Goal: Task Accomplishment & Management: Manage account settings

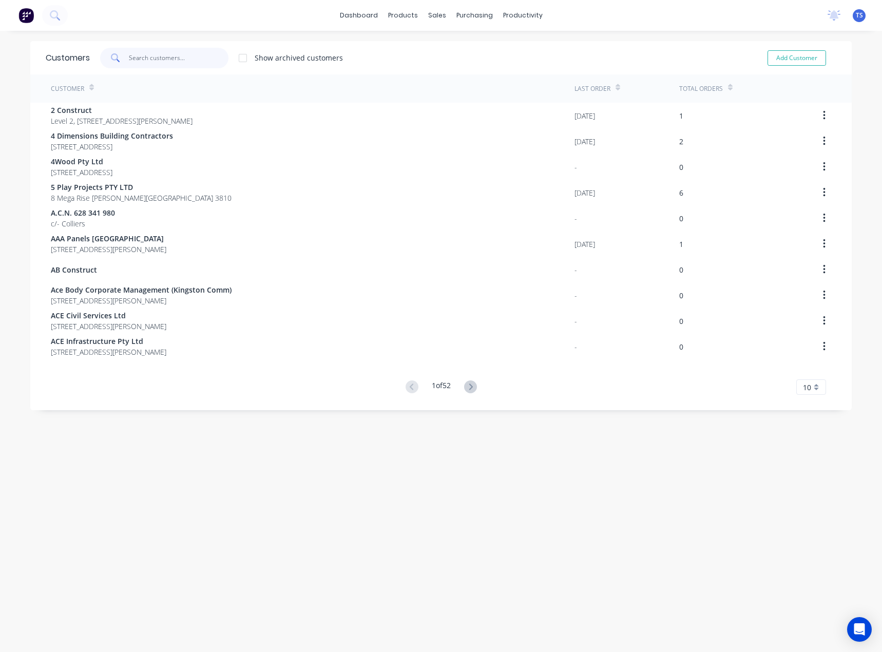
click at [136, 61] on input "text" at bounding box center [179, 58] width 100 height 21
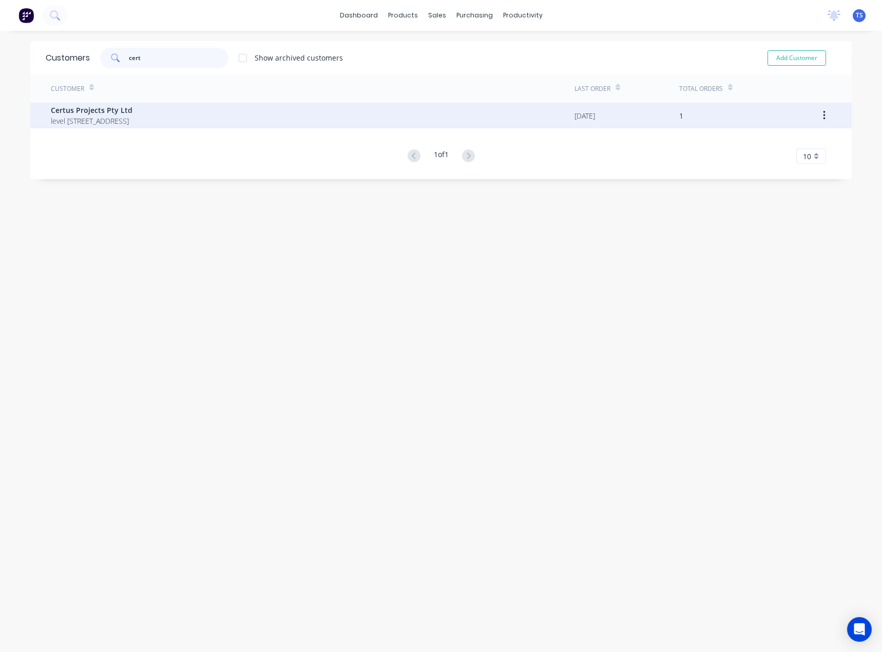
type input "cert"
click at [115, 122] on span "level 11, suite 1103 289 kings street Mascot New South Wales Australia 2020" at bounding box center [92, 121] width 82 height 11
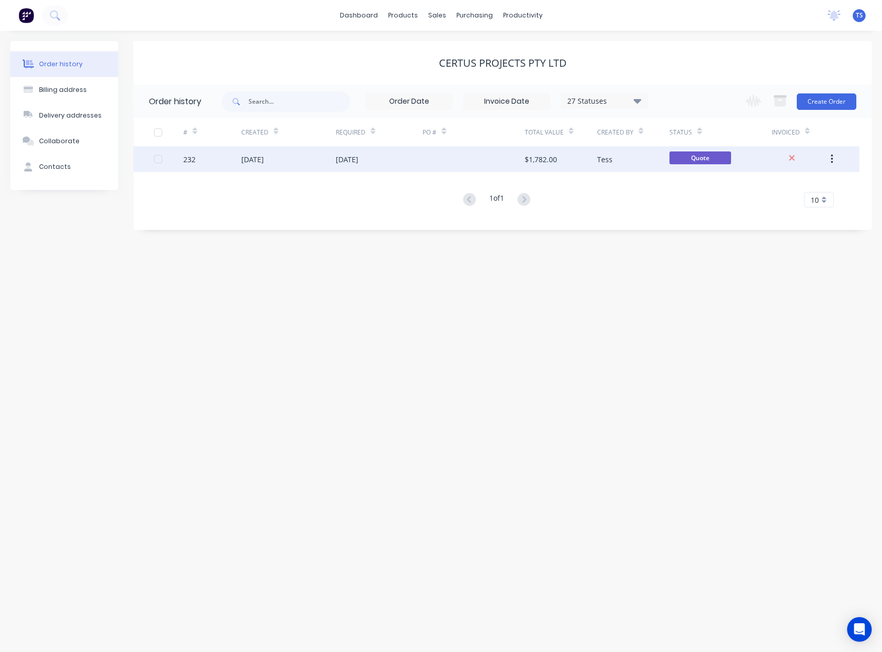
click at [338, 157] on div "15 Aug 2025" at bounding box center [347, 159] width 23 height 11
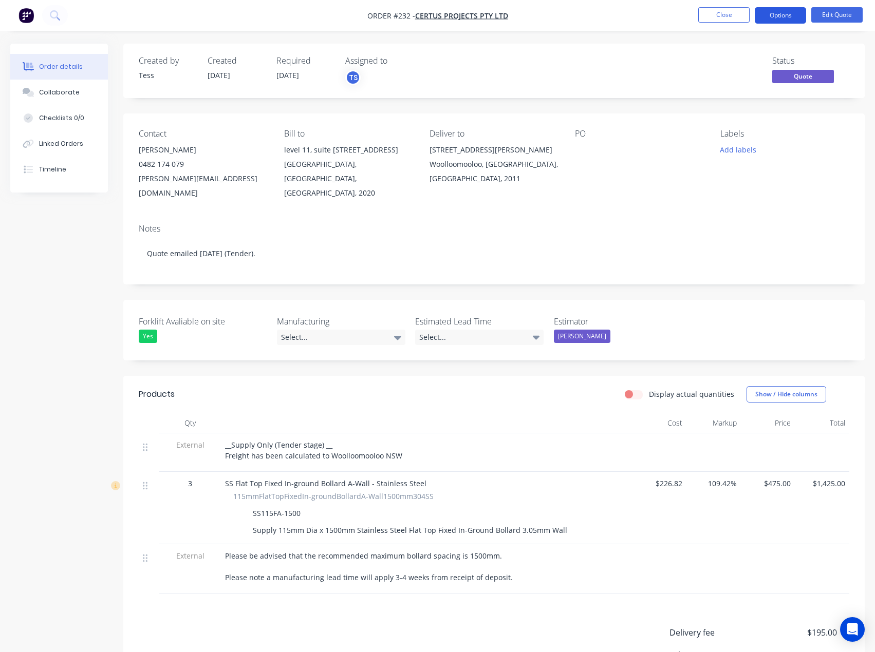
click at [782, 9] on button "Options" at bounding box center [780, 15] width 51 height 16
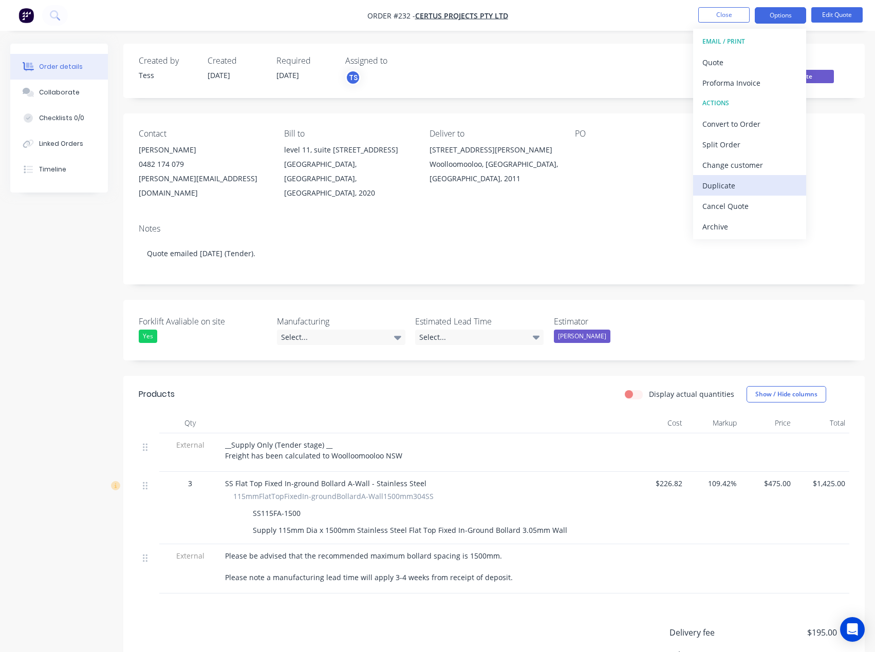
click at [715, 189] on div "Duplicate" at bounding box center [749, 185] width 95 height 15
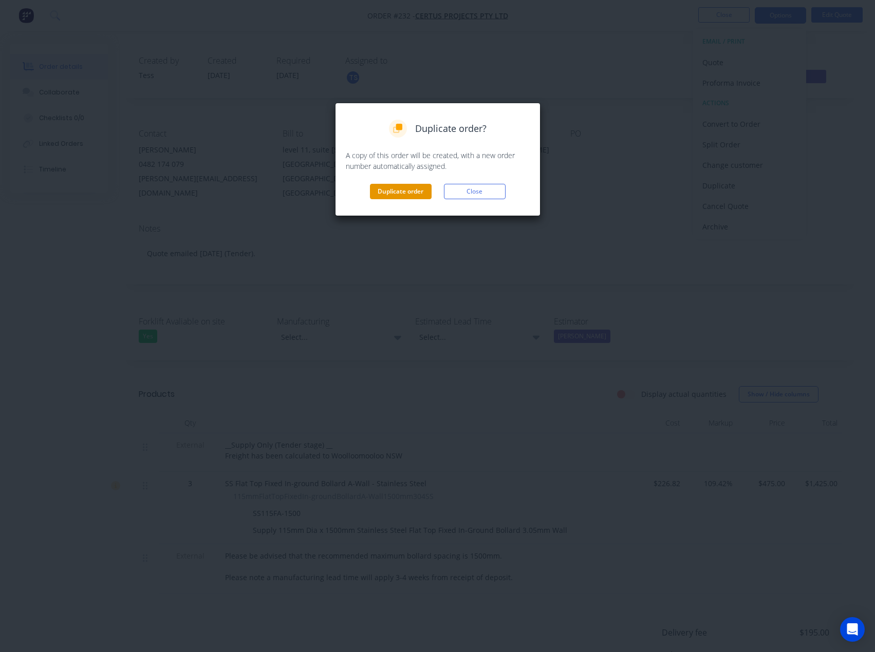
click at [416, 195] on button "Duplicate order" at bounding box center [401, 191] width 62 height 15
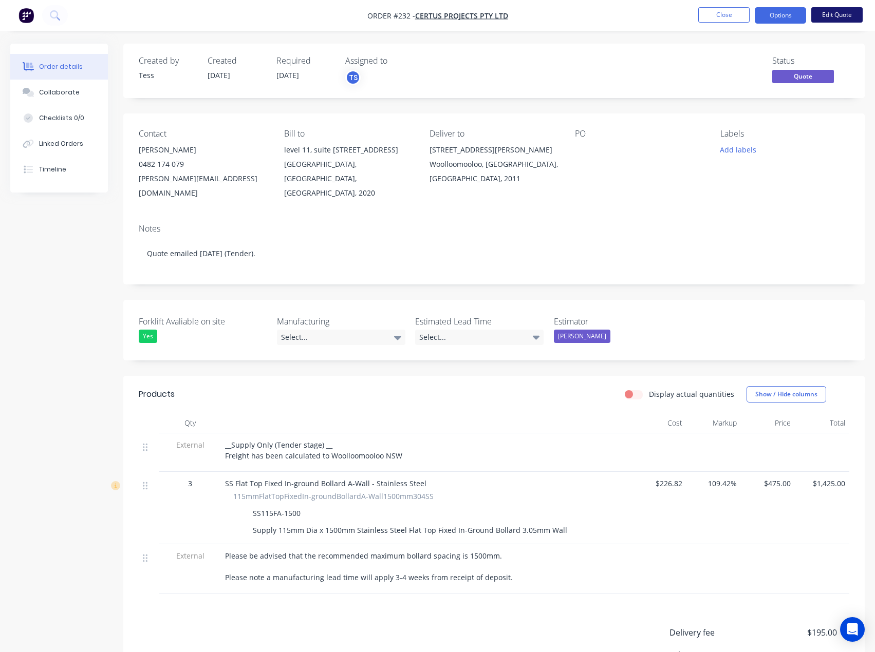
click at [835, 18] on button "Edit Quote" at bounding box center [836, 14] width 51 height 15
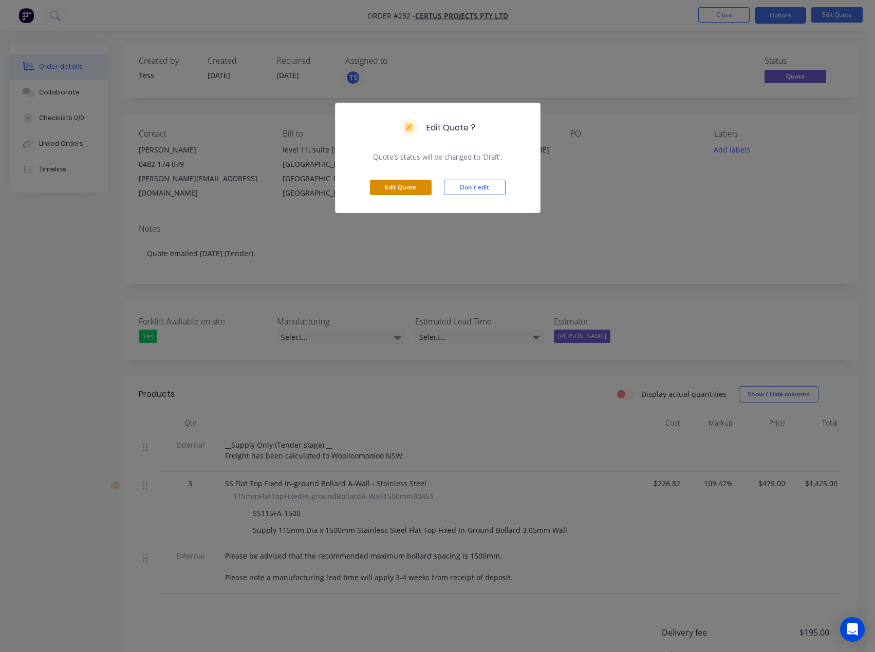
click at [410, 192] on button "Edit Quote" at bounding box center [401, 187] width 62 height 15
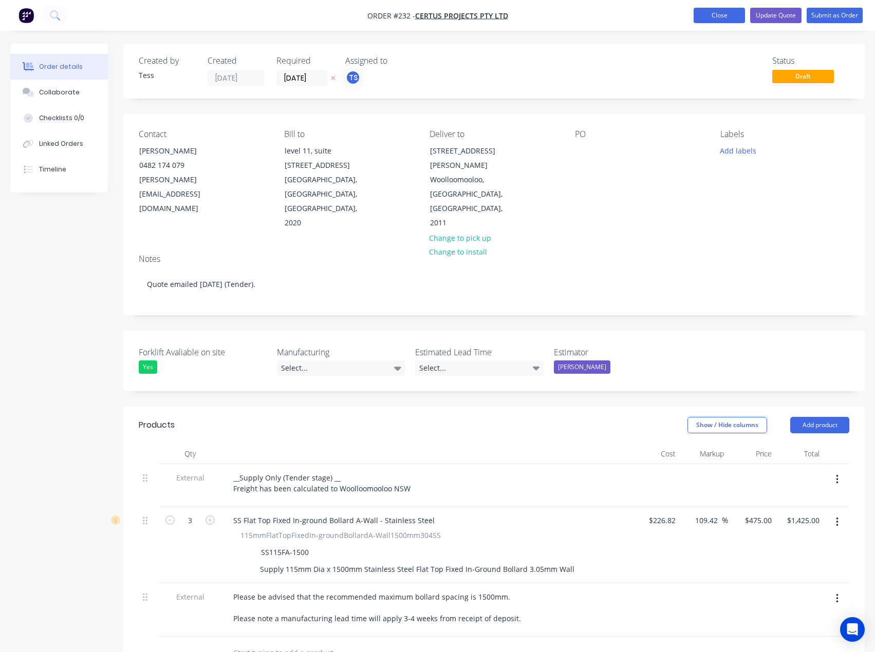
click at [737, 20] on button "Close" at bounding box center [718, 15] width 51 height 15
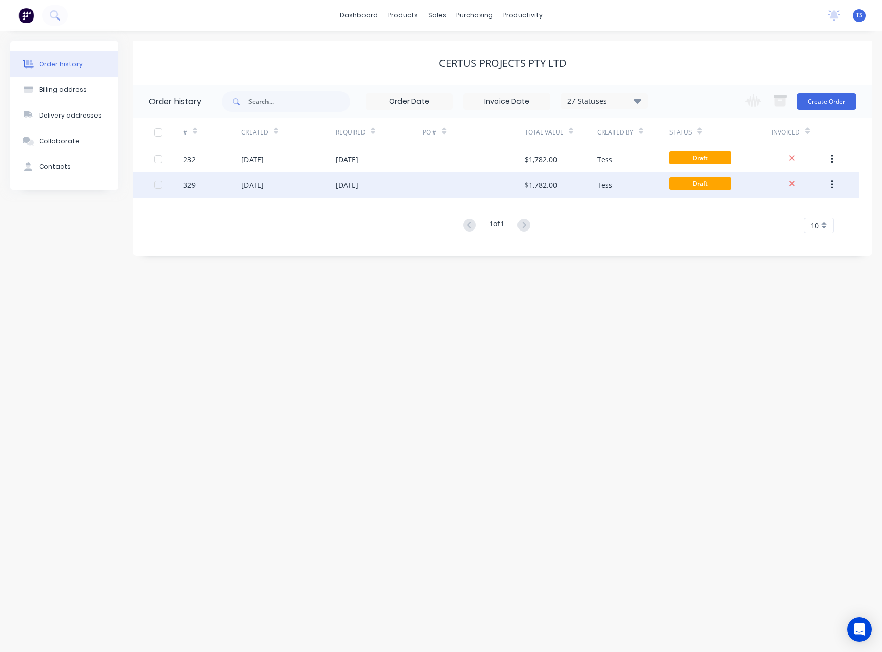
click at [449, 181] on div at bounding box center [474, 185] width 102 height 26
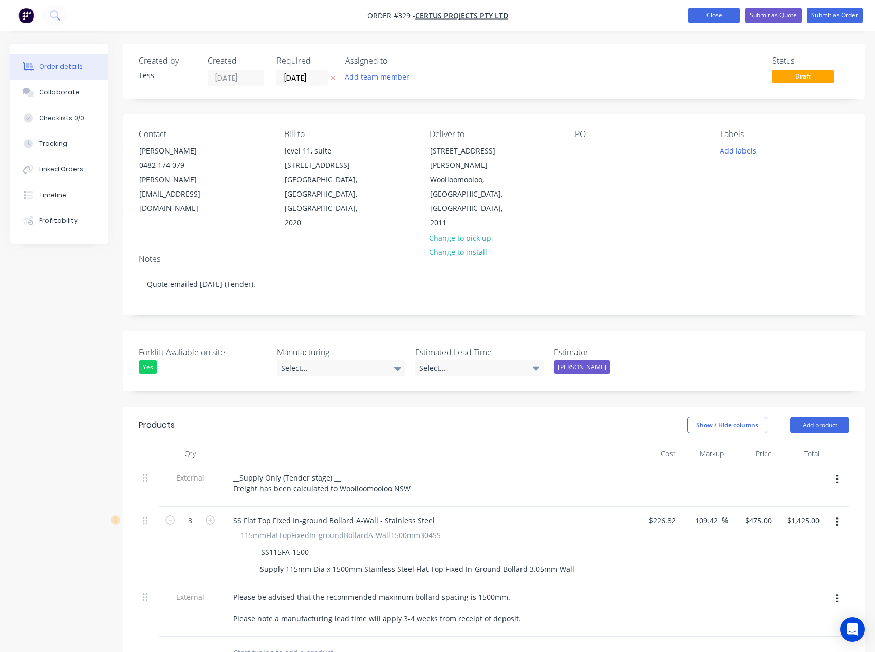
click at [716, 17] on button "Close" at bounding box center [713, 15] width 51 height 15
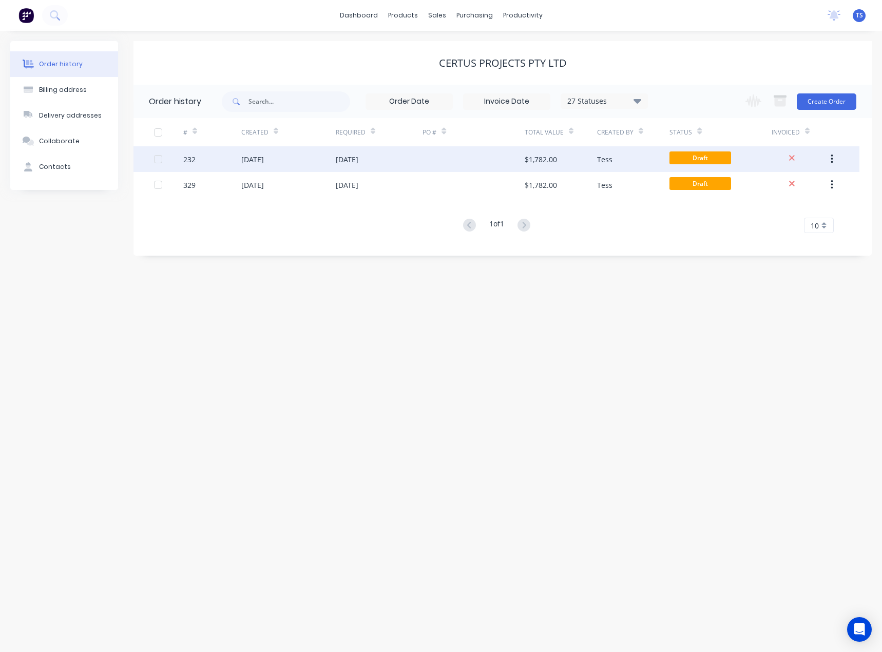
click at [357, 158] on div "15 Aug 2025" at bounding box center [347, 159] width 23 height 11
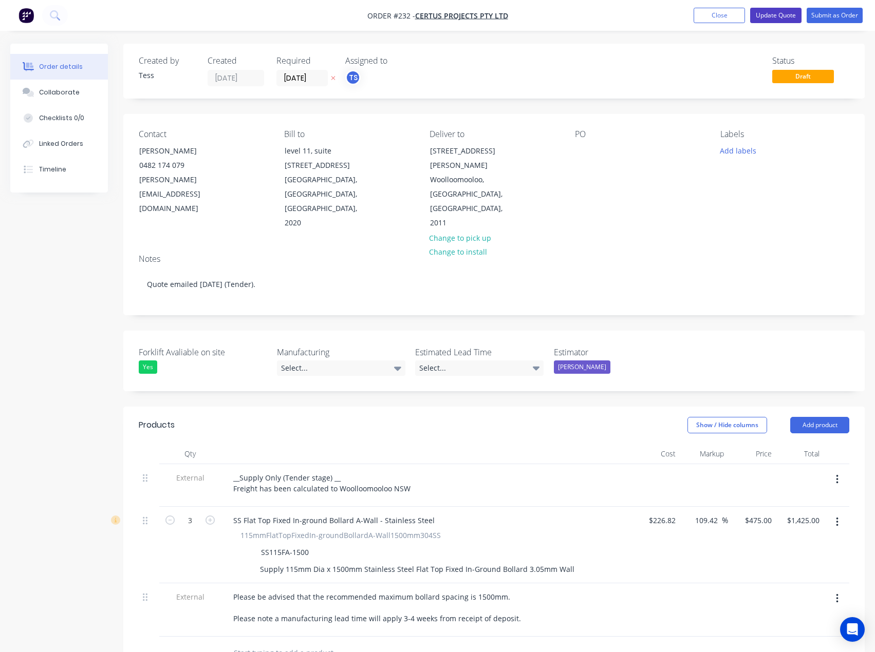
click at [786, 16] on button "Update Quote" at bounding box center [775, 15] width 51 height 15
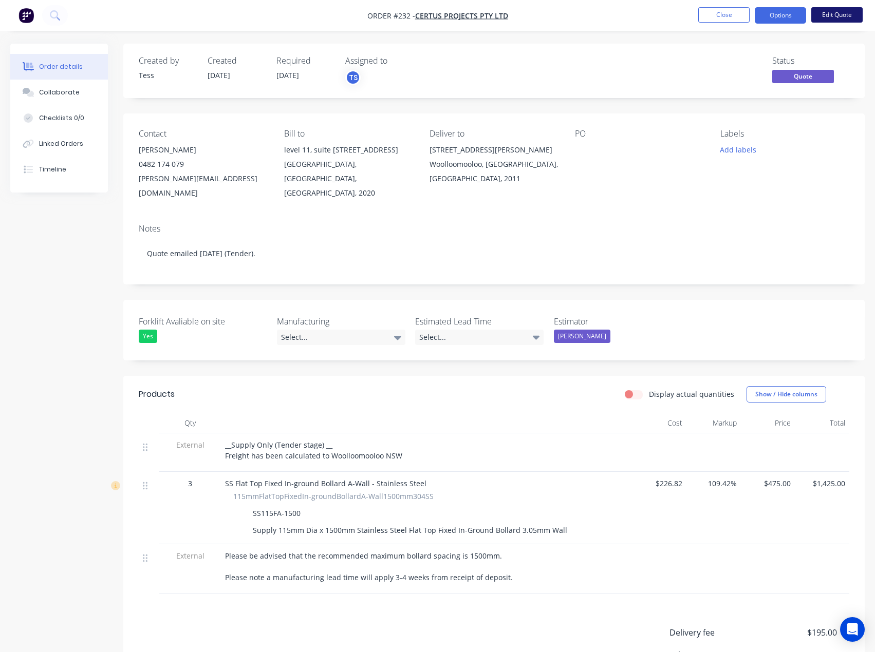
click at [840, 11] on button "Edit Quote" at bounding box center [836, 14] width 51 height 15
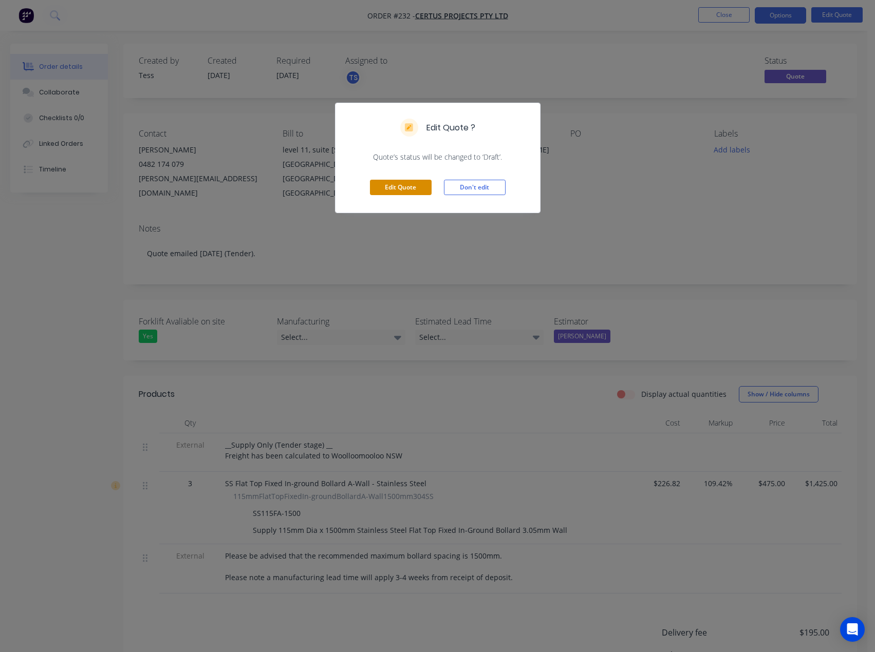
click at [383, 190] on button "Edit Quote" at bounding box center [401, 187] width 62 height 15
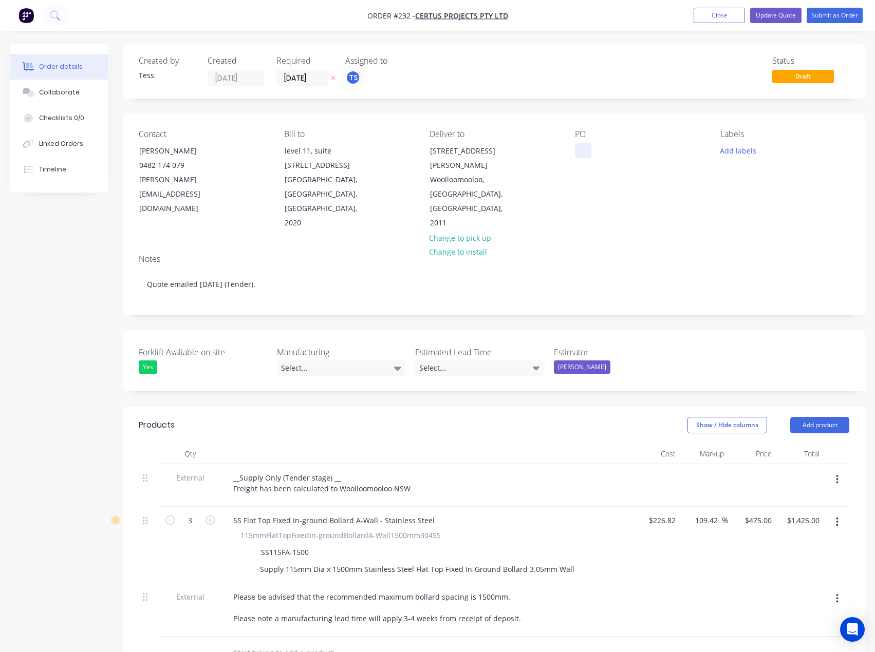
click at [586, 154] on div at bounding box center [583, 150] width 16 height 15
click at [784, 16] on button "Update Quote" at bounding box center [775, 15] width 51 height 15
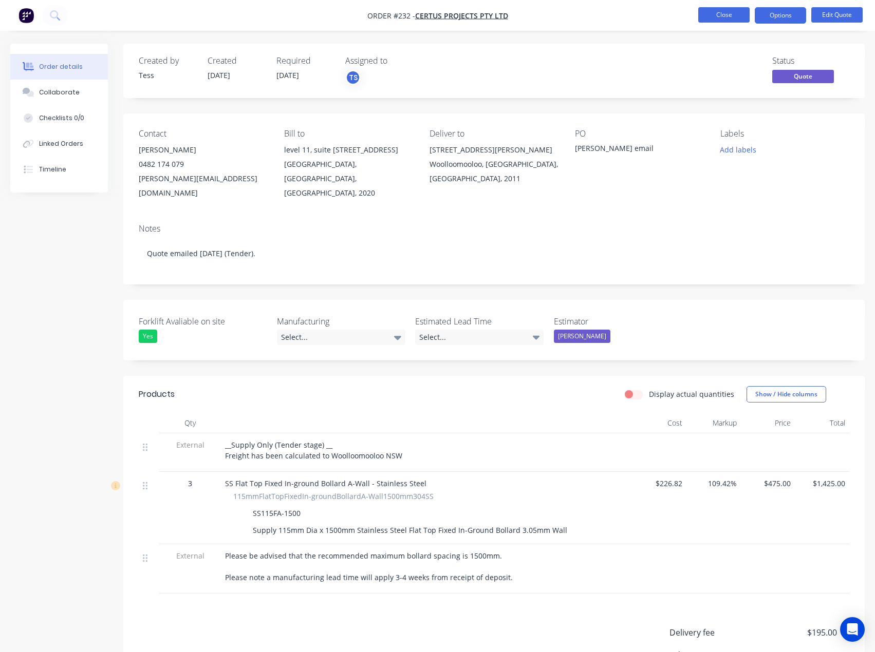
click at [726, 14] on button "Close" at bounding box center [723, 14] width 51 height 15
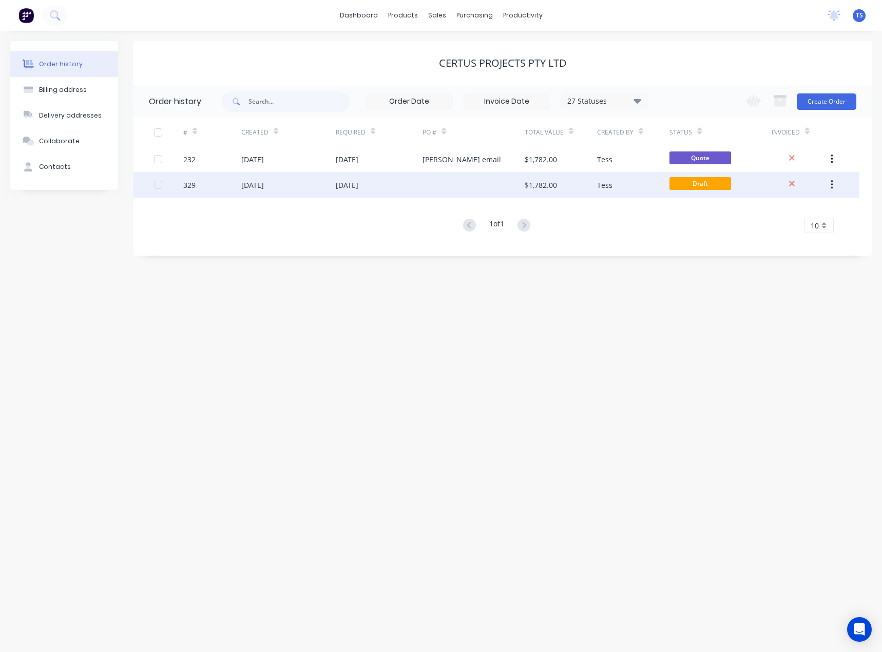
click at [455, 182] on div at bounding box center [474, 185] width 102 height 26
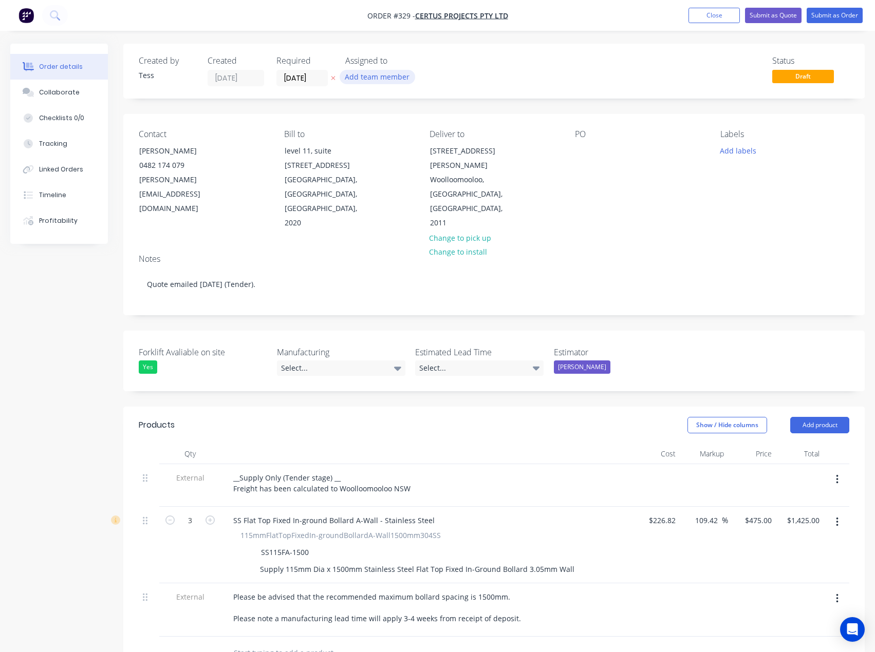
click at [370, 74] on button "Add team member" at bounding box center [378, 77] width 76 height 14
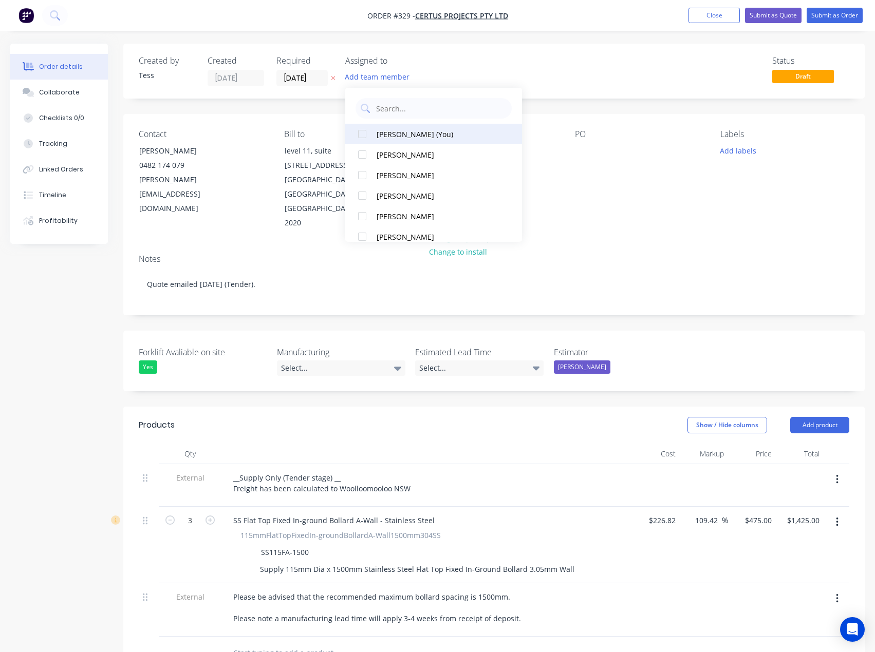
click at [386, 134] on div "[PERSON_NAME] (You)" at bounding box center [437, 134] width 121 height 11
click at [446, 69] on div "Assigned to TS" at bounding box center [396, 71] width 103 height 30
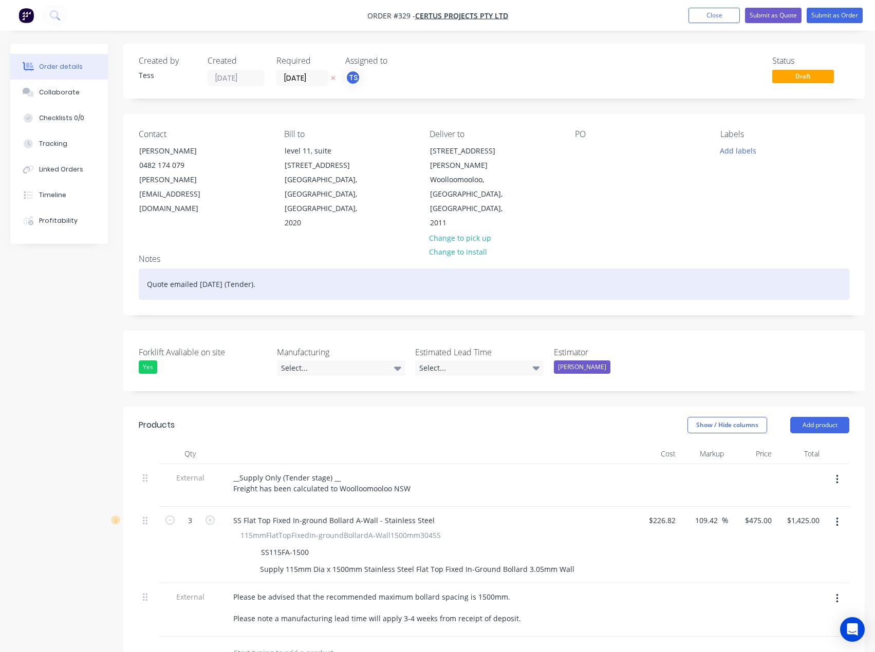
click at [280, 269] on div "Quote emailed 15th August (Tender)." at bounding box center [494, 284] width 710 height 31
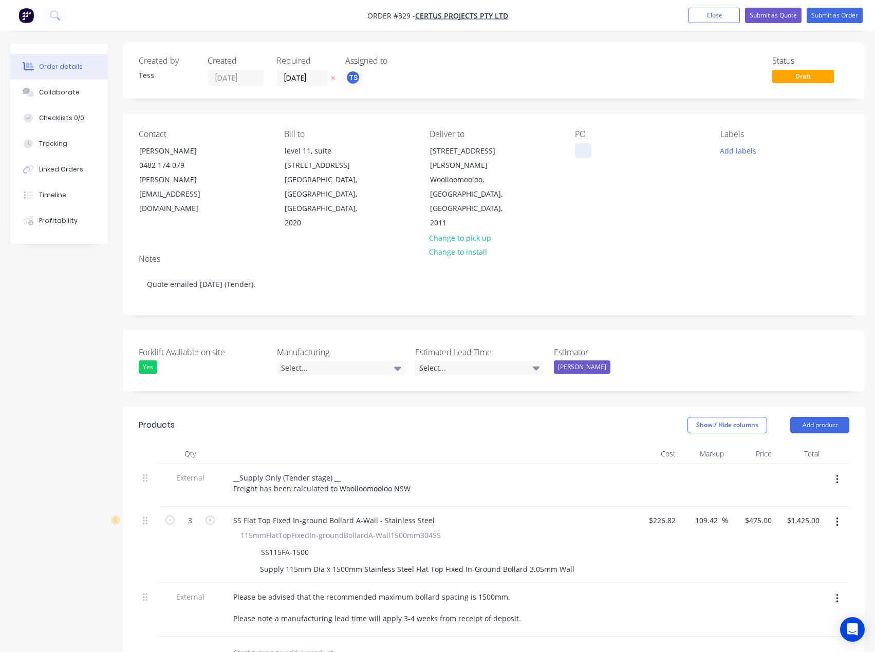
click at [586, 149] on div at bounding box center [583, 150] width 16 height 15
click at [744, 150] on button "Add labels" at bounding box center [737, 150] width 47 height 14
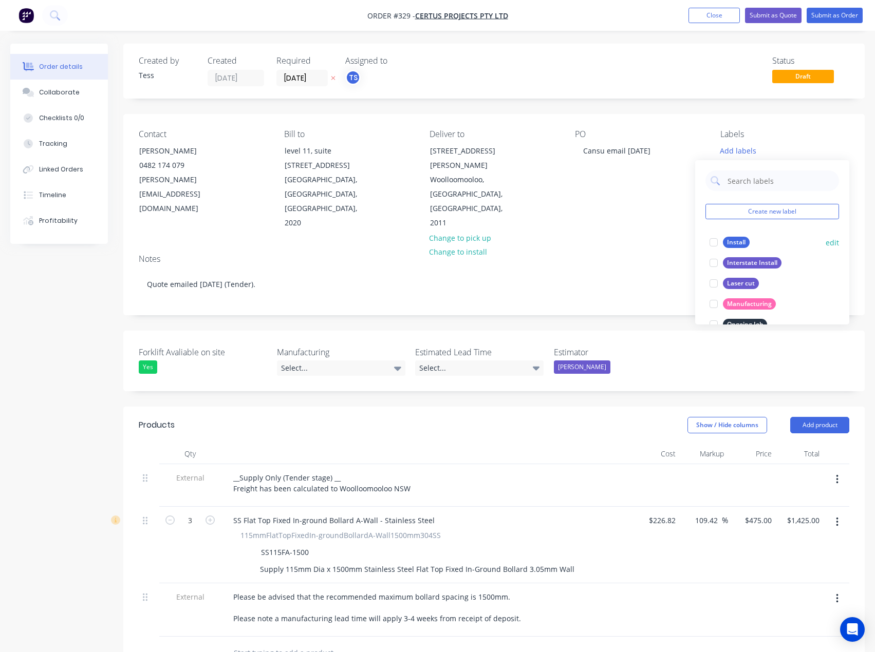
click at [739, 242] on div "Install" at bounding box center [736, 242] width 27 height 11
click at [728, 236] on div "Install" at bounding box center [736, 237] width 27 height 11
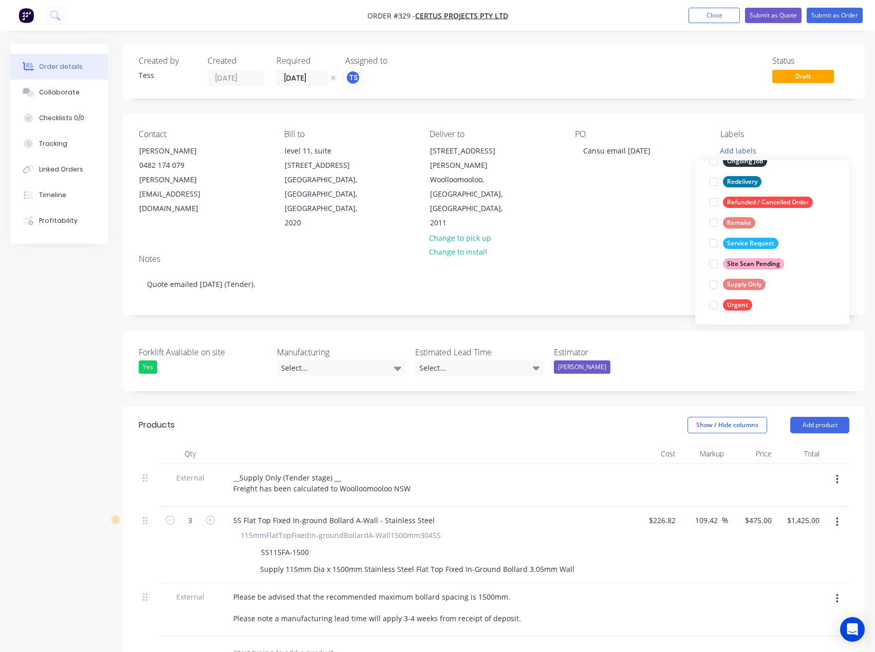
scroll to position [164, 0]
click at [727, 285] on div "Supply Only" at bounding box center [744, 283] width 43 height 11
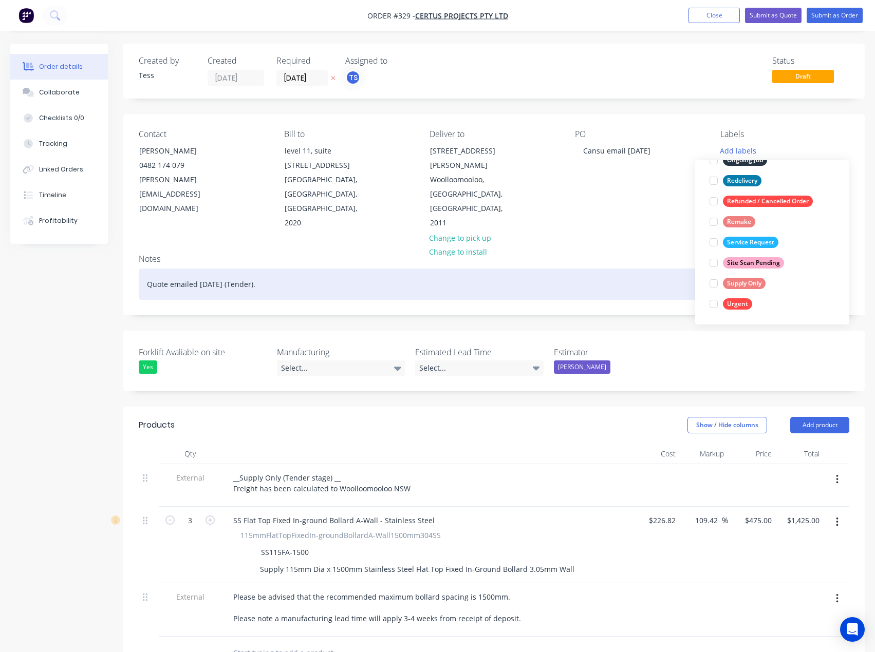
scroll to position [0, 0]
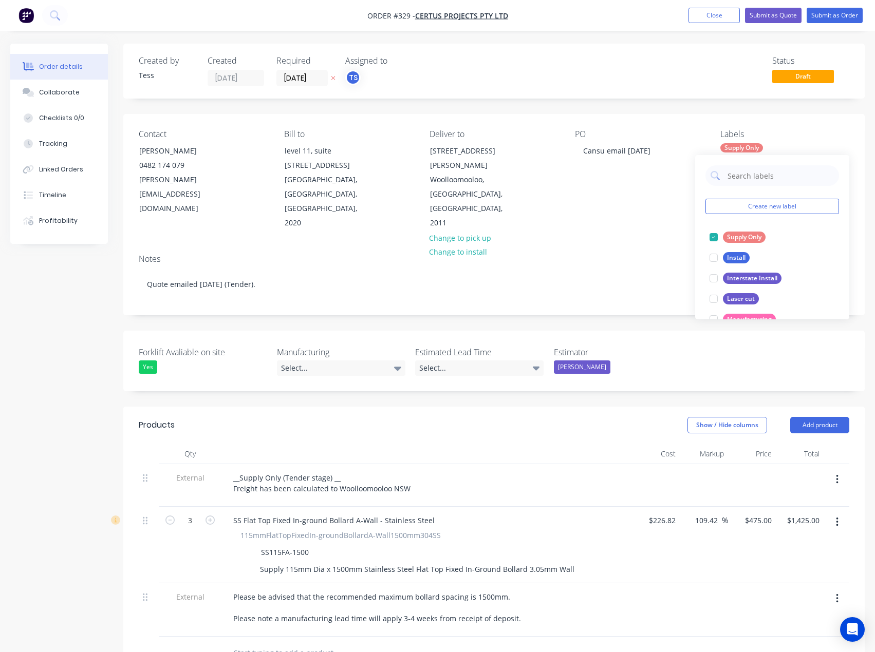
click at [645, 206] on div "Contact Joseph 0482 174 079 joseph@certusprojects.com.au Bill to level 11, suit…" at bounding box center [493, 180] width 741 height 132
click at [438, 361] on div "Select..." at bounding box center [479, 368] width 128 height 15
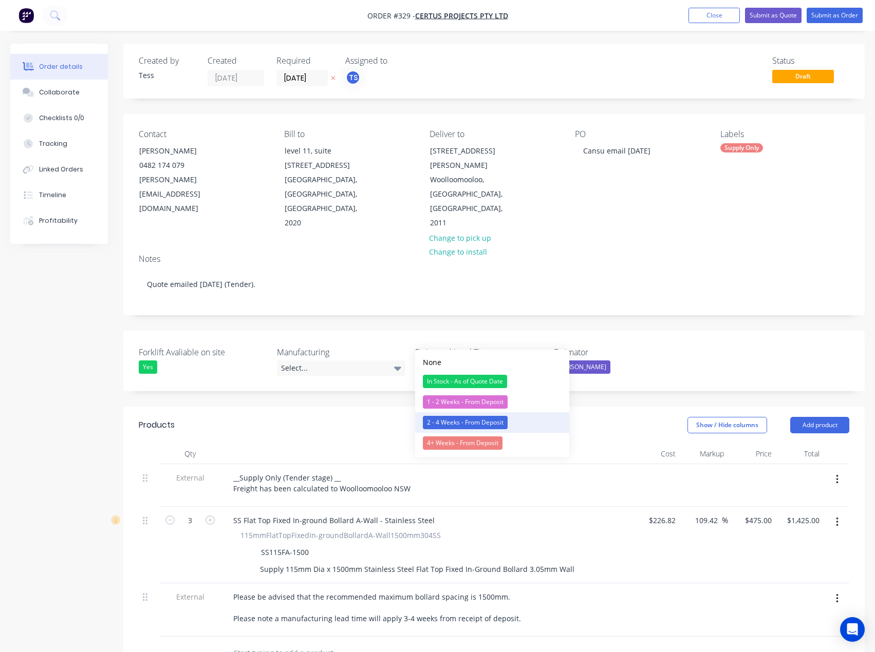
click at [469, 425] on div "2 - 4 Weeks - From Deposit" at bounding box center [465, 422] width 85 height 13
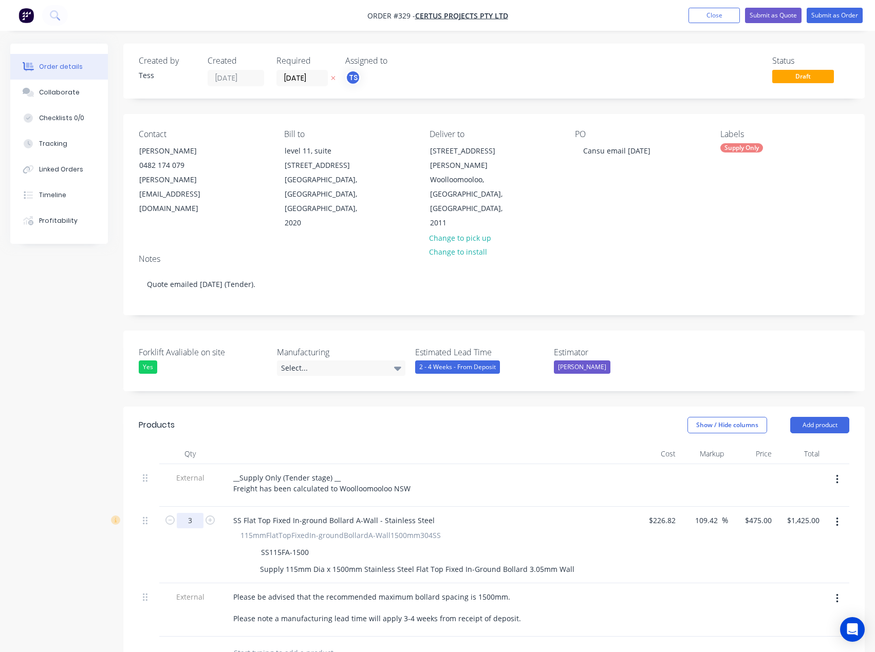
click at [193, 513] on input "3" at bounding box center [190, 520] width 27 height 15
type input "7"
type input "$3,325.00"
click at [468, 507] on div "SS Flat Top Fixed In-ground Bollard A-Wall - Stainless Steel 115mmFlatTopFixedI…" at bounding box center [426, 545] width 411 height 77
click at [66, 118] on div "Checklists 0/0" at bounding box center [61, 118] width 45 height 9
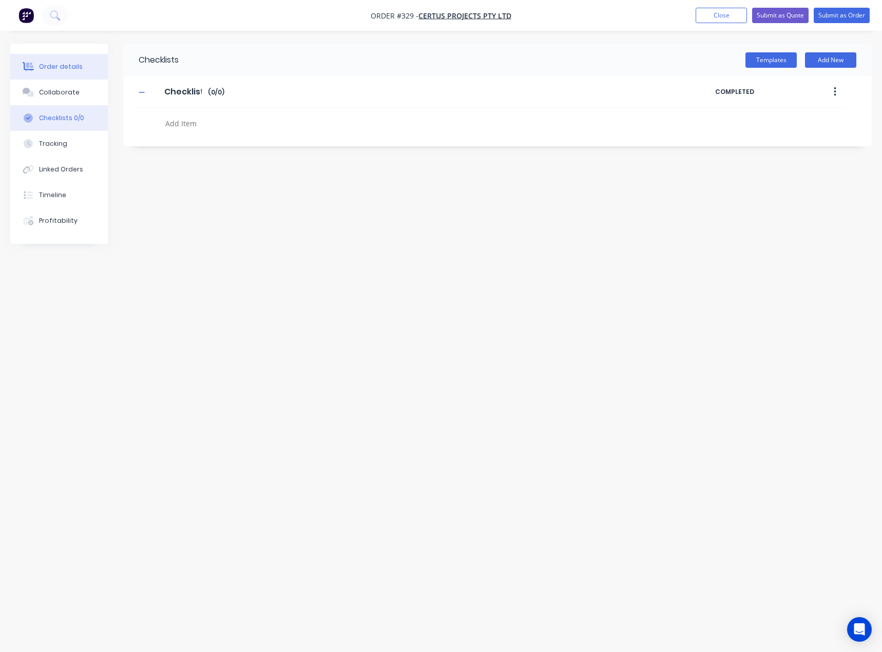
click at [61, 73] on button "Order details" at bounding box center [59, 67] width 98 height 26
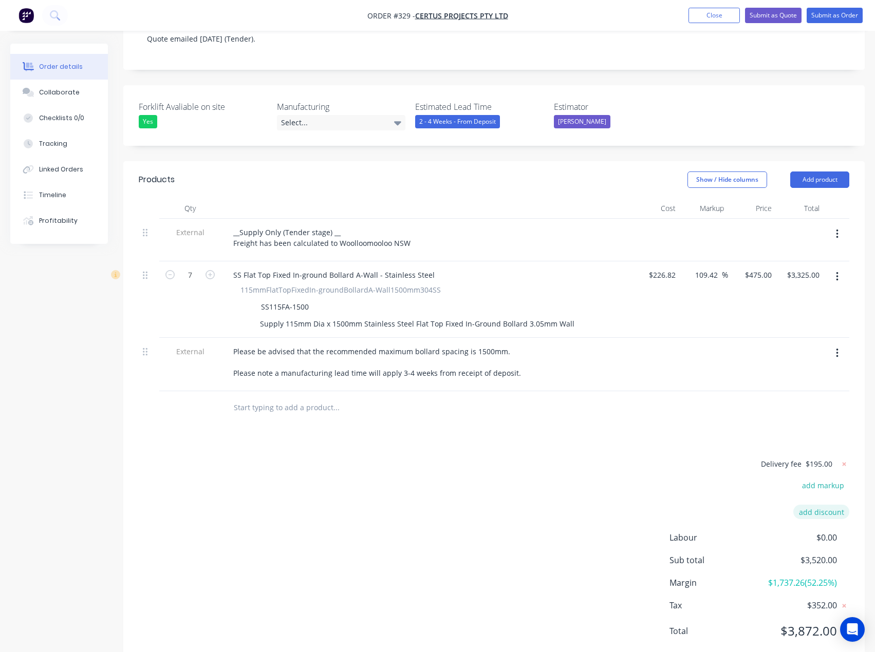
scroll to position [246, 0]
click at [821, 458] on span "$195.00" at bounding box center [818, 463] width 27 height 11
click at [846, 459] on icon at bounding box center [844, 464] width 10 height 10
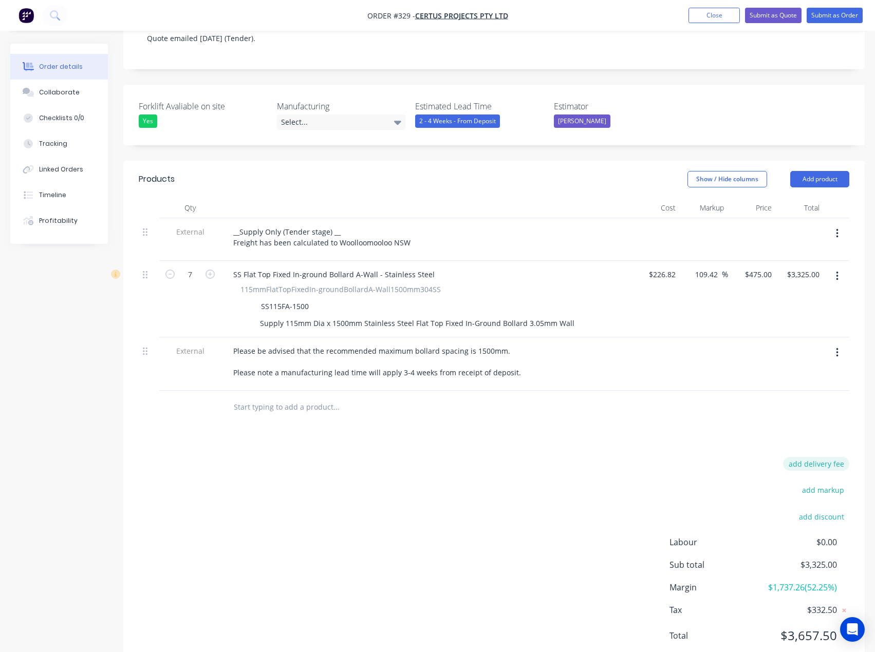
click at [821, 457] on button "add delivery fee" at bounding box center [816, 464] width 66 height 14
type input "285"
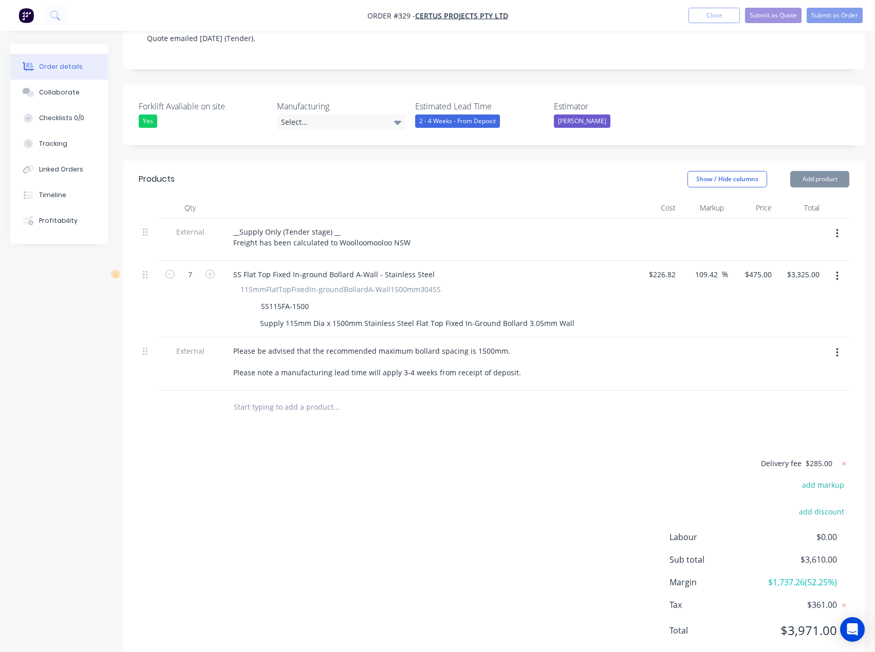
click at [518, 457] on div "Delivery fee $285.00 add markup add discount Labour $0.00 Sub total $3,610.00 M…" at bounding box center [494, 553] width 710 height 193
click at [756, 13] on button "Submit as Quote" at bounding box center [773, 15] width 57 height 15
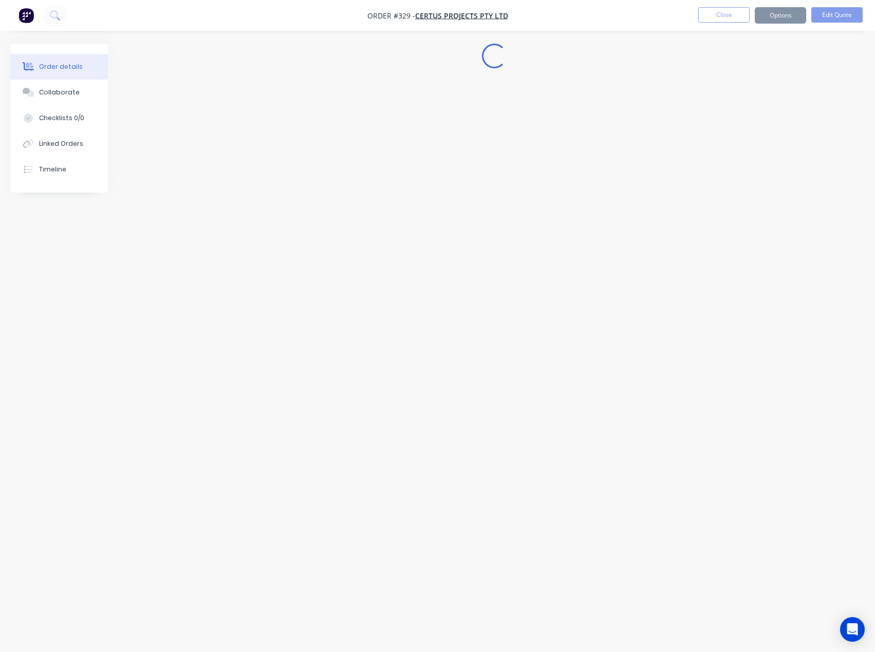
scroll to position [0, 0]
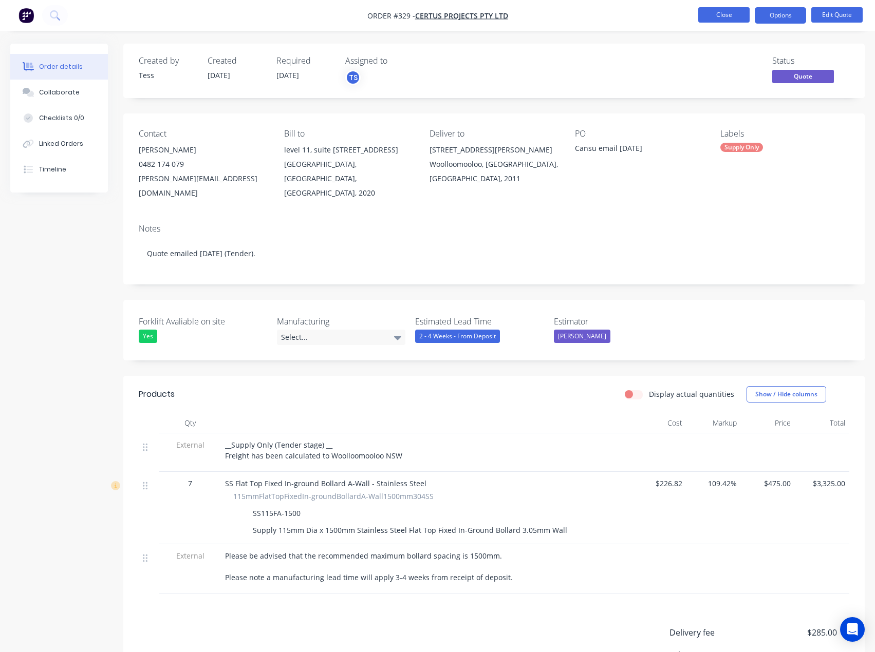
click at [723, 15] on button "Close" at bounding box center [723, 14] width 51 height 15
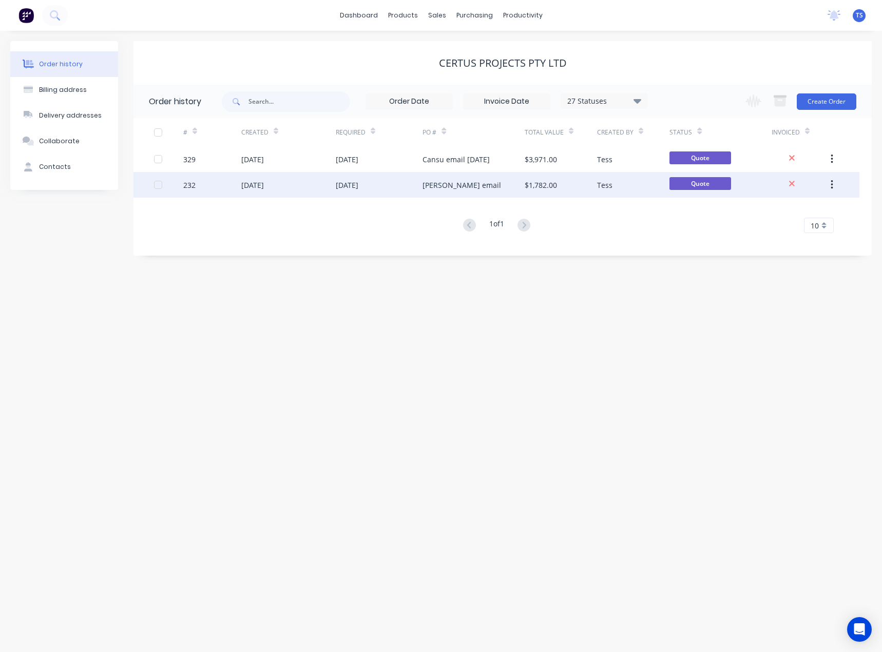
click at [450, 185] on div "Joseph email" at bounding box center [462, 185] width 79 height 11
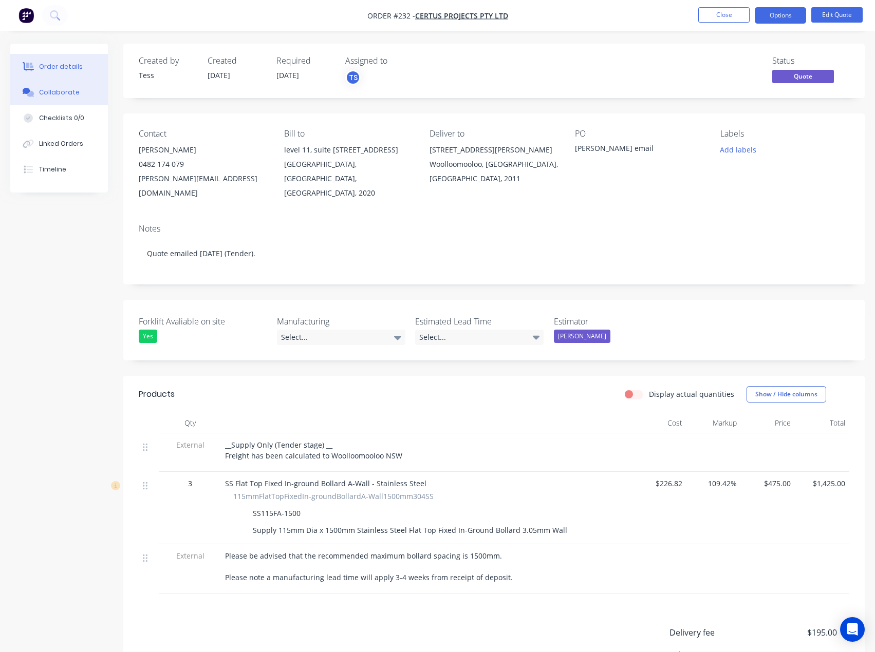
click at [47, 90] on div "Collaborate" at bounding box center [59, 92] width 41 height 9
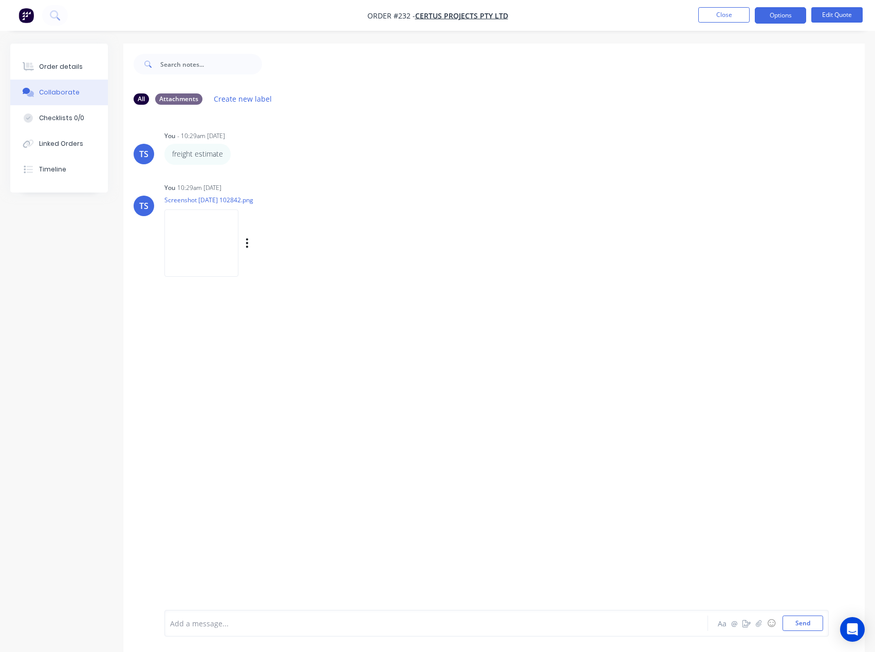
click at [208, 234] on img at bounding box center [201, 243] width 74 height 67
click at [705, 16] on button "Close" at bounding box center [723, 14] width 51 height 15
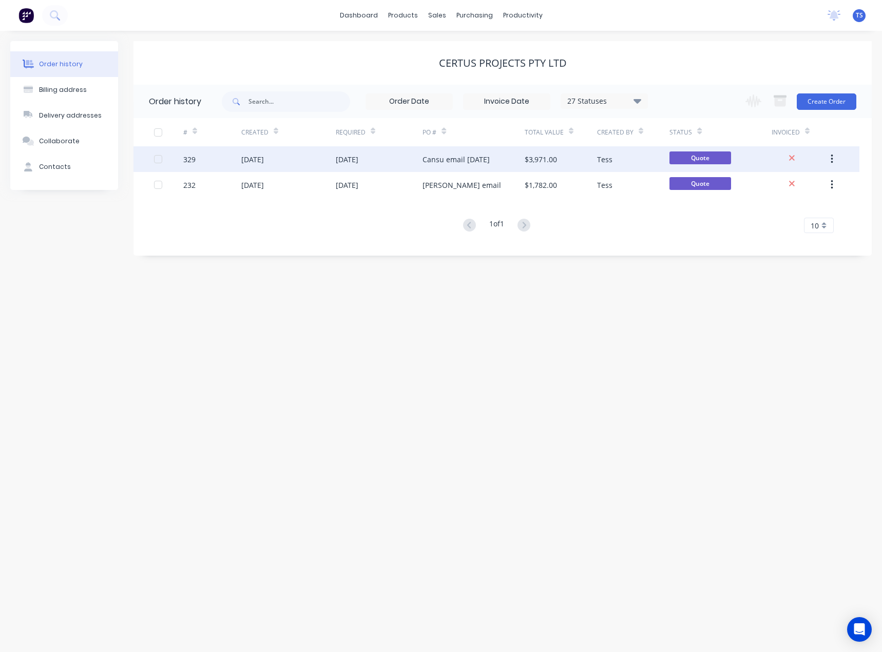
click at [460, 156] on div "Cansu email 2nd September" at bounding box center [456, 159] width 67 height 11
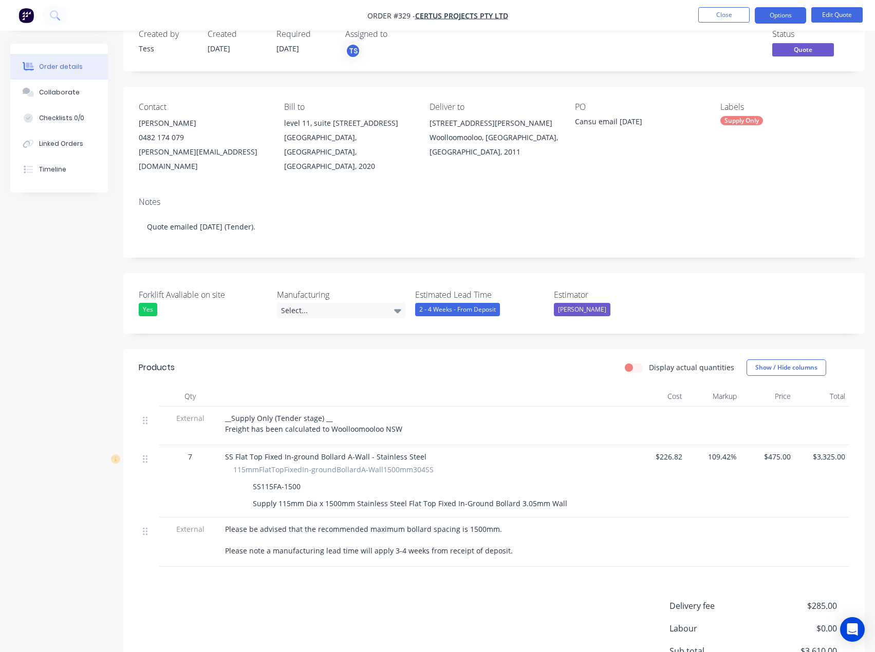
scroll to position [51, 0]
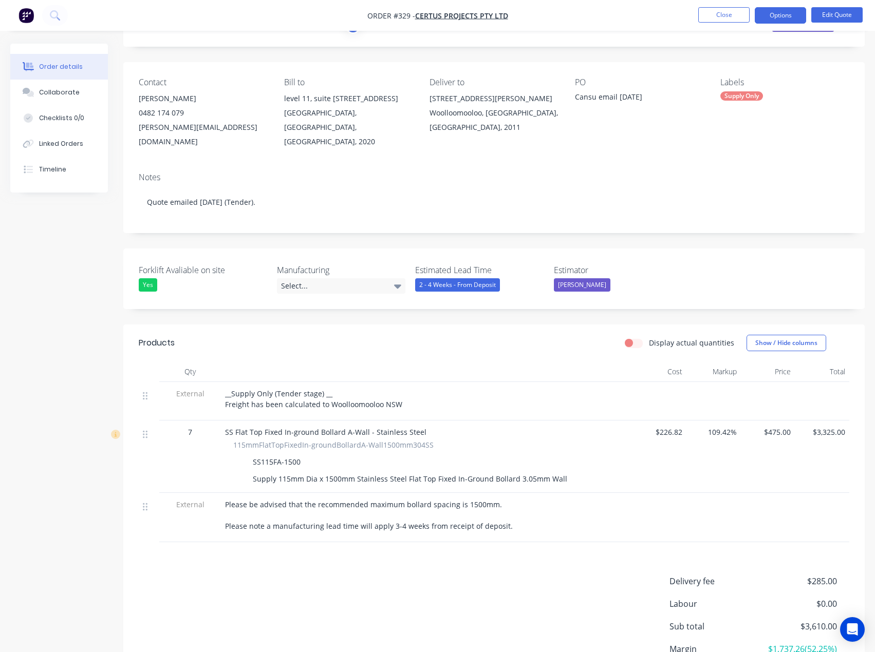
click at [277, 389] on span "__Supply Only (Tender stage) __ Freight has been calculated to Woolloomooloo NSW" at bounding box center [313, 399] width 177 height 21
click at [318, 389] on span "__Supply Only (Tender stage) __ Freight has been calculated to Woolloomooloo NSW" at bounding box center [313, 399] width 177 height 21
click at [823, 8] on button "Edit Quote" at bounding box center [836, 14] width 51 height 15
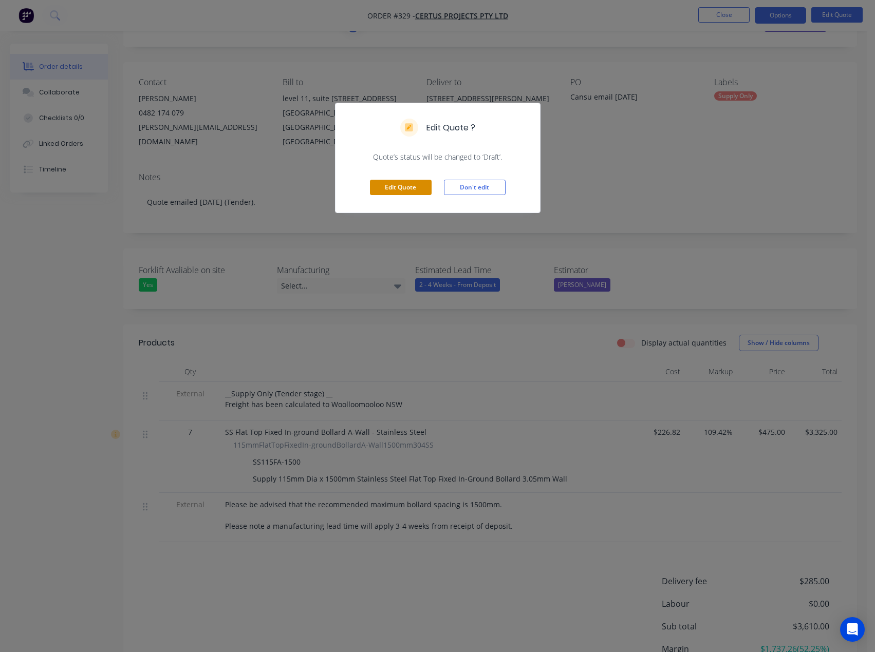
click at [383, 184] on button "Edit Quote" at bounding box center [401, 187] width 62 height 15
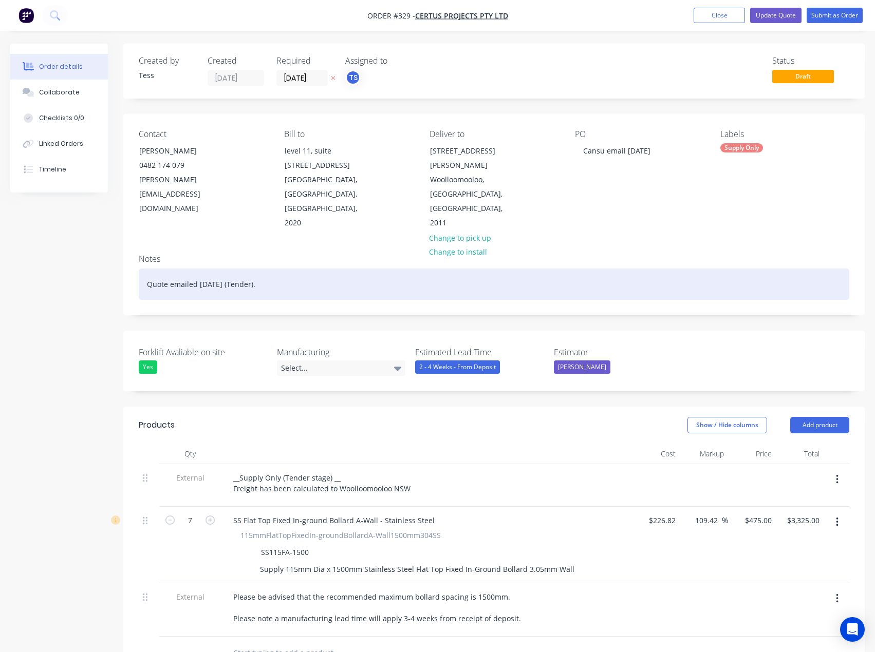
click at [249, 269] on div "Quote emailed 15th August (Tender)." at bounding box center [494, 284] width 710 height 31
drag, startPoint x: 292, startPoint y: 254, endPoint x: 199, endPoint y: 253, distance: 92.5
click at [199, 269] on div "Quote emailed 15th August (Tender)." at bounding box center [494, 284] width 710 height 31
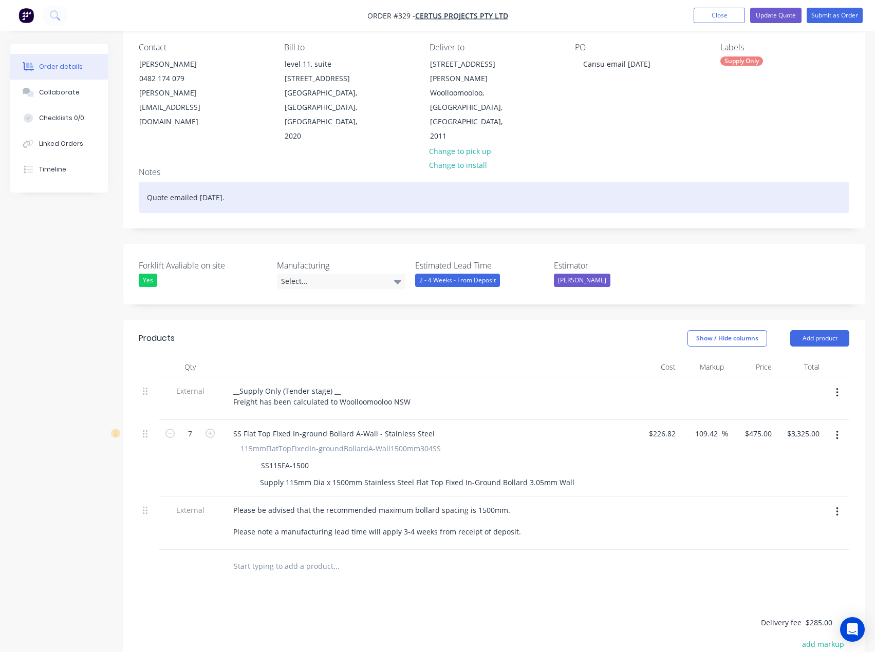
scroll to position [103, 0]
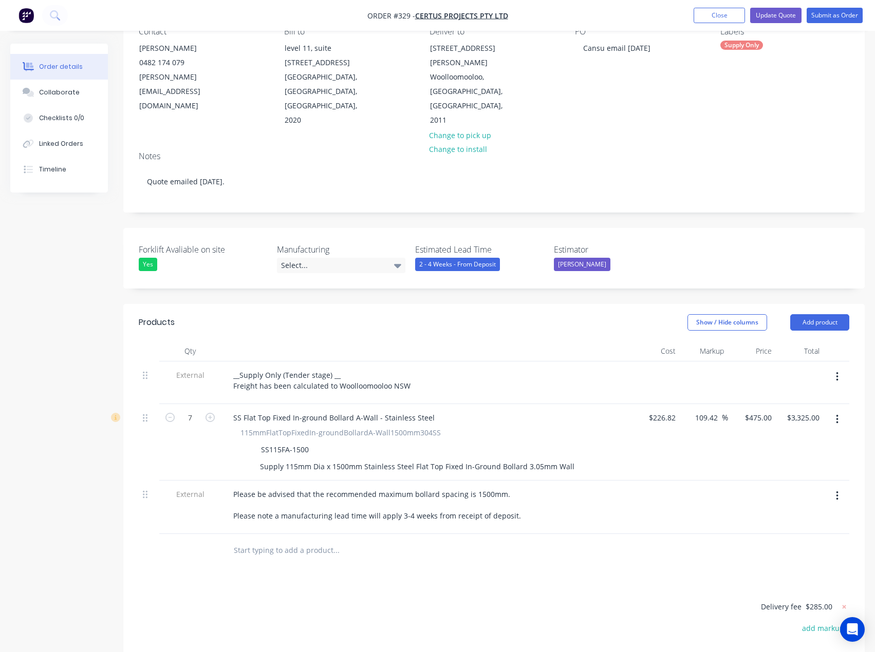
click at [818, 601] on span "$285.00" at bounding box center [818, 606] width 27 height 11
click at [841, 602] on icon at bounding box center [844, 607] width 10 height 10
click at [820, 600] on button "add delivery fee" at bounding box center [816, 607] width 66 height 14
type input "265"
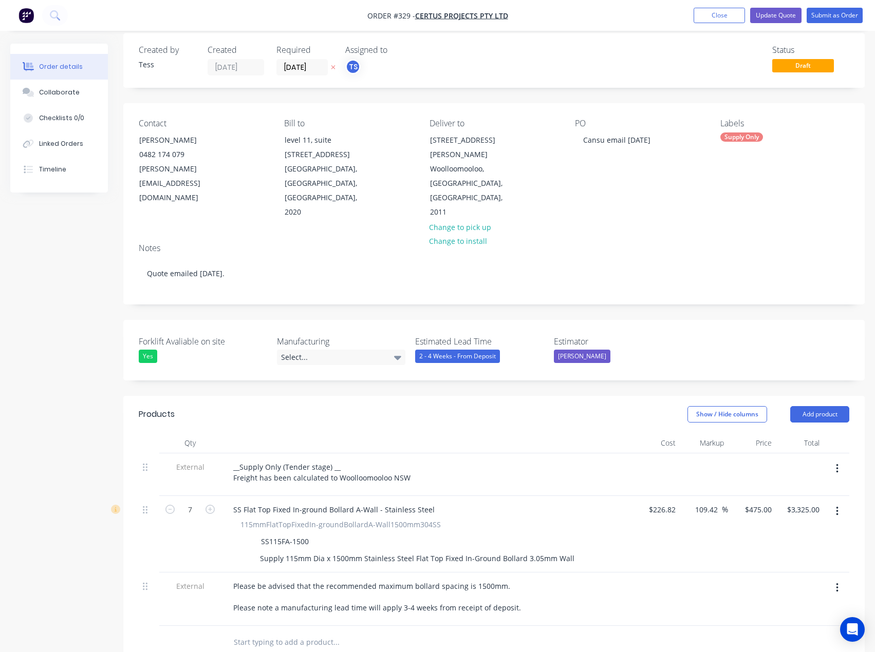
scroll to position [0, 0]
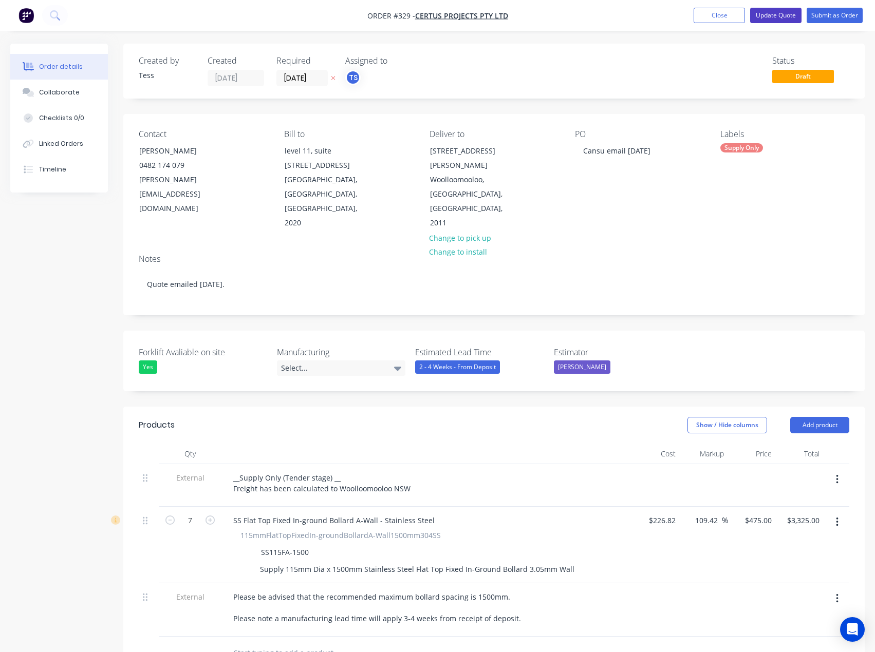
click at [766, 15] on button "Update Quote" at bounding box center [775, 15] width 51 height 15
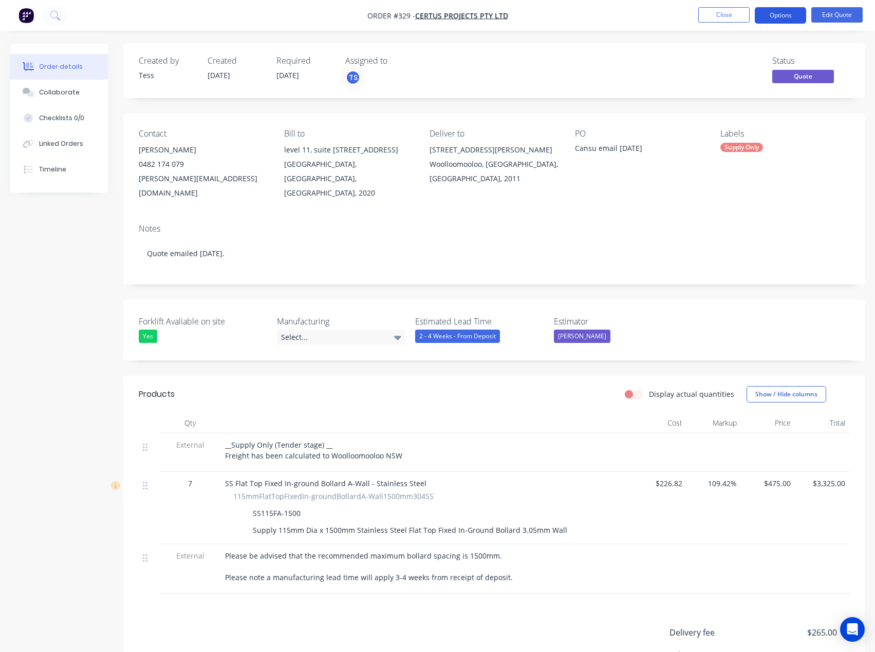
click at [791, 14] on button "Options" at bounding box center [780, 15] width 51 height 16
click at [849, 14] on button "Edit Quote" at bounding box center [836, 14] width 51 height 15
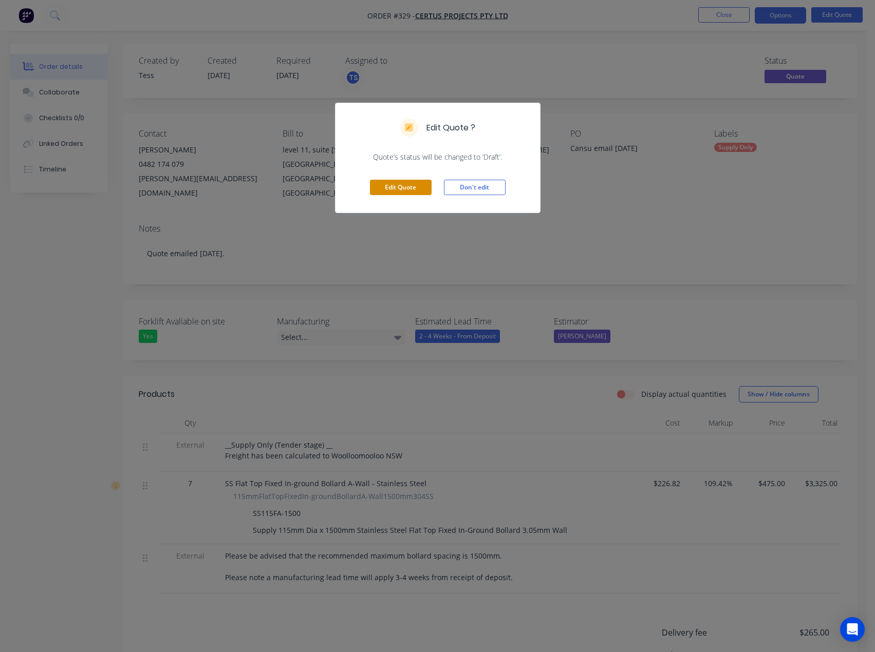
click at [389, 189] on button "Edit Quote" at bounding box center [401, 187] width 62 height 15
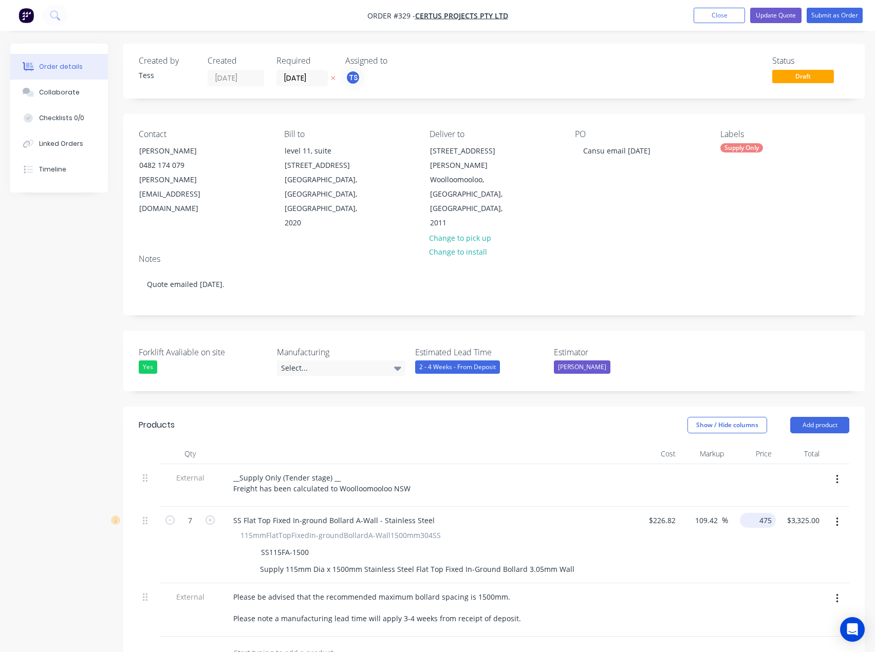
click at [759, 513] on input "475" at bounding box center [760, 520] width 32 height 15
type input "435"
type input "91.78"
type input "$435.00"
type input "$3,045.00"
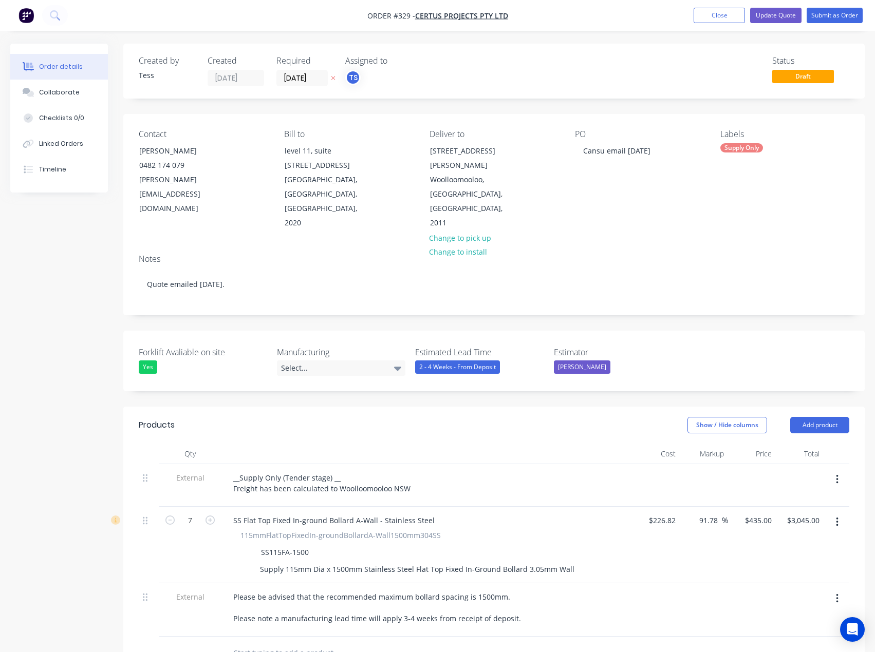
click at [532, 513] on div "SS Flat Top Fixed In-ground Bollard A-Wall - Stainless Steel" at bounding box center [426, 520] width 403 height 15
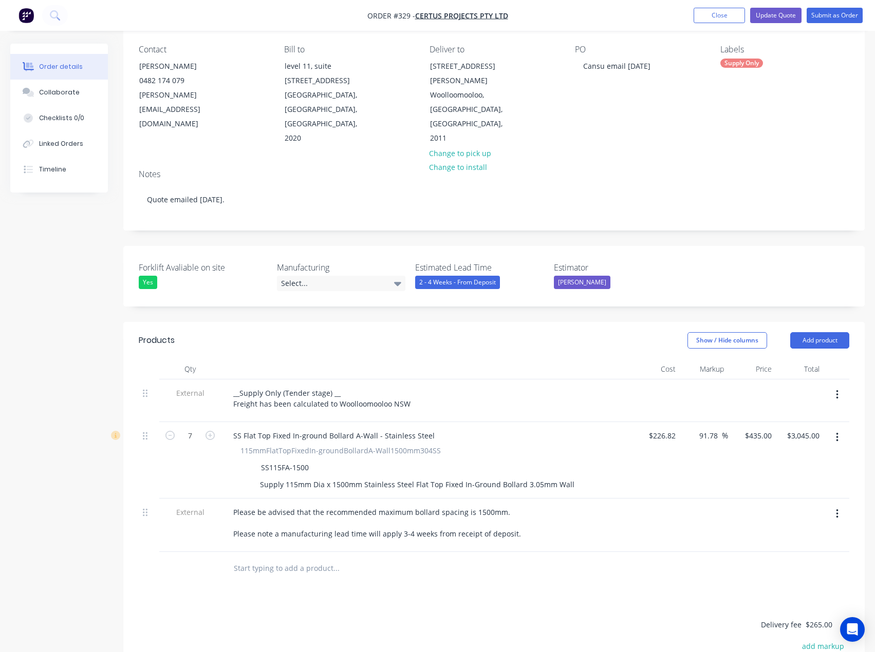
scroll to position [51, 0]
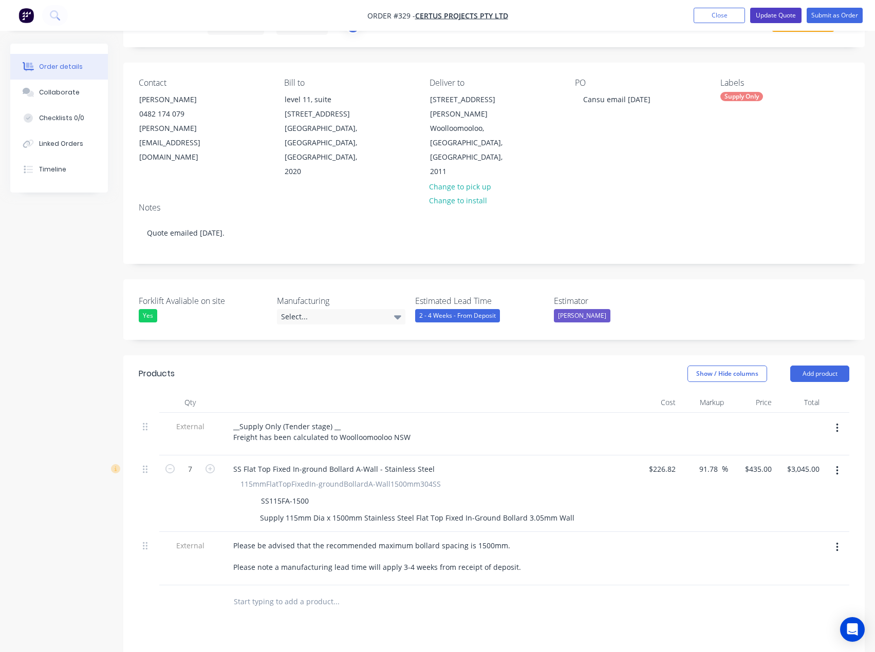
click at [775, 9] on button "Update Quote" at bounding box center [775, 15] width 51 height 15
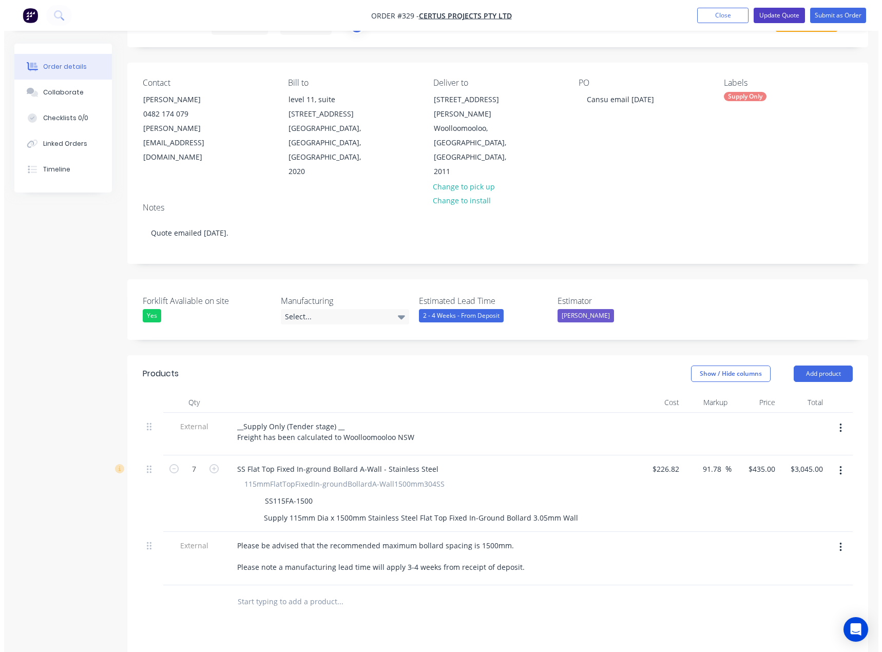
scroll to position [0, 0]
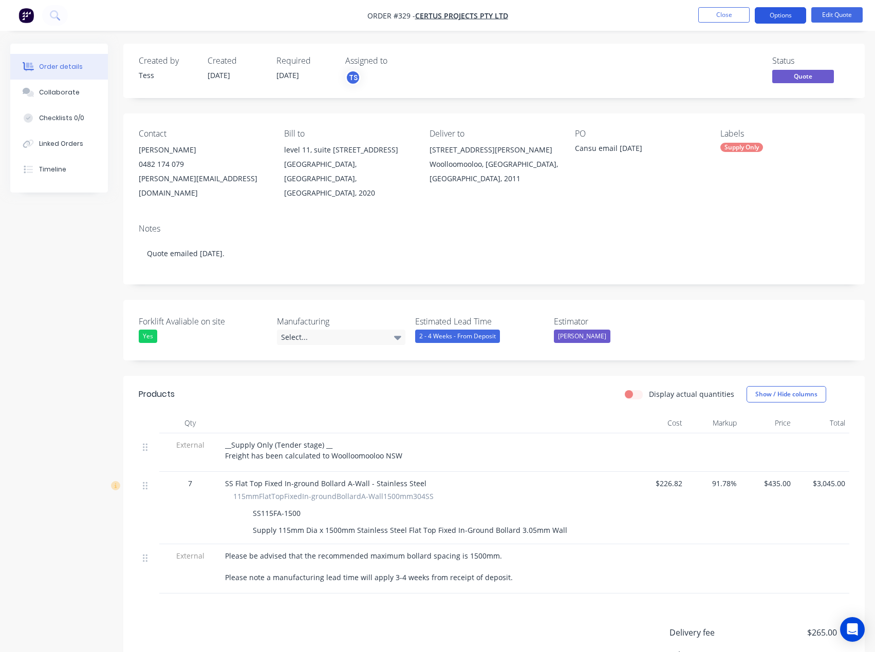
click at [779, 13] on button "Options" at bounding box center [780, 15] width 51 height 16
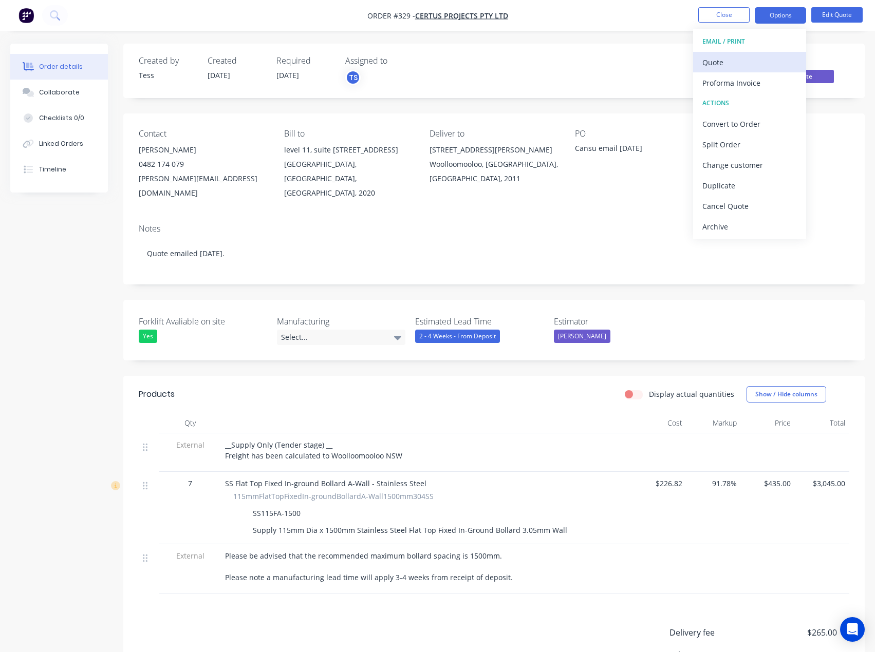
click at [739, 63] on div "Quote" at bounding box center [749, 62] width 95 height 15
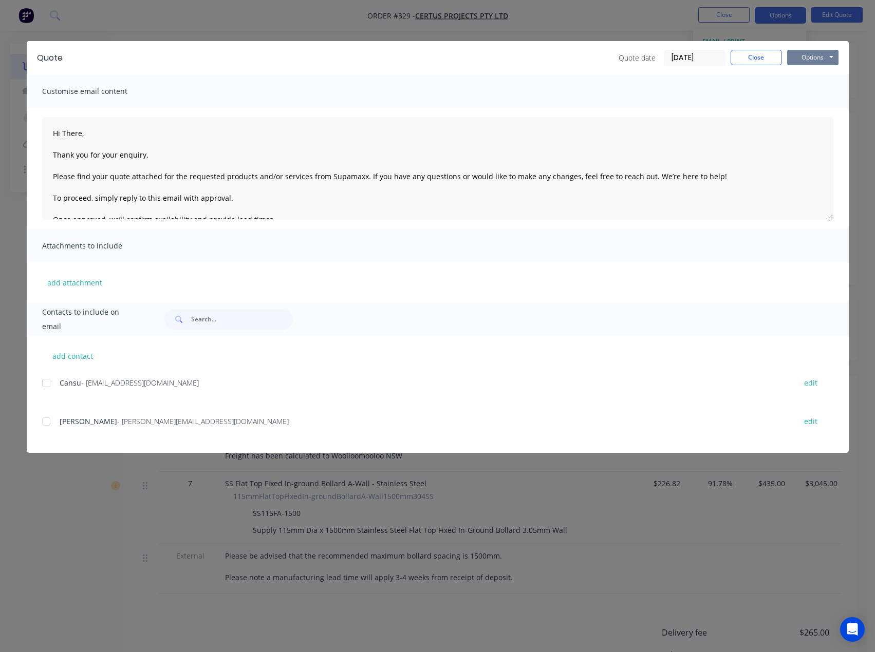
click at [824, 59] on button "Options" at bounding box center [812, 57] width 51 height 15
click at [811, 77] on button "Preview" at bounding box center [820, 75] width 66 height 17
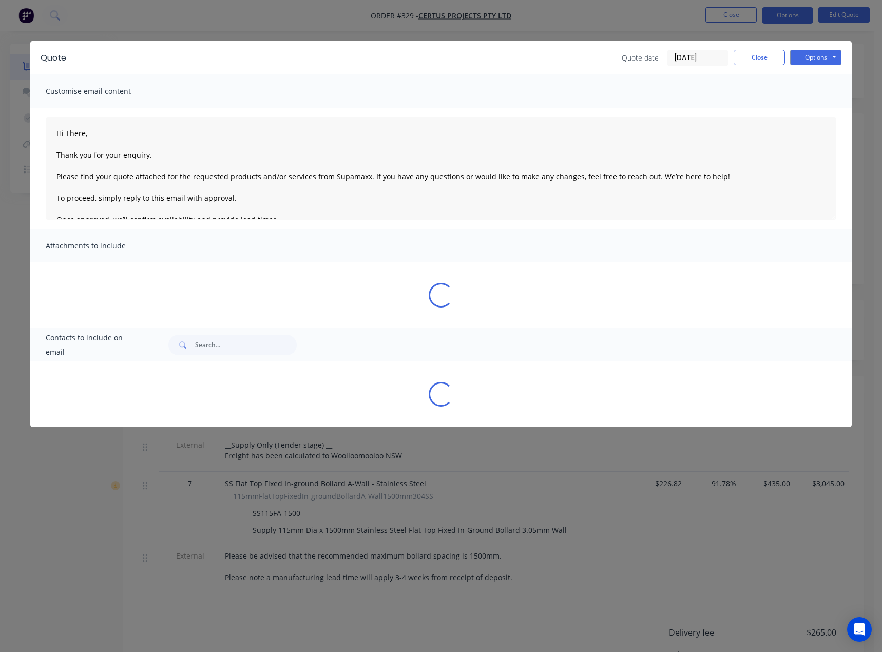
type textarea "Hi There, Thank you for your enquiry. Please find your quote attached for the r…"
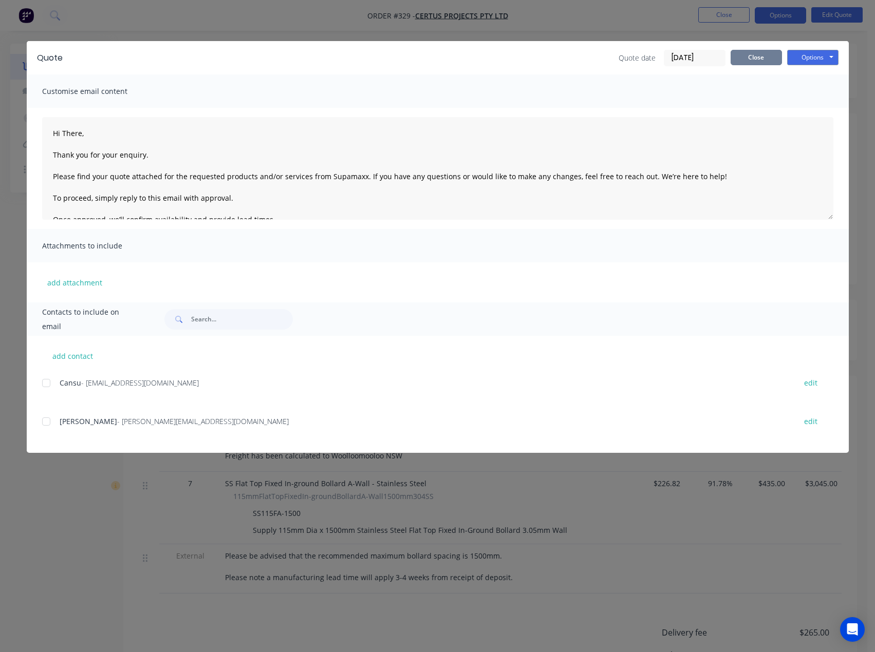
click at [762, 59] on button "Close" at bounding box center [755, 57] width 51 height 15
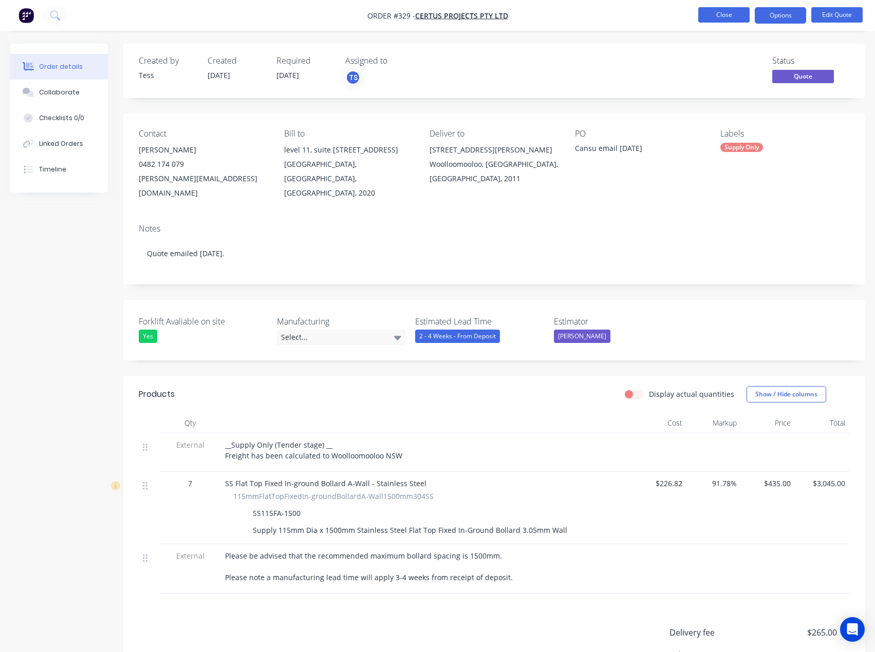
click at [722, 12] on button "Close" at bounding box center [723, 14] width 51 height 15
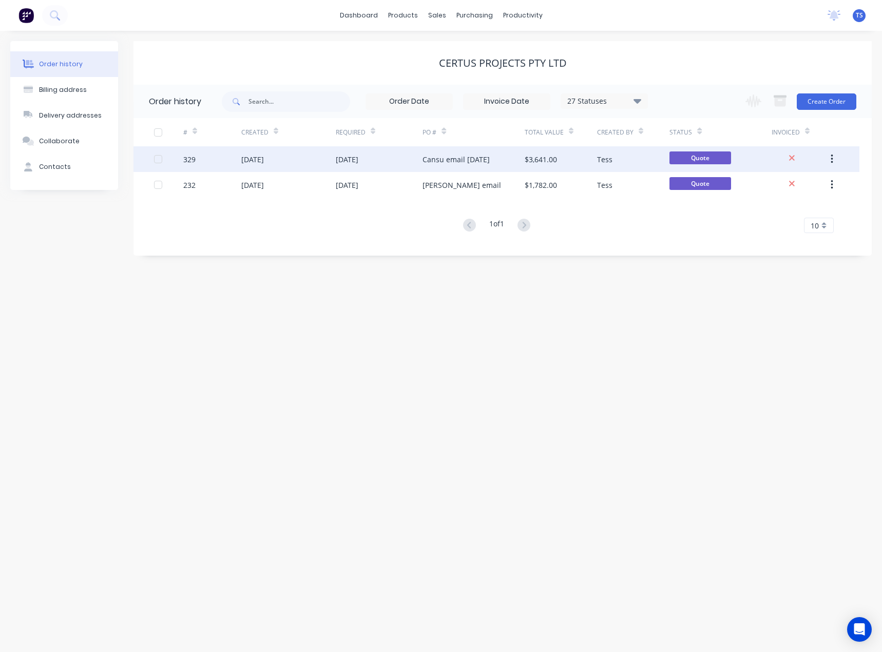
click at [464, 161] on div "Cansu email 2nd September" at bounding box center [456, 159] width 67 height 11
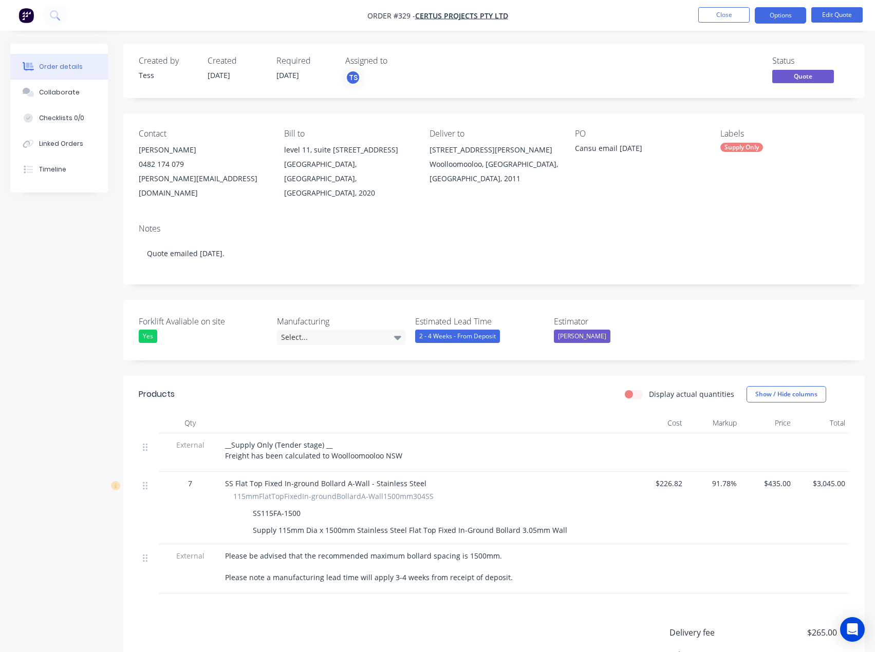
drag, startPoint x: 158, startPoint y: 157, endPoint x: 174, endPoint y: 170, distance: 19.7
click at [158, 158] on div "0482 174 079" at bounding box center [203, 164] width 129 height 14
click at [828, 12] on button "Edit Quote" at bounding box center [836, 14] width 51 height 15
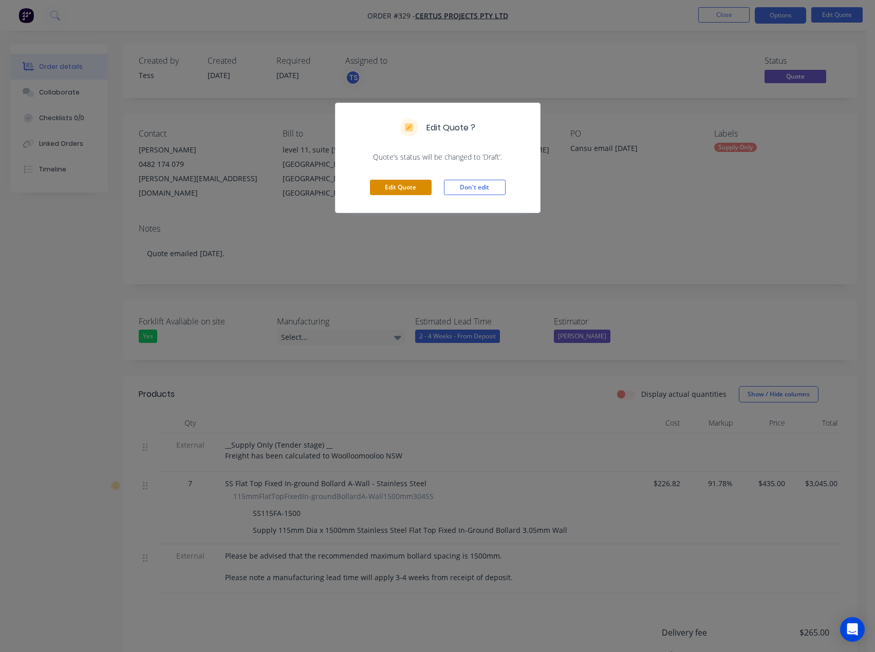
click at [394, 187] on button "Edit Quote" at bounding box center [401, 187] width 62 height 15
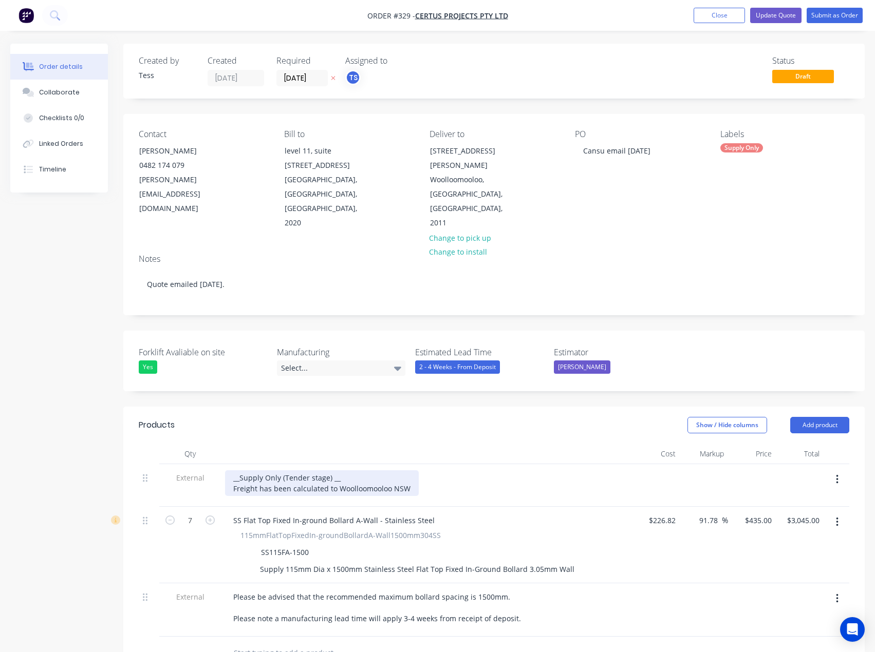
click at [339, 471] on div "__Supply Only (Tender stage) __ Freight has been calculated to Woolloomooloo NSW" at bounding box center [322, 484] width 194 height 26
drag, startPoint x: 330, startPoint y: 452, endPoint x: 283, endPoint y: 452, distance: 47.3
click at [283, 471] on div "__Supply Only (Tender stage) __ Freight has been calculated to Woolloomooloo NSW" at bounding box center [322, 484] width 194 height 26
click at [308, 471] on div "__Supply Only __ Freight has been calculated to Woolloomooloo NSW" at bounding box center [349, 484] width 248 height 26
click at [280, 471] on div "__Supply Only __ Freight has been calculated to Woolloomooloo NSW" at bounding box center [349, 484] width 248 height 26
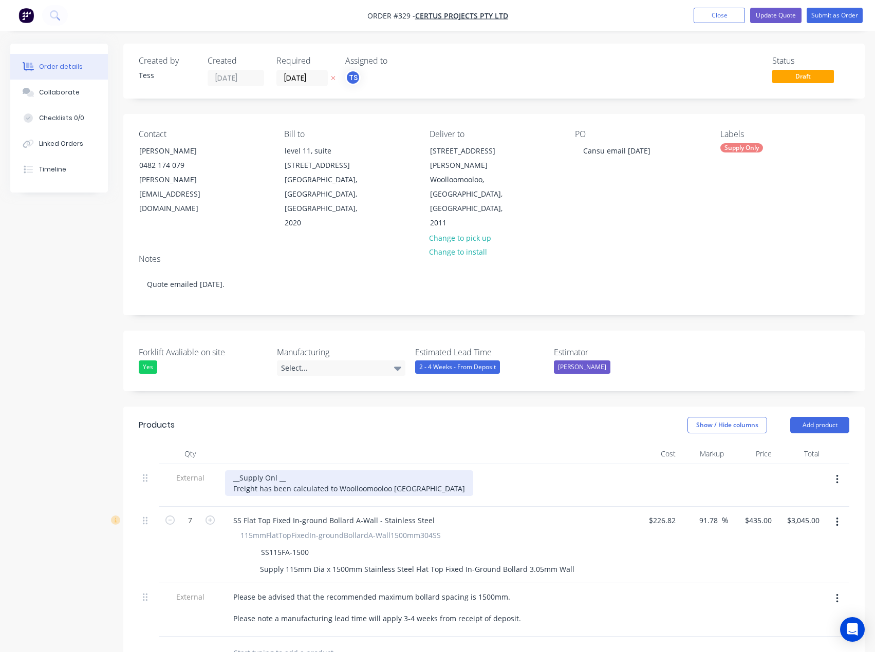
click at [295, 471] on div "__Supply Onl __ Freight has been calculated to Woolloomooloo NSW" at bounding box center [349, 484] width 248 height 26
click at [279, 471] on div "__Supply Onl __ Freight has been calculated to Woolloomooloo NSW" at bounding box center [349, 484] width 248 height 26
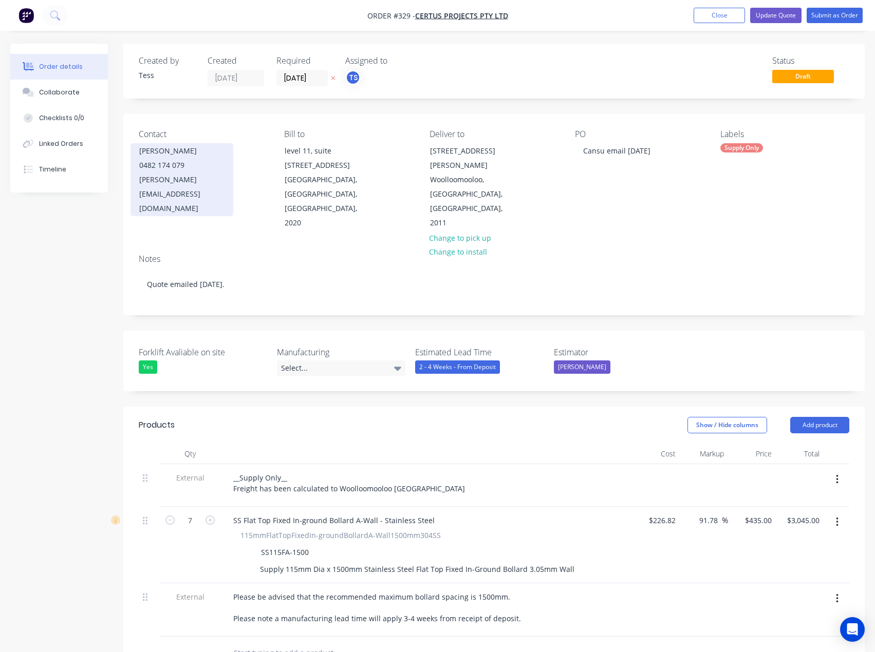
click at [186, 174] on div "joseph@certusprojects.com.au" at bounding box center [181, 194] width 85 height 43
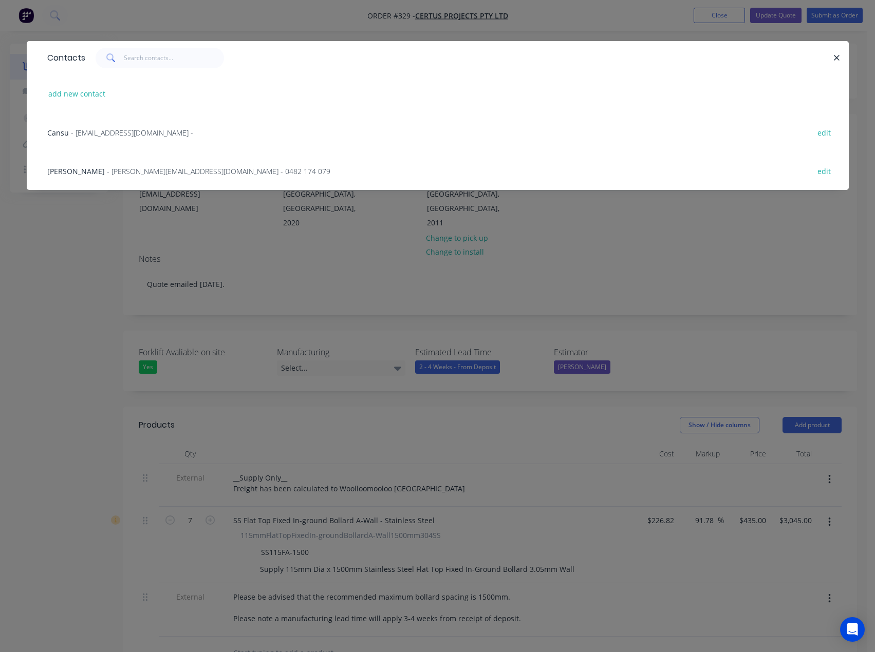
click at [95, 131] on span "- cansu@certusprojects.com.au -" at bounding box center [132, 133] width 122 height 10
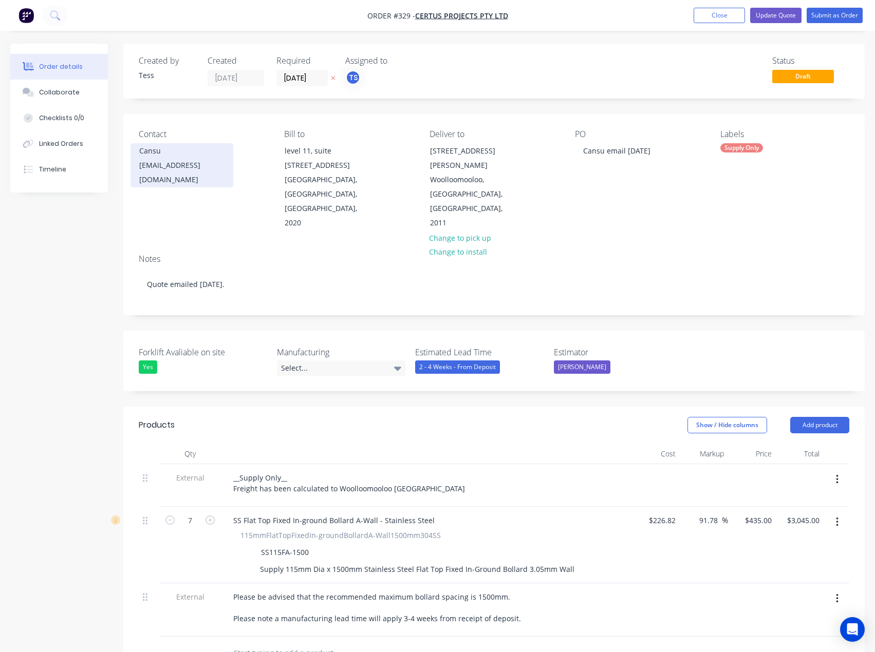
click at [166, 162] on div "cansu@certusprojects.com.au" at bounding box center [181, 172] width 85 height 29
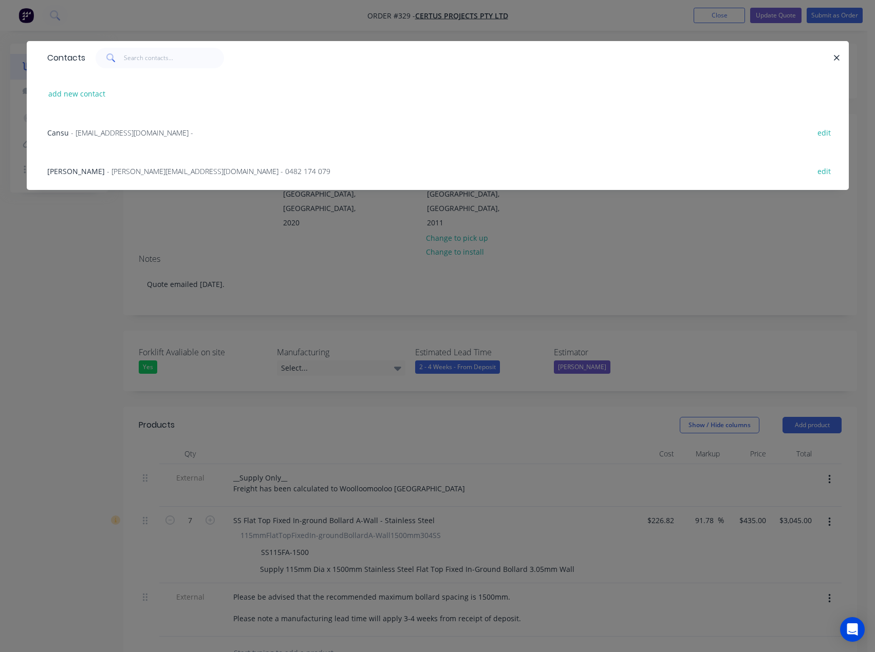
click at [115, 129] on span "- cansu@certusprojects.com.au -" at bounding box center [132, 133] width 122 height 10
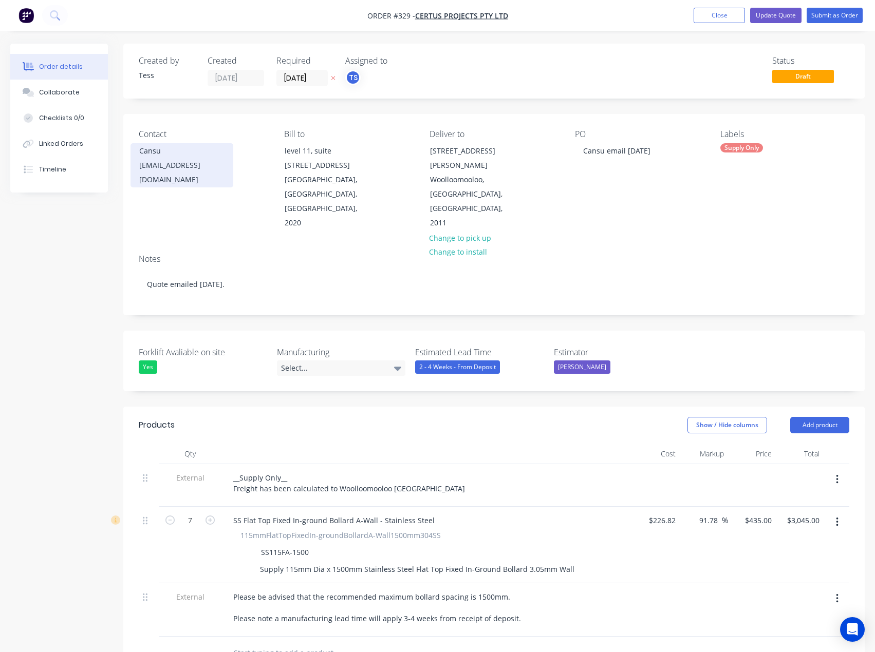
click at [173, 164] on div "cansu@certusprojects.com.au" at bounding box center [181, 172] width 85 height 29
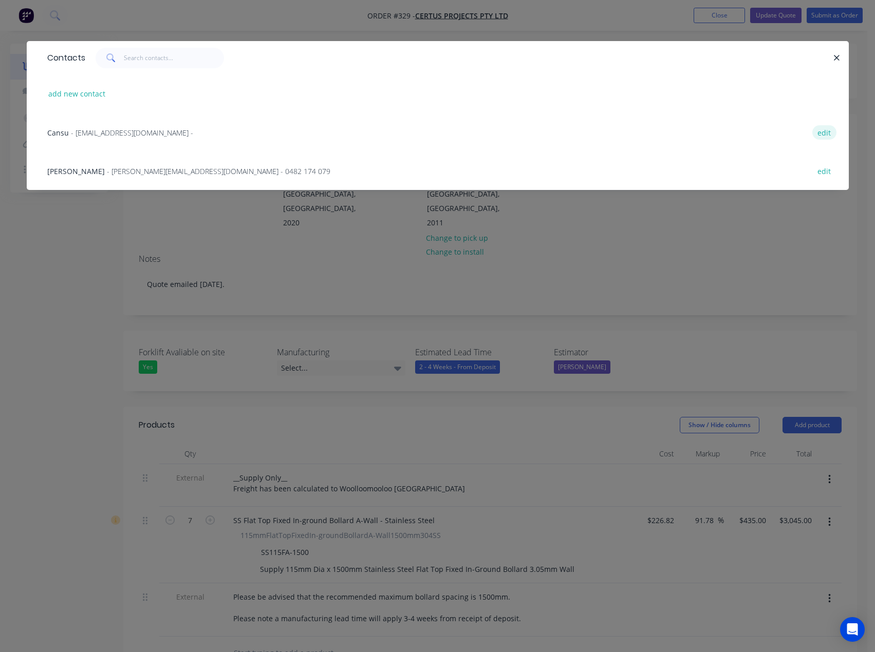
click at [827, 131] on button "edit" at bounding box center [824, 132] width 24 height 14
select select "AU"
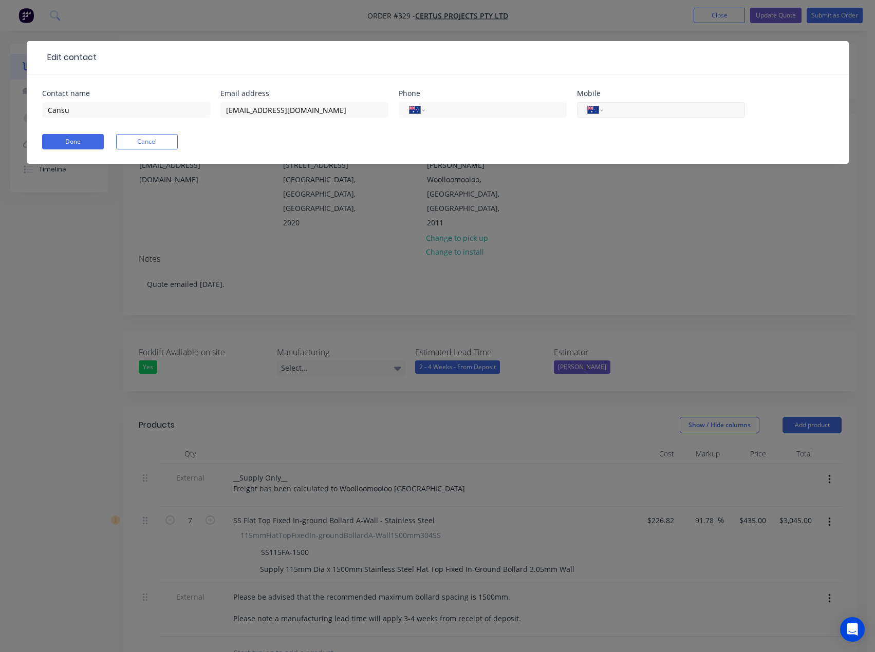
click at [634, 114] on input "tel" at bounding box center [671, 110] width 123 height 12
type input "0436 440 999"
click at [68, 139] on button "Done" at bounding box center [73, 141] width 62 height 15
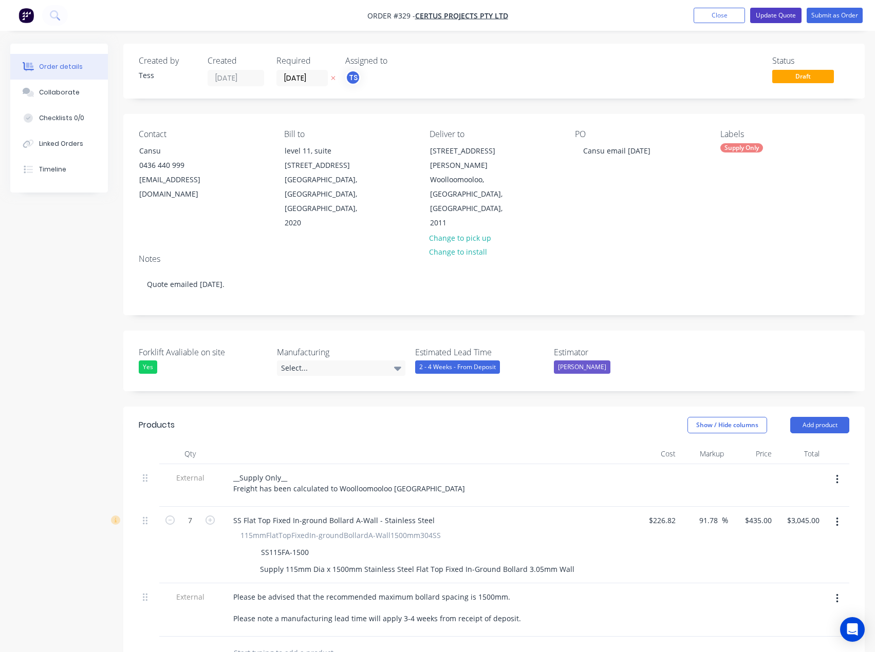
click at [789, 15] on button "Update Quote" at bounding box center [775, 15] width 51 height 15
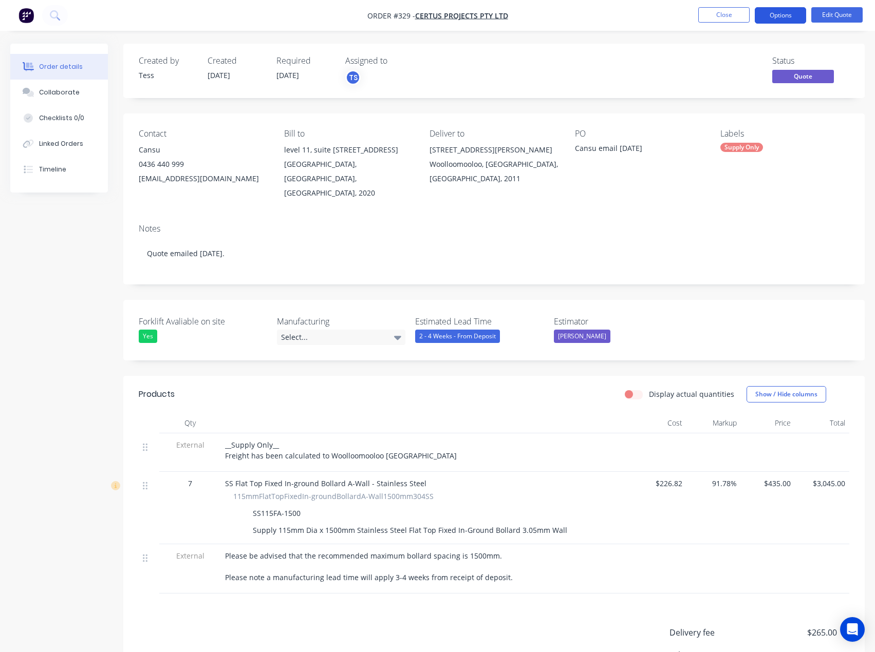
click at [778, 14] on button "Options" at bounding box center [780, 15] width 51 height 16
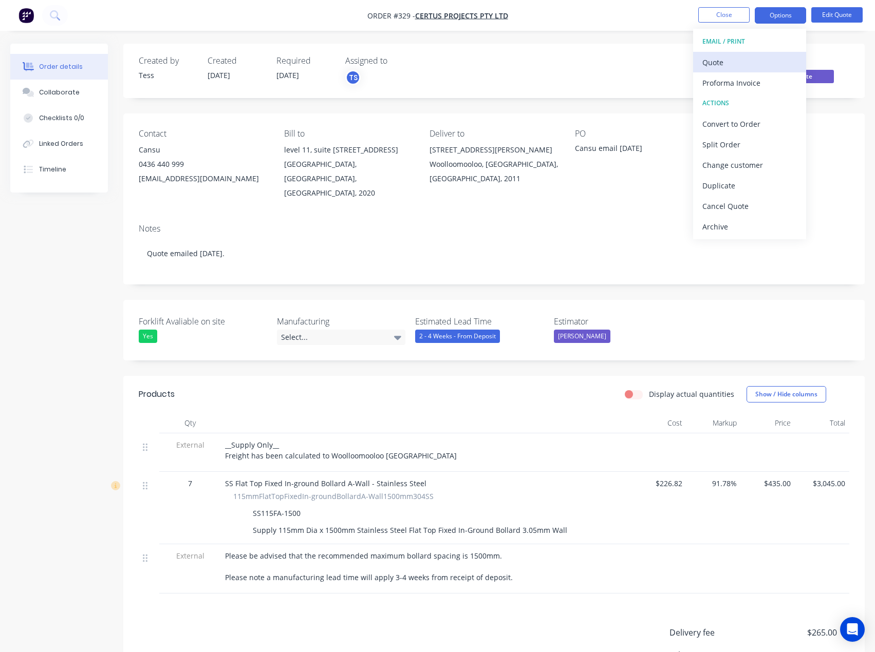
click at [736, 59] on div "Quote" at bounding box center [749, 62] width 95 height 15
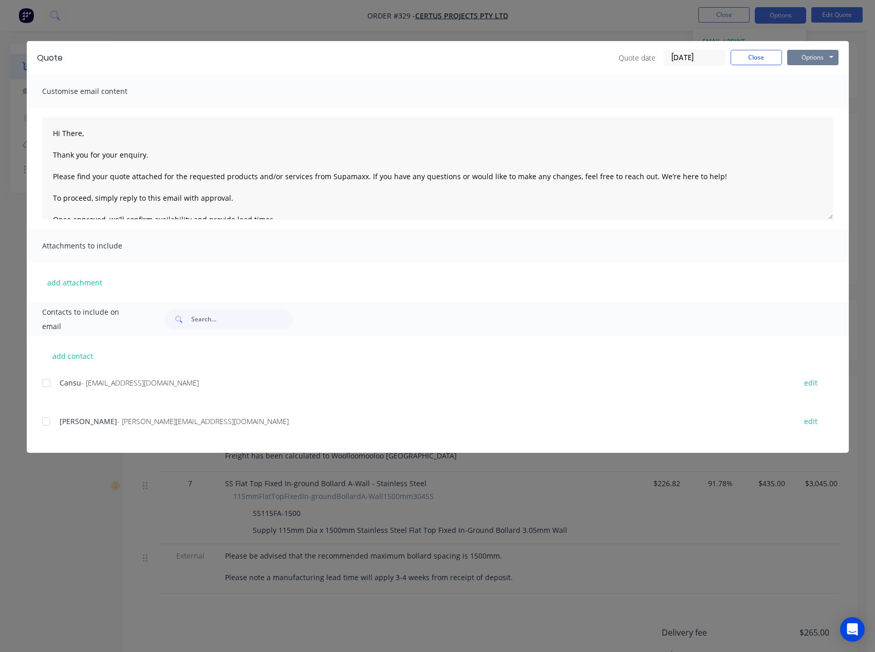
click at [798, 52] on button "Options" at bounding box center [812, 57] width 51 height 15
click at [804, 69] on button "Preview" at bounding box center [820, 75] width 66 height 17
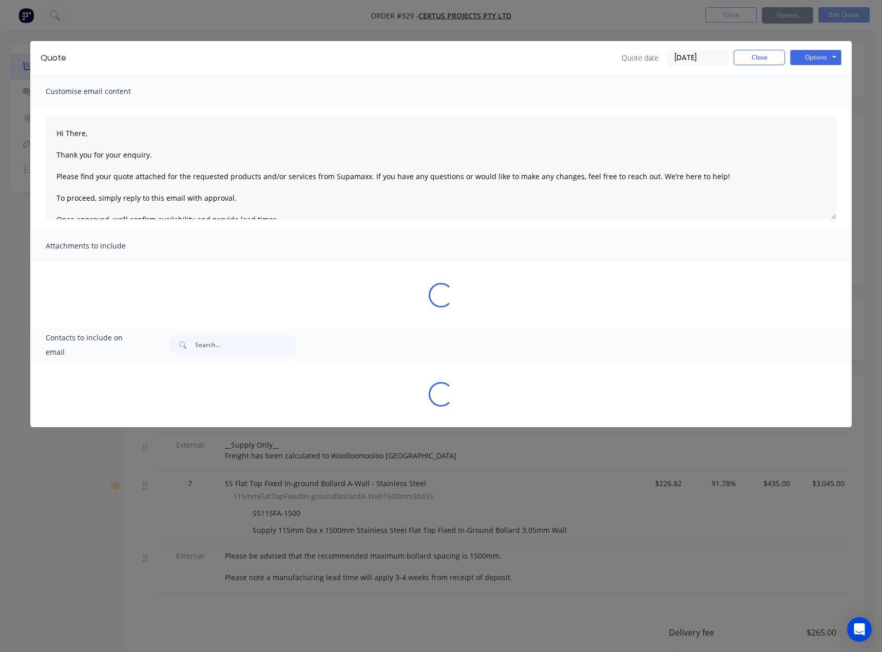
type textarea "Hi There, Thank you for your enquiry. Please find your quote attached for the r…"
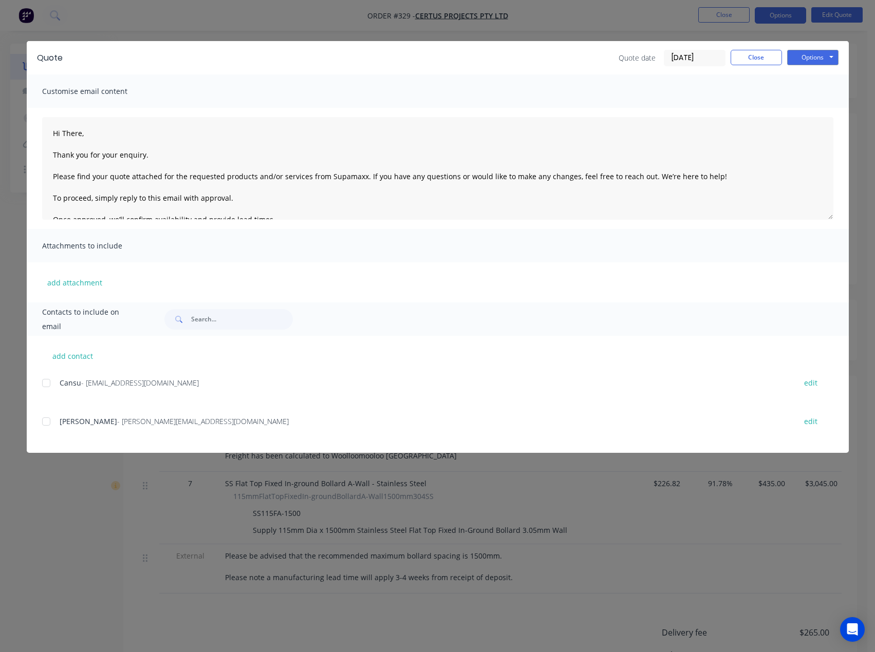
click at [737, 48] on div "Quote Quote date 02/09/25 Close Options Preview Print Email" at bounding box center [438, 57] width 822 height 33
click at [738, 59] on button "Close" at bounding box center [755, 57] width 51 height 15
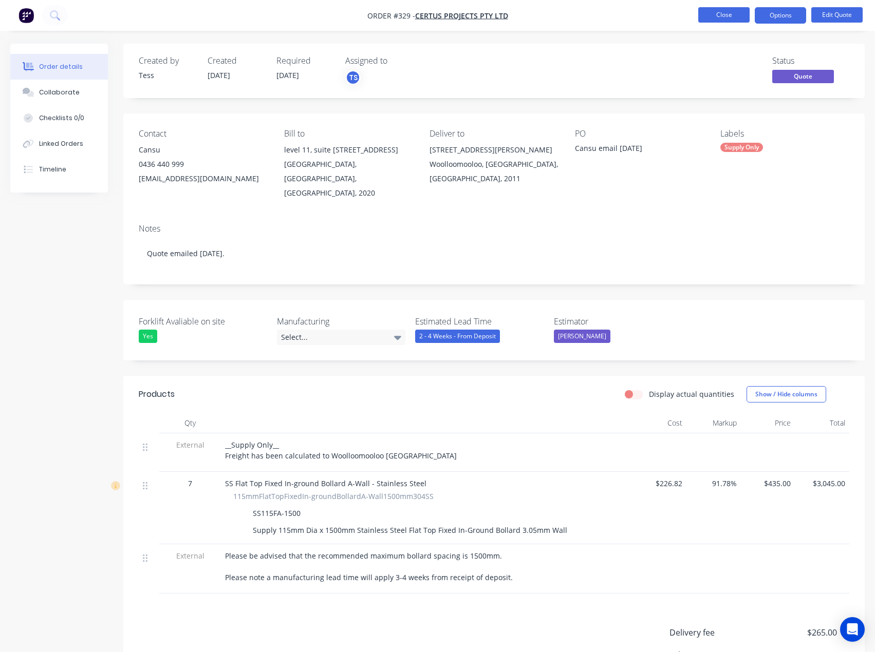
click at [724, 15] on button "Close" at bounding box center [723, 14] width 51 height 15
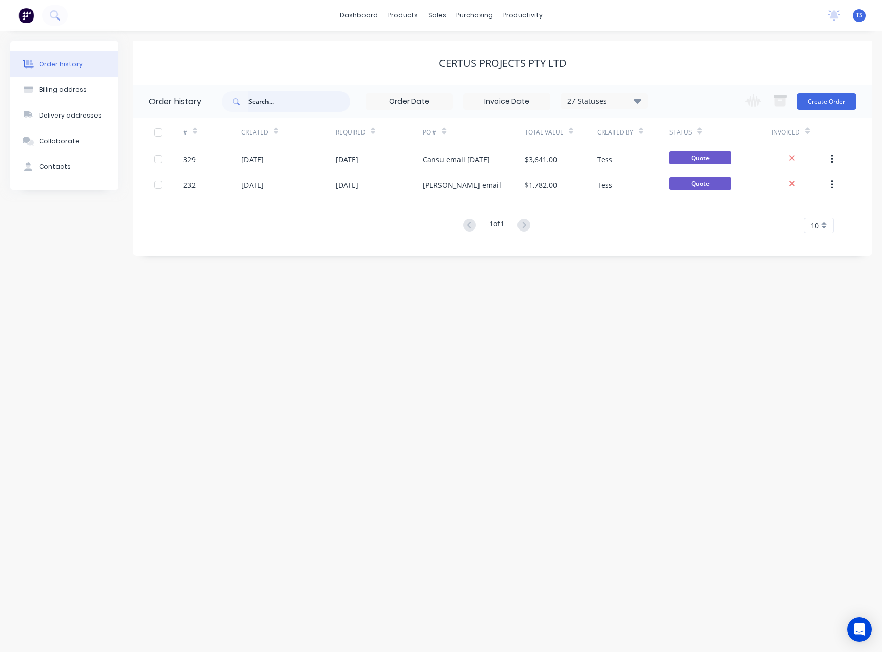
click at [278, 106] on input "text" at bounding box center [300, 101] width 102 height 21
click at [448, 67] on div at bounding box center [443, 69] width 15 height 9
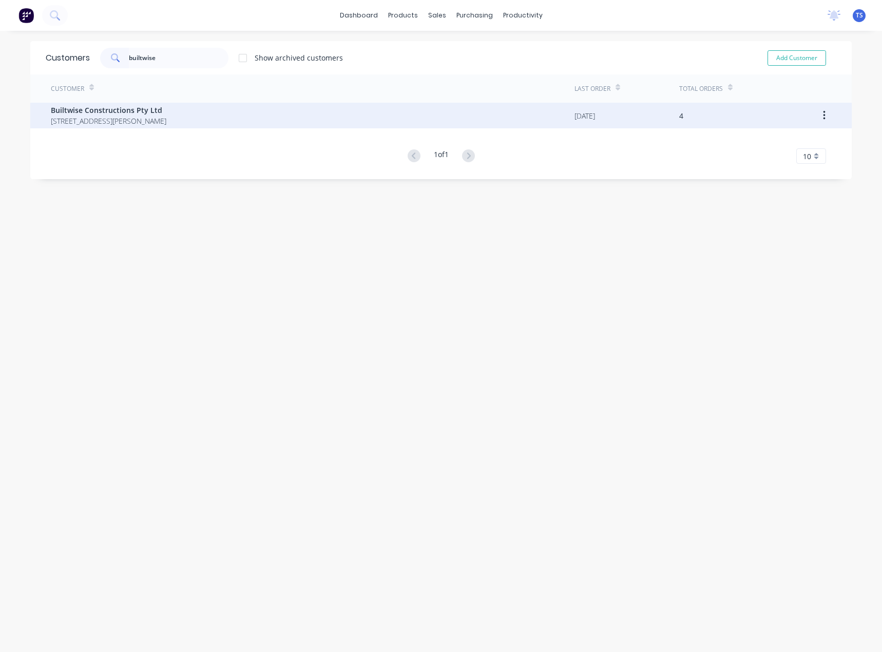
type input "builtwise"
click at [99, 109] on span "Builtwise Constructions Pty Ltd" at bounding box center [109, 110] width 116 height 11
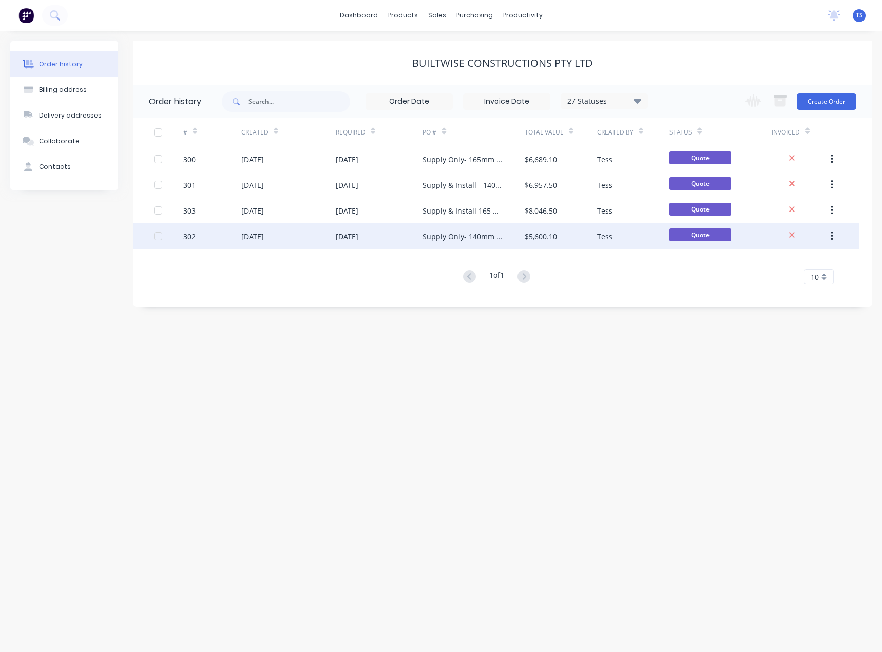
click at [455, 233] on div "Supply Only- 140mm Dia" at bounding box center [463, 236] width 81 height 11
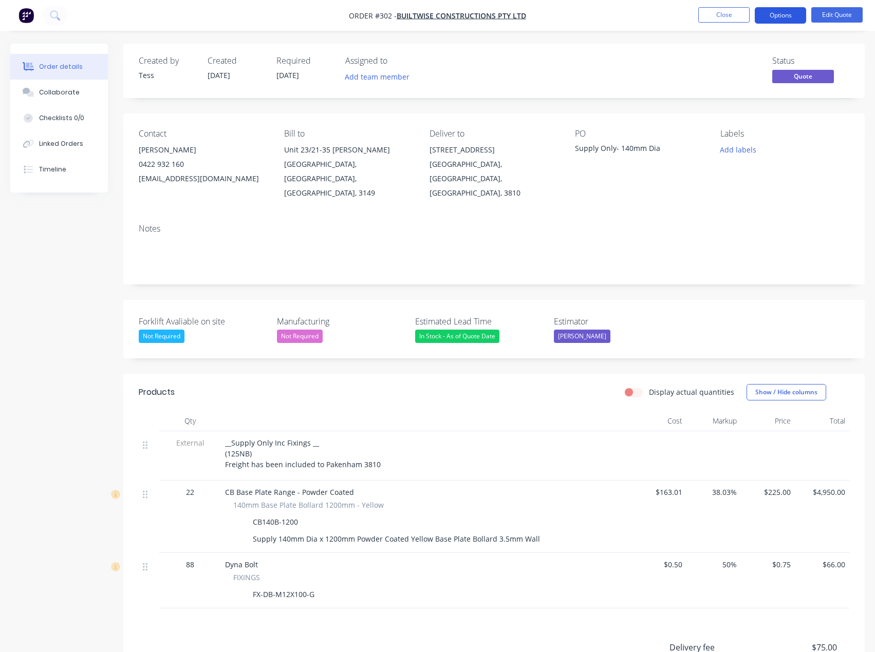
click at [772, 13] on button "Options" at bounding box center [780, 15] width 51 height 16
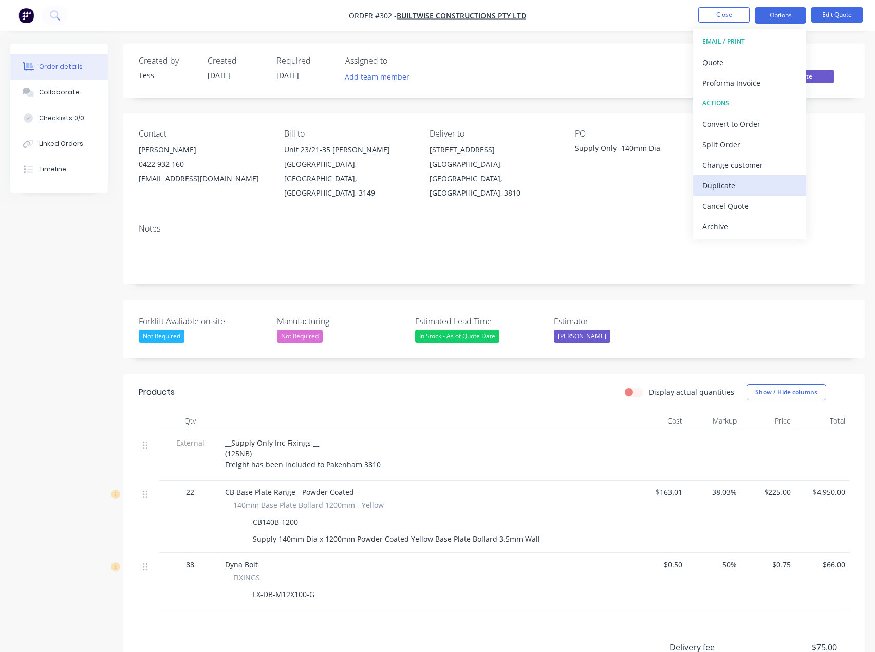
click at [722, 185] on div "Duplicate" at bounding box center [749, 185] width 95 height 15
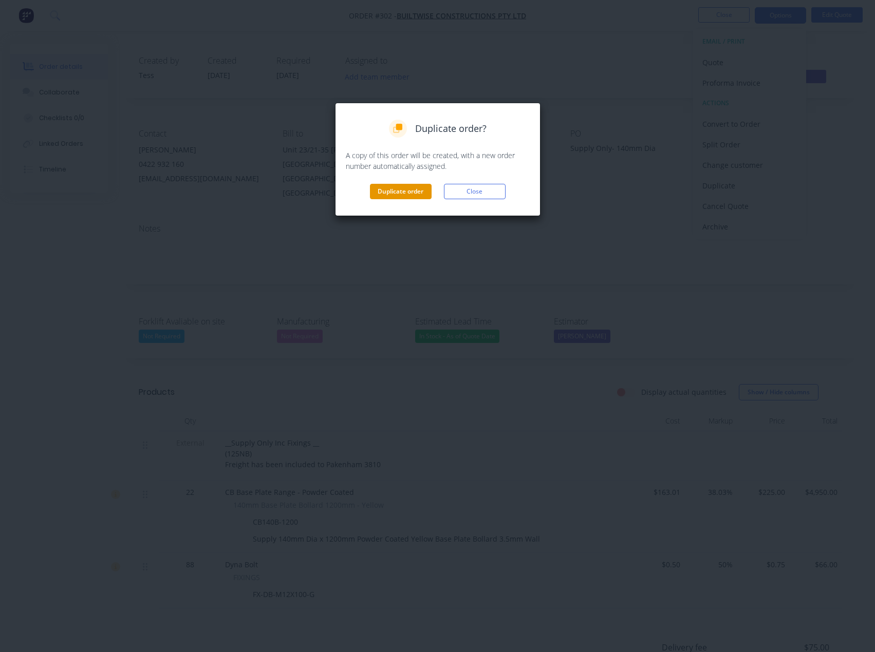
click at [413, 195] on button "Duplicate order" at bounding box center [401, 191] width 62 height 15
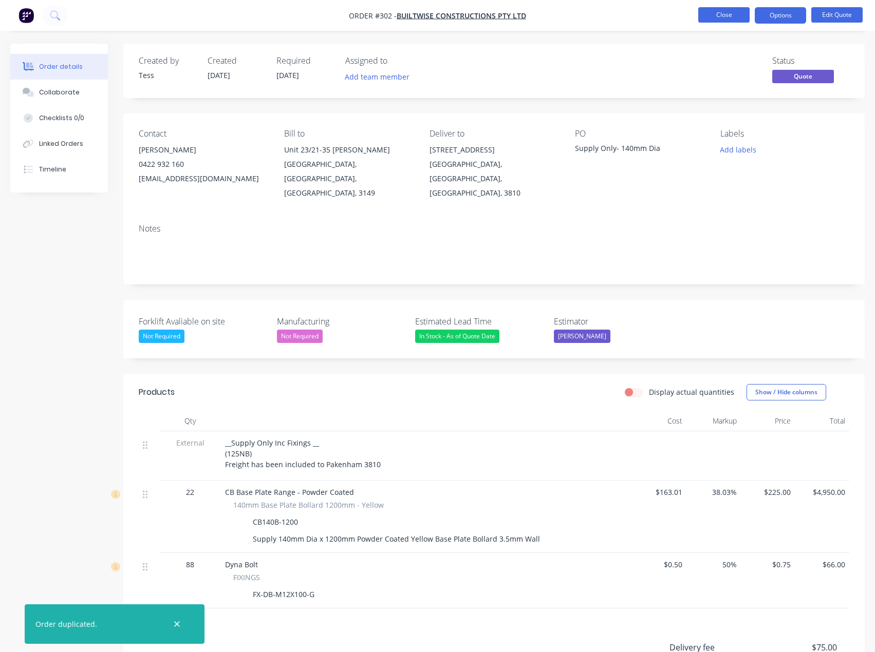
click at [726, 15] on button "Close" at bounding box center [723, 14] width 51 height 15
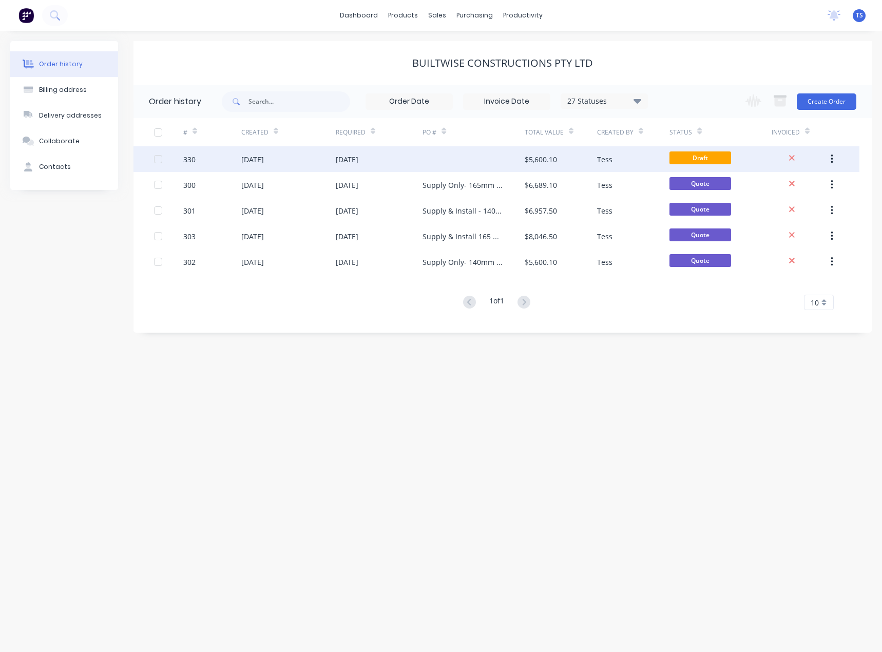
click at [352, 161] on div "[DATE]" at bounding box center [347, 159] width 23 height 11
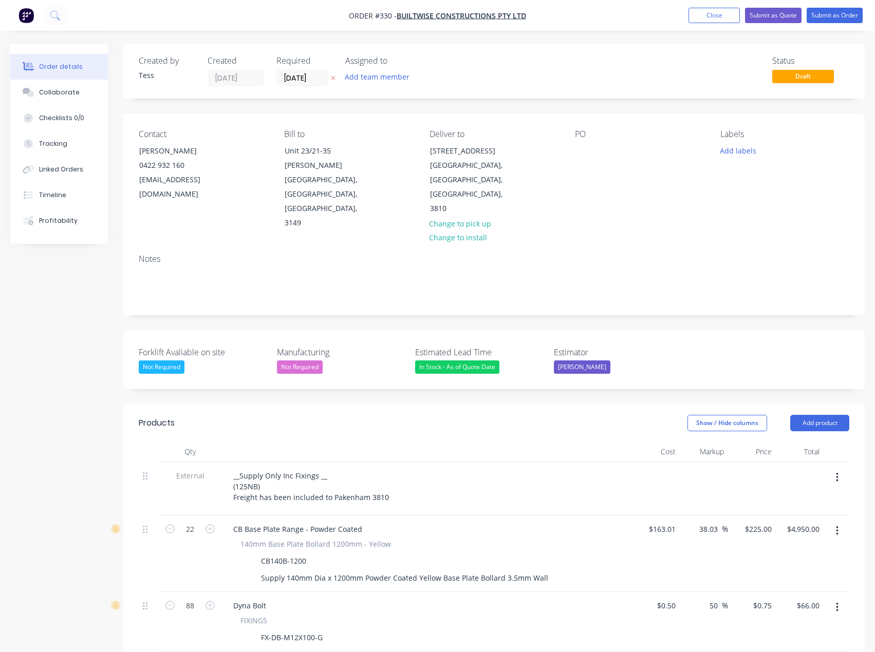
click at [593, 149] on div "PO" at bounding box center [639, 179] width 129 height 101
click at [789, 15] on button "Submit as Quote" at bounding box center [773, 15] width 57 height 15
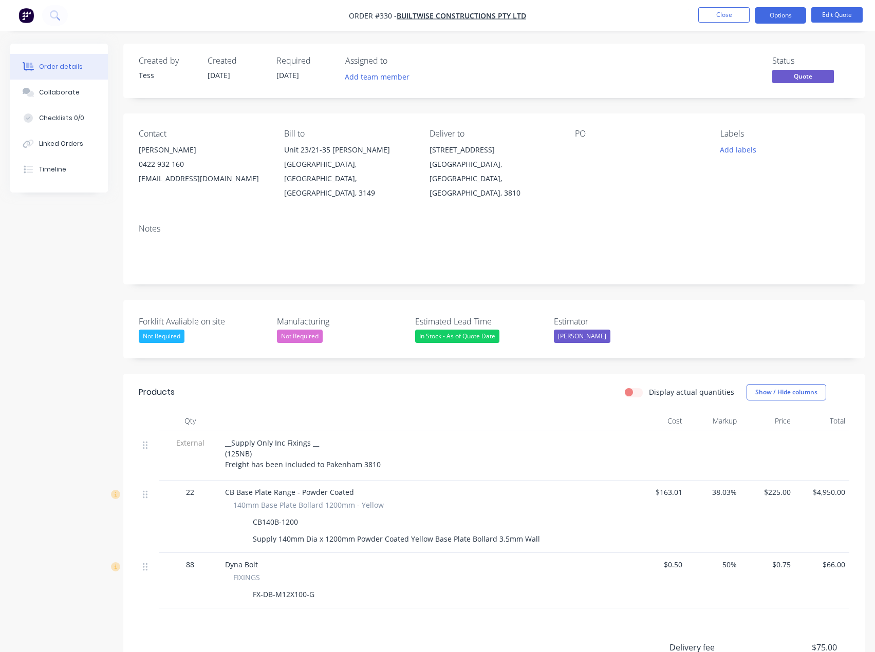
click at [587, 153] on div at bounding box center [639, 150] width 128 height 14
click at [854, 9] on button "Edit Quote" at bounding box center [836, 14] width 51 height 15
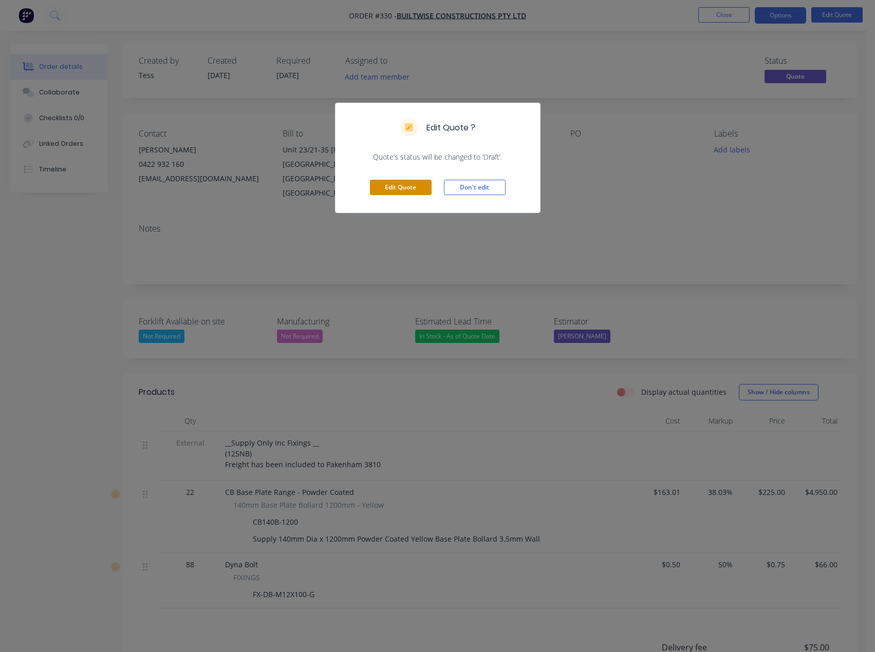
click at [405, 182] on button "Edit Quote" at bounding box center [401, 187] width 62 height 15
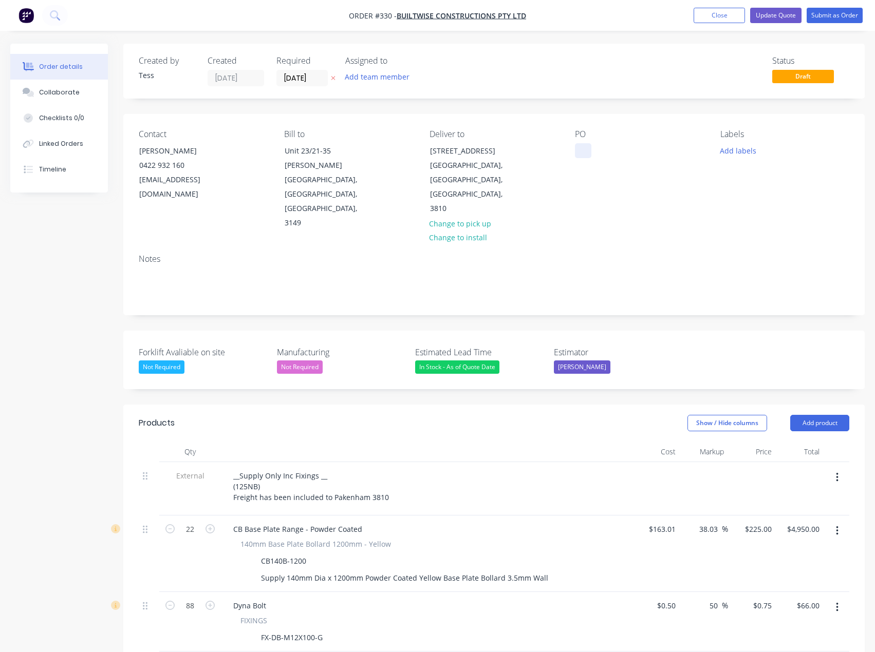
click at [586, 157] on div at bounding box center [583, 150] width 16 height 15
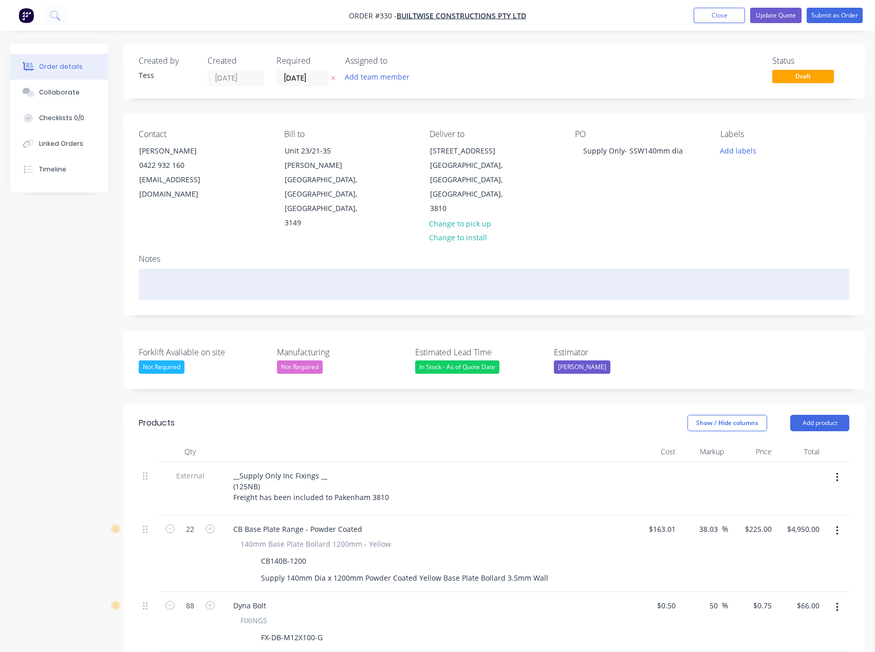
click at [558, 269] on div at bounding box center [494, 284] width 710 height 31
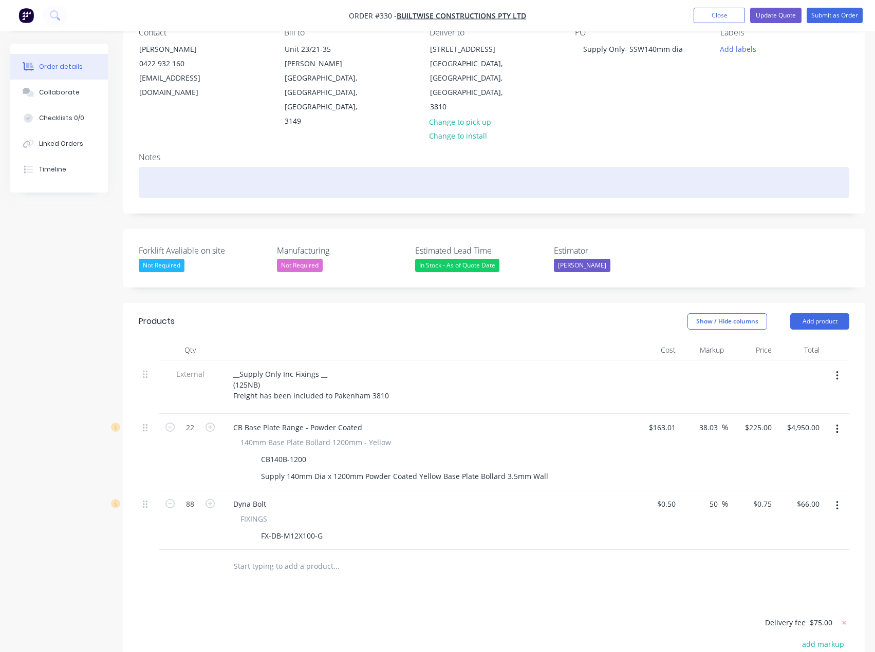
scroll to position [103, 0]
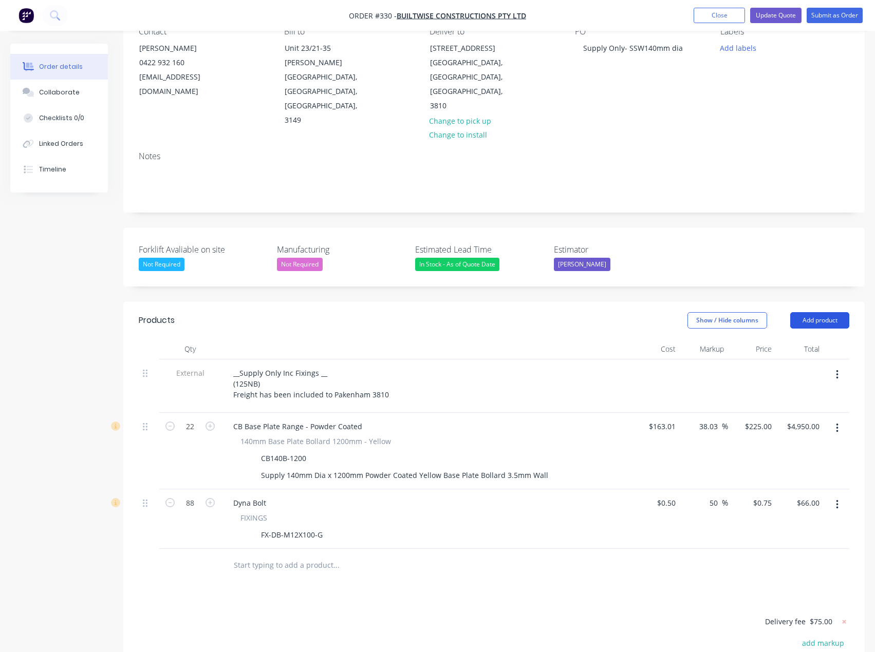
click at [823, 312] on button "Add product" at bounding box center [819, 320] width 59 height 16
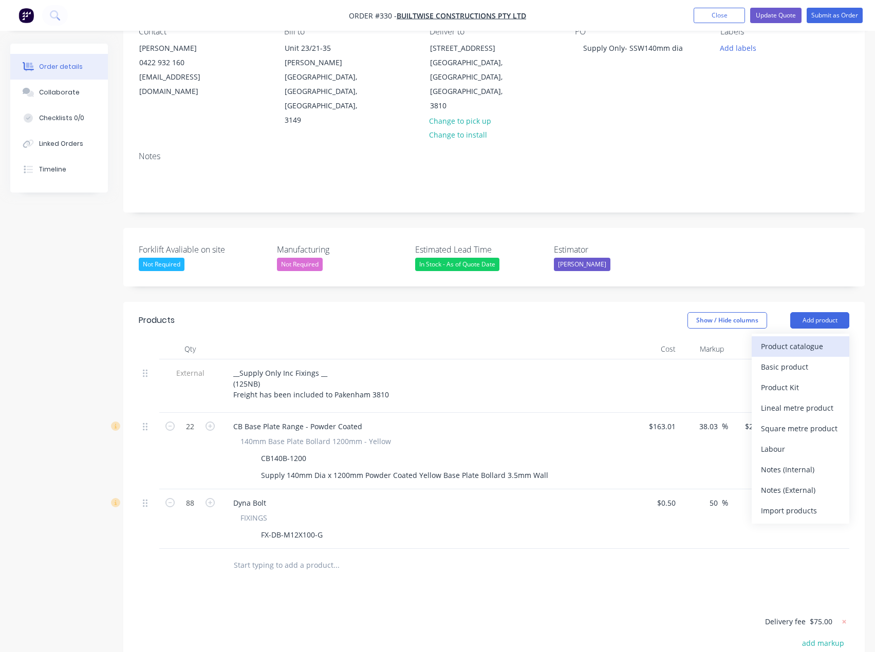
click at [805, 339] on div "Product catalogue" at bounding box center [800, 346] width 79 height 15
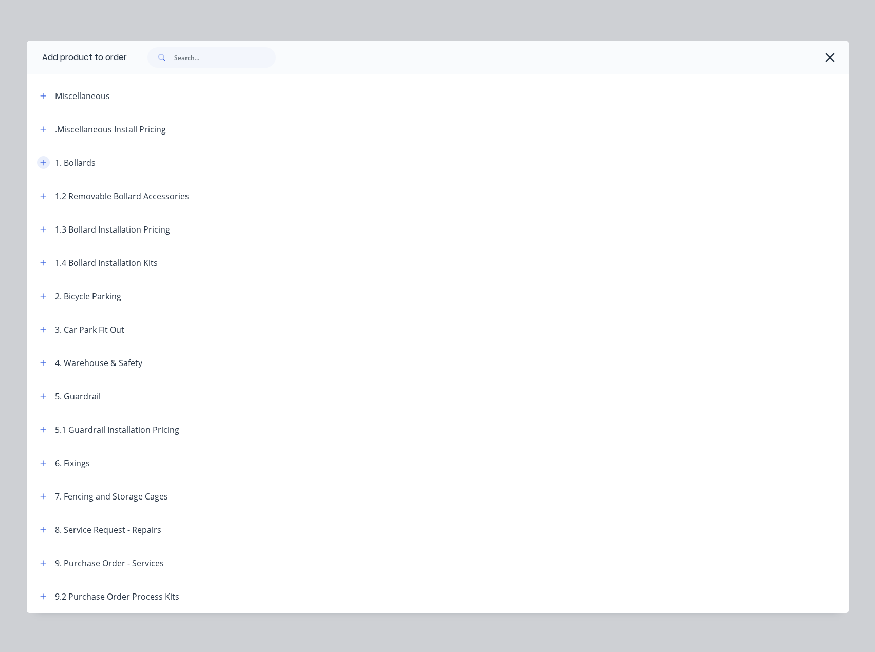
click at [40, 162] on icon "button" at bounding box center [43, 163] width 6 height 6
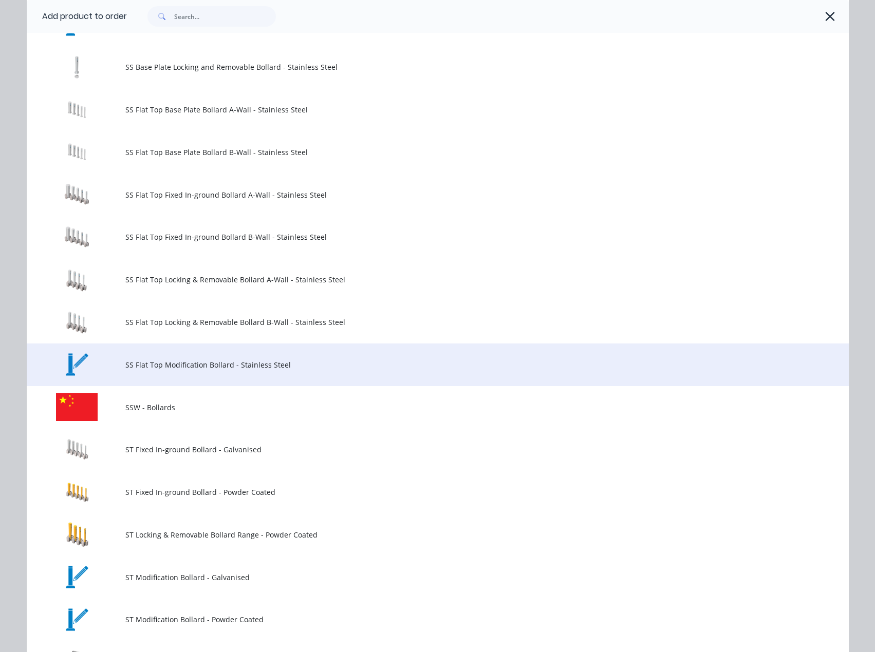
scroll to position [1027, 0]
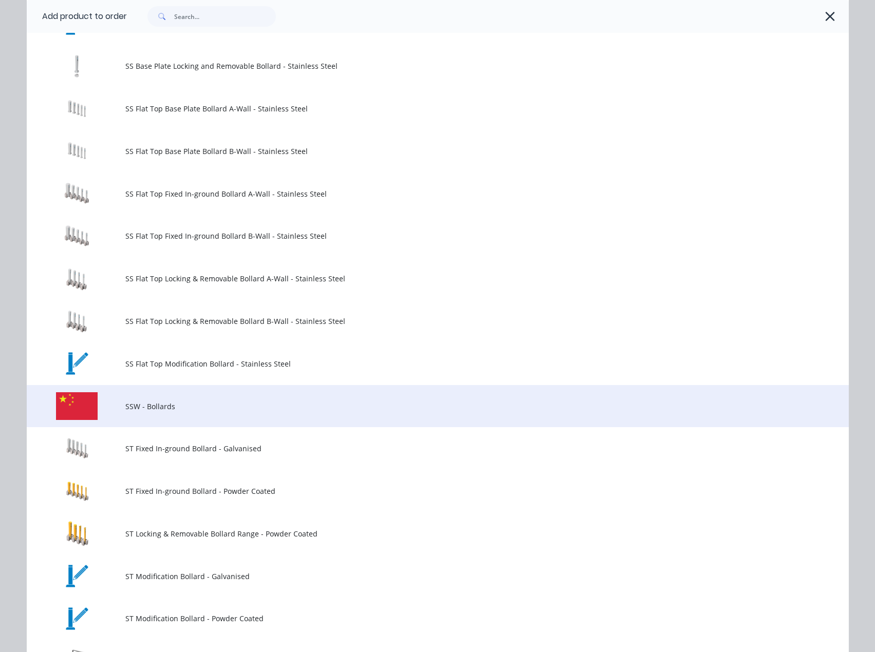
click at [127, 407] on span "SSW - Bollards" at bounding box center [414, 406] width 578 height 11
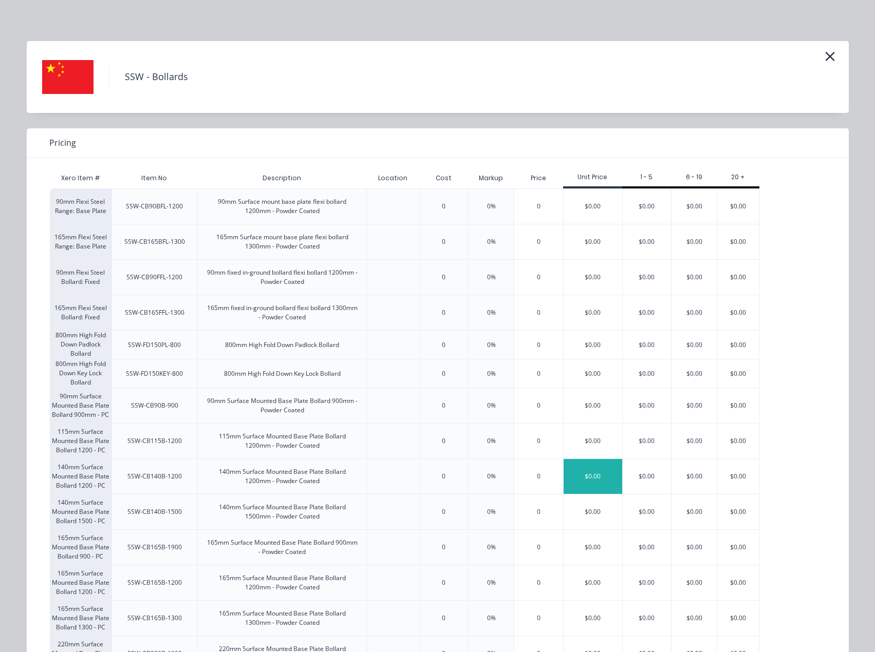
click at [600, 480] on div "$0.00" at bounding box center [592, 476] width 59 height 35
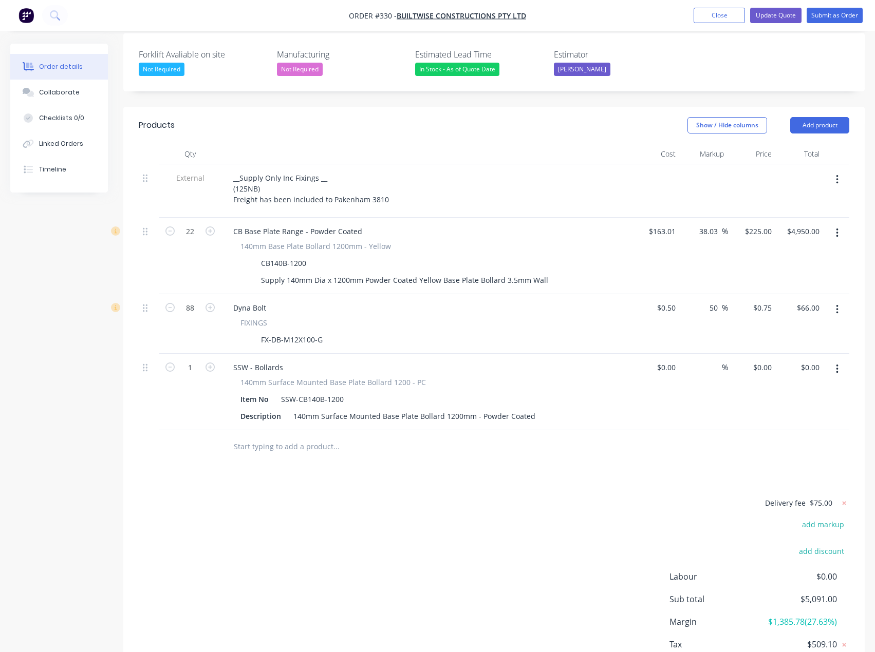
scroll to position [323, 0]
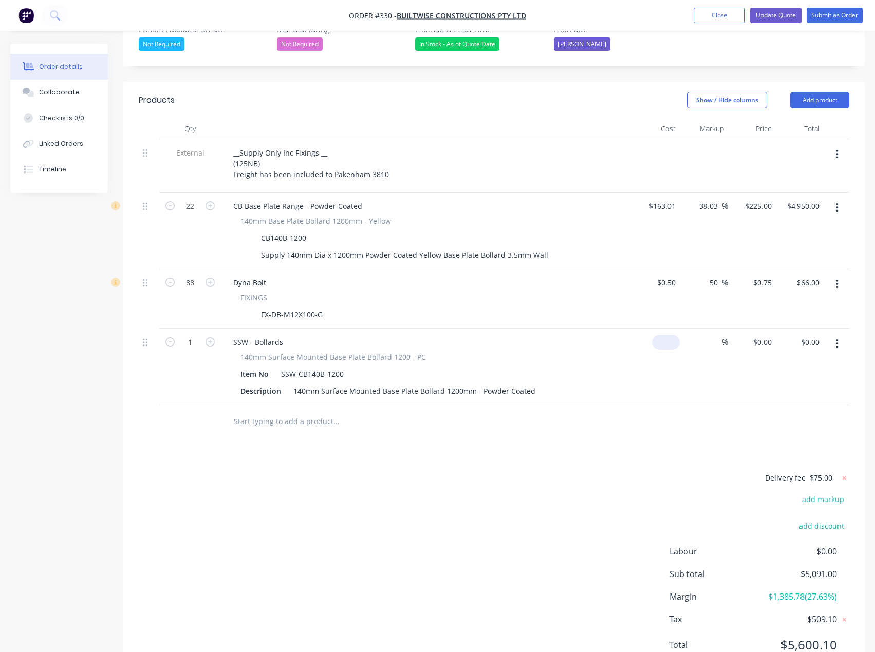
click at [664, 335] on div "$0.00" at bounding box center [666, 342] width 28 height 15
type input "$1.00"
type input "1"
type input "$1.00"
click at [760, 329] on div "1 $0.00" at bounding box center [752, 367] width 48 height 77
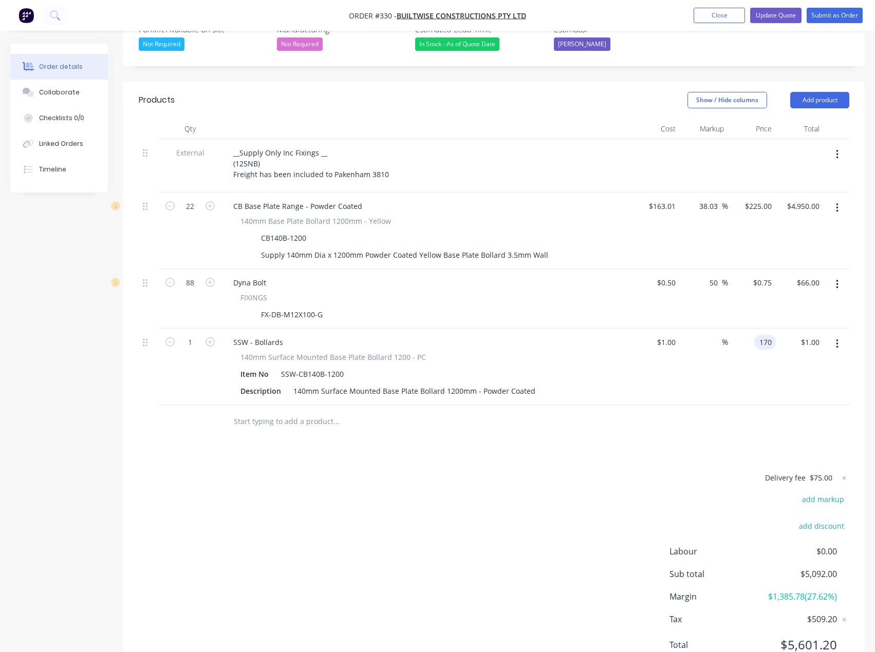
type input "170"
type input "16900"
type input "$170.00"
click at [218, 499] on div "Delivery fee $75.00 add markup add discount Labour $0.00 Sub total $5,261.00 Ma…" at bounding box center [494, 568] width 710 height 193
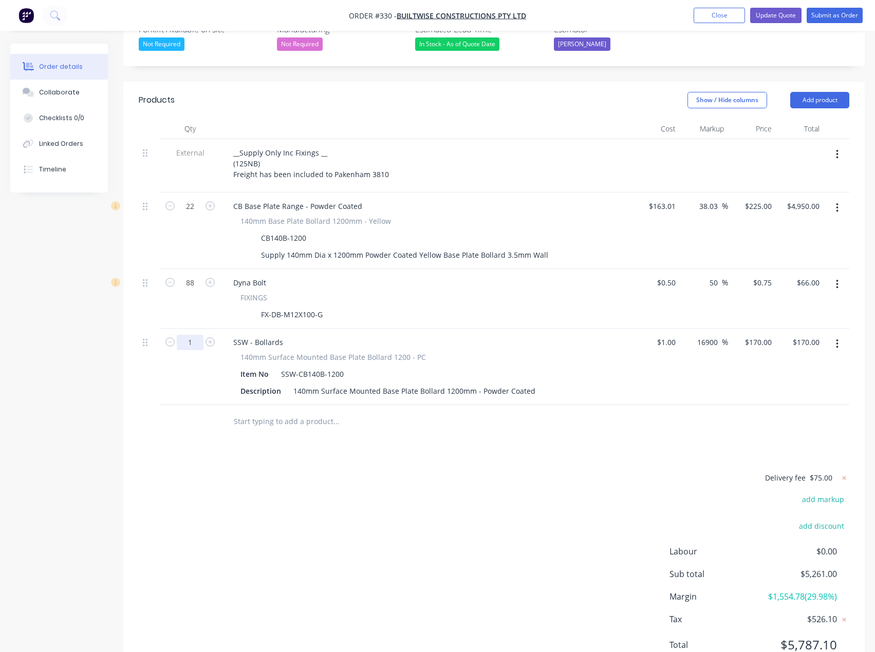
click at [191, 214] on input "1" at bounding box center [190, 206] width 27 height 15
type input "22"
type input "$3,740.00"
click at [275, 415] on div "Products Show / Hide columns Add product Qty Cost Markup Price Total External _…" at bounding box center [493, 381] width 741 height 598
click at [279, 411] on input "text" at bounding box center [335, 421] width 205 height 21
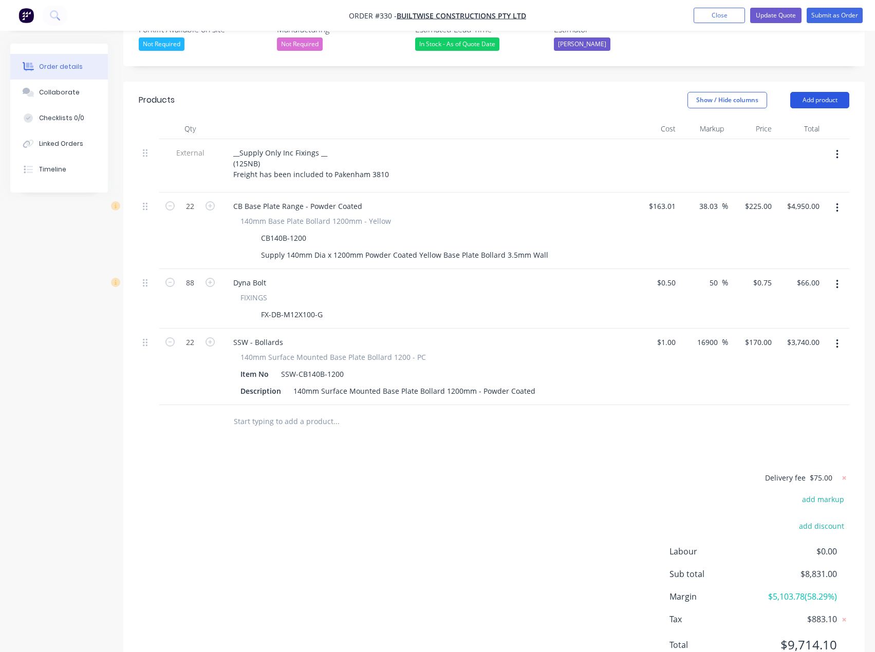
click at [834, 92] on button "Add product" at bounding box center [819, 100] width 59 height 16
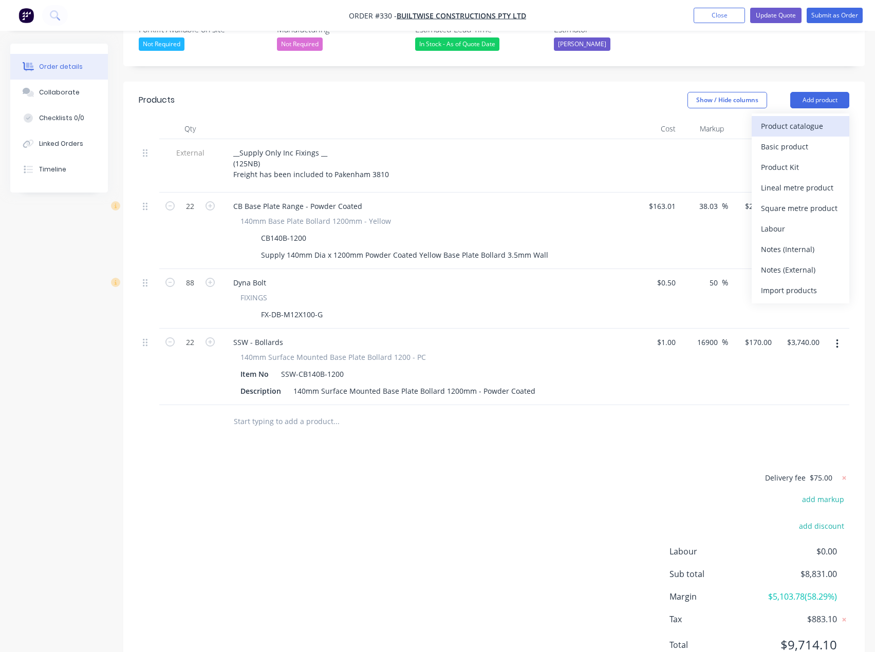
click at [805, 119] on div "Product catalogue" at bounding box center [800, 126] width 79 height 15
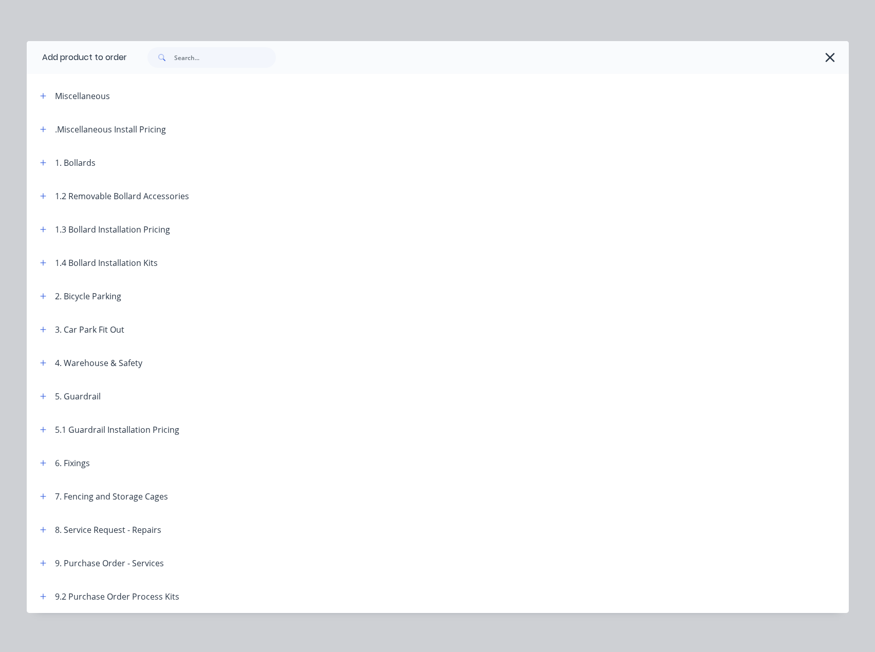
scroll to position [6, 0]
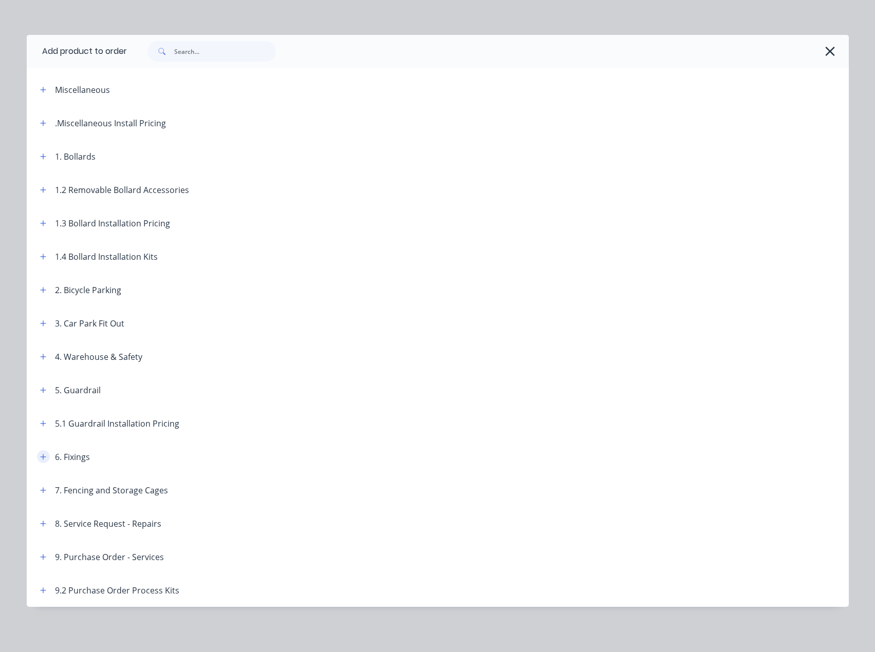
click at [40, 459] on icon "button" at bounding box center [43, 457] width 6 height 6
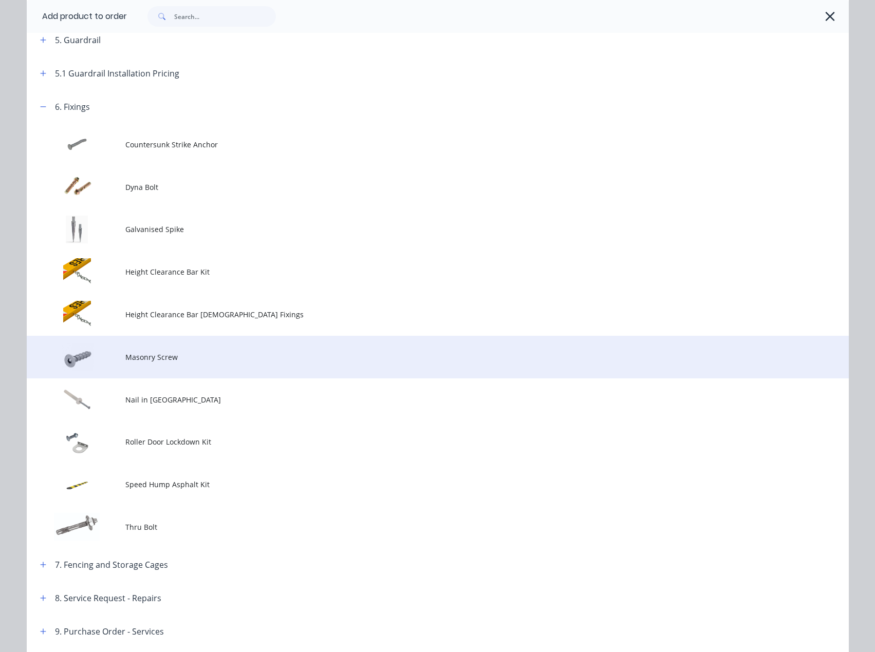
scroll to position [366, 0]
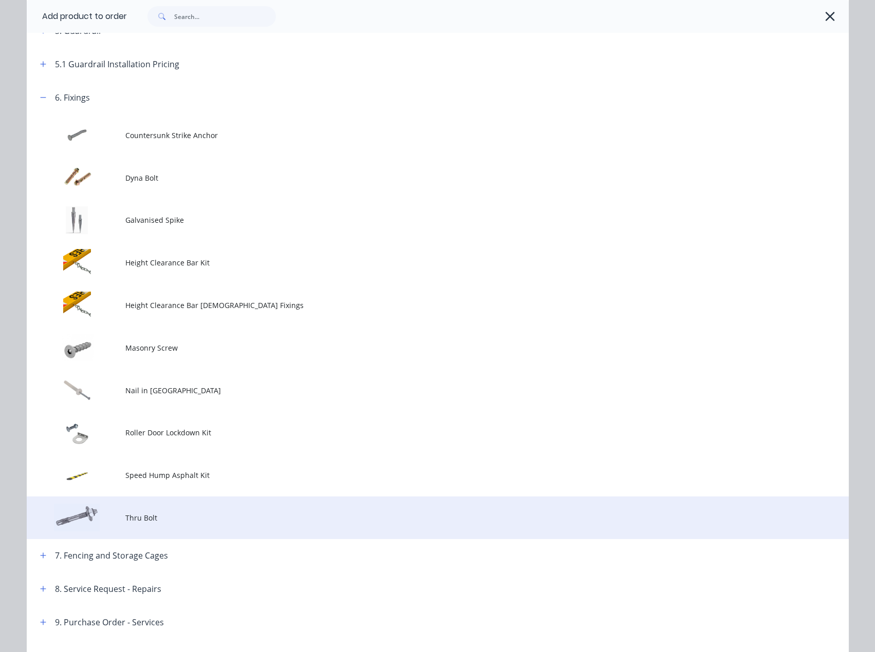
click at [149, 523] on td "Thru Bolt" at bounding box center [486, 518] width 723 height 43
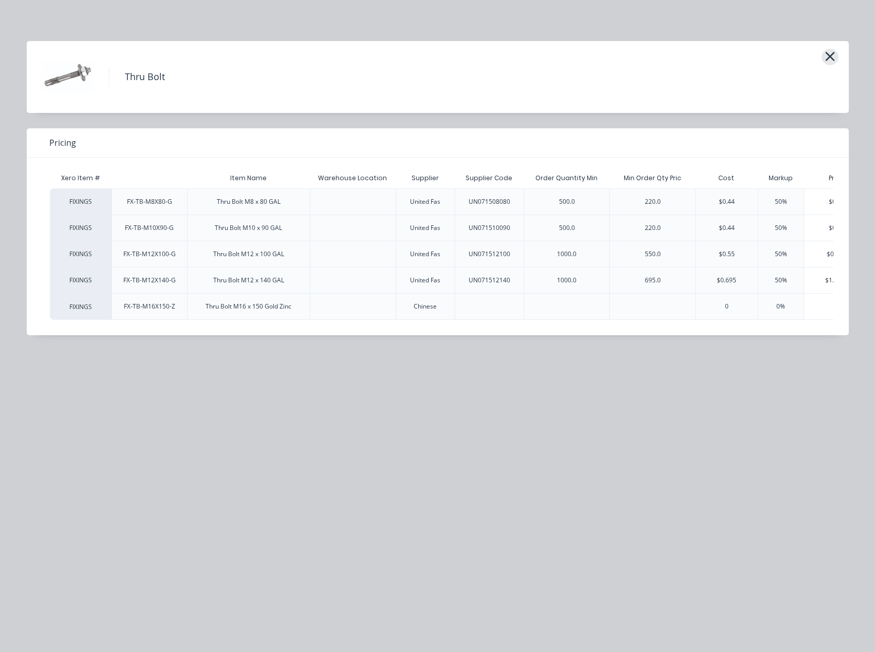
click at [829, 60] on icon "button" at bounding box center [829, 56] width 11 height 14
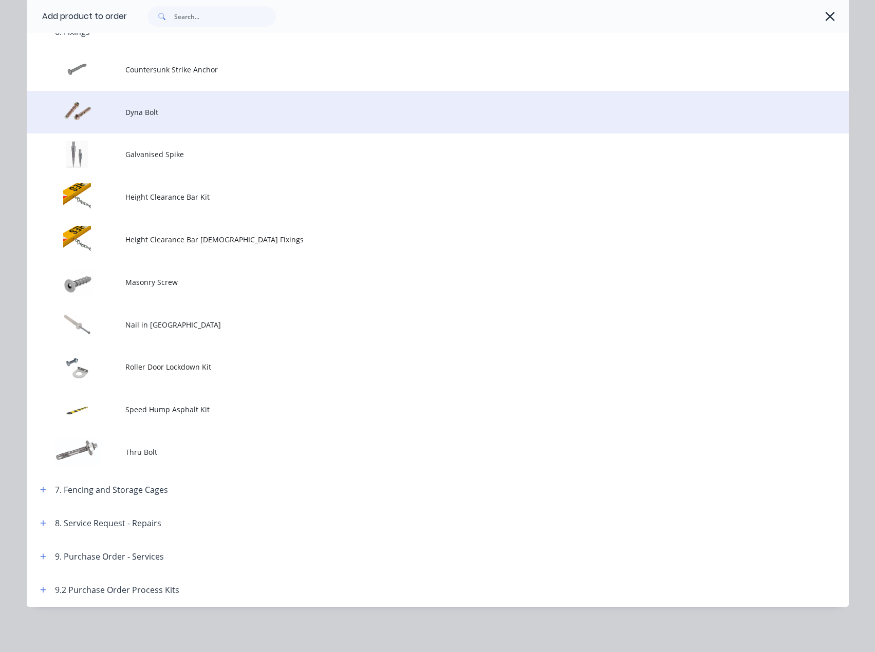
click at [130, 110] on span "Dyna Bolt" at bounding box center [414, 112] width 578 height 11
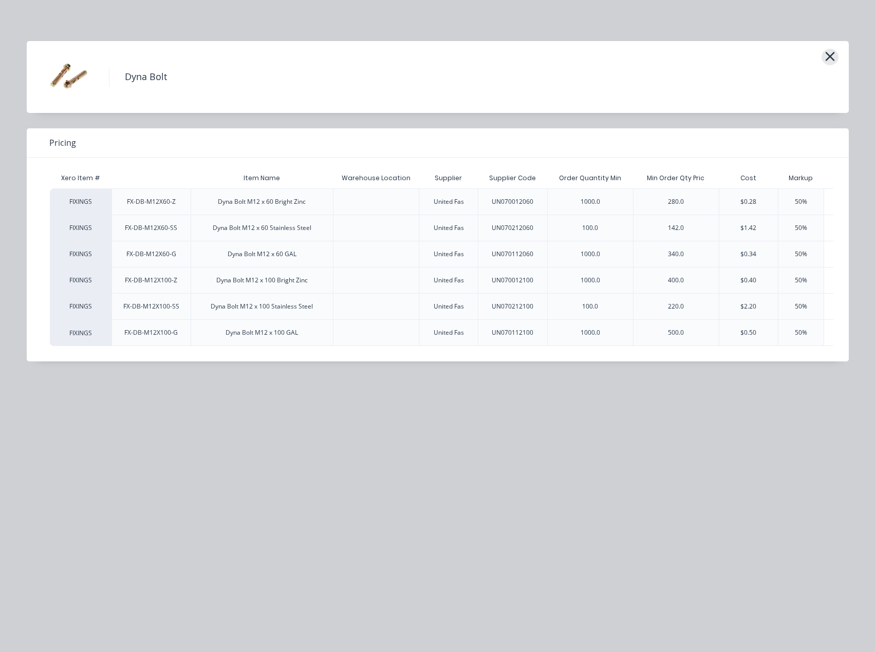
click at [831, 58] on icon "button" at bounding box center [829, 56] width 9 height 9
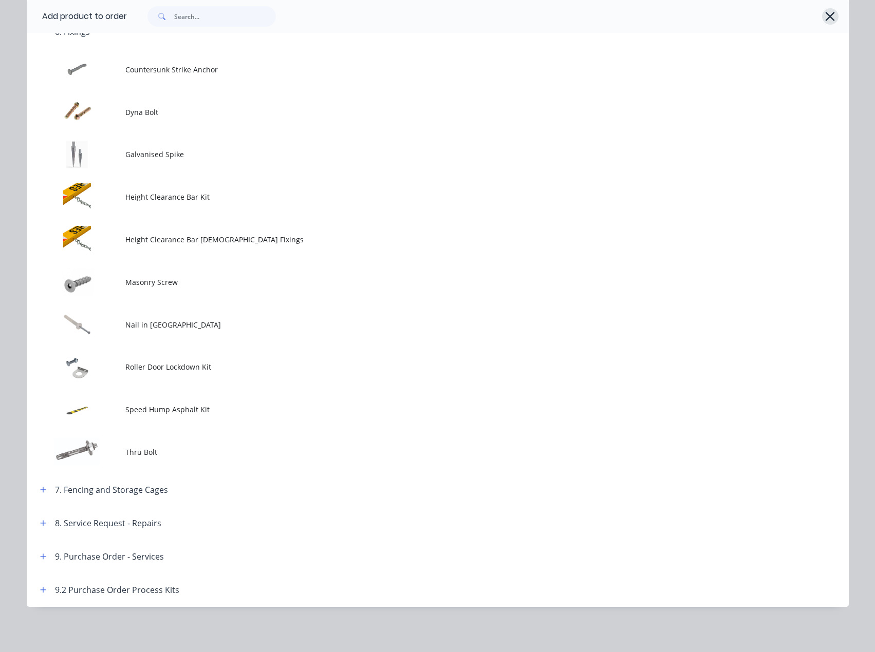
click at [825, 15] on icon "button" at bounding box center [829, 16] width 11 height 14
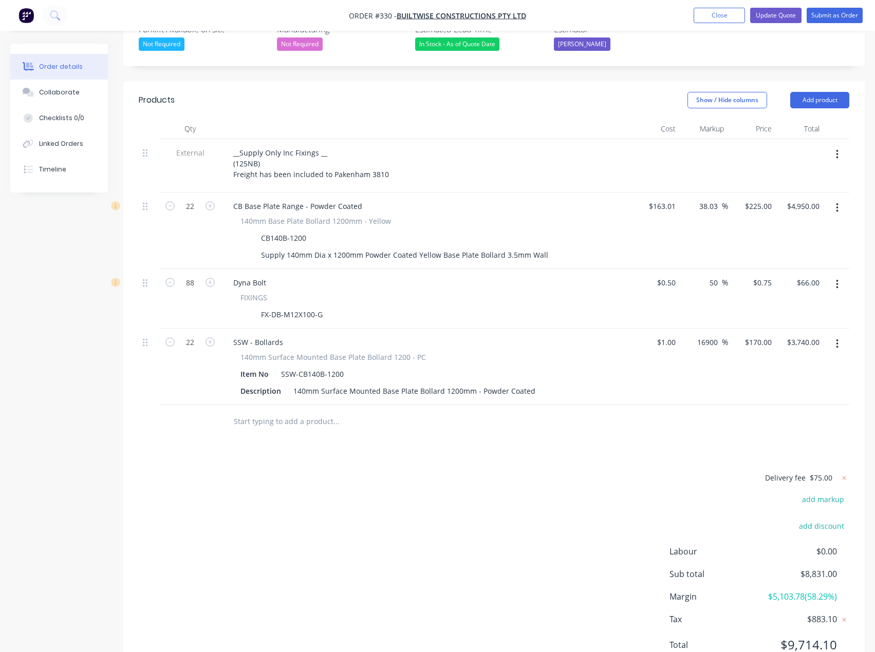
click at [269, 411] on input "text" at bounding box center [335, 421] width 205 height 21
click at [295, 307] on div "FX-DB-M12X100-G" at bounding box center [292, 314] width 70 height 15
click at [294, 145] on div "__Supply Only Inc Fixings __ (125NB) Freight has been included to Pakenham 3810" at bounding box center [311, 163] width 172 height 36
click at [308, 145] on div "__Supply Only Inc M12 Fixings __ (125NB) Freight has been included to Pakenham …" at bounding box center [311, 163] width 172 height 36
click at [352, 472] on div "Delivery fee $75.00 add markup add discount Labour $0.00 Sub total $8,831.00 Ma…" at bounding box center [494, 568] width 710 height 193
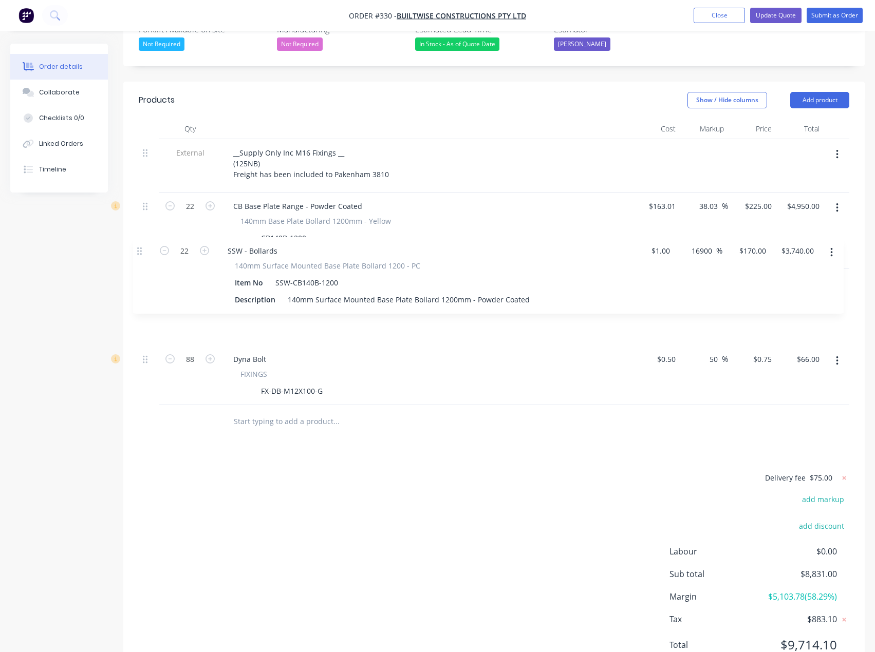
drag, startPoint x: 145, startPoint y: 304, endPoint x: 139, endPoint y: 252, distance: 52.7
click at [139, 252] on div "External __Supply Only Inc M16 Fixings __ (125NB) Freight has been included to …" at bounding box center [494, 272] width 710 height 266
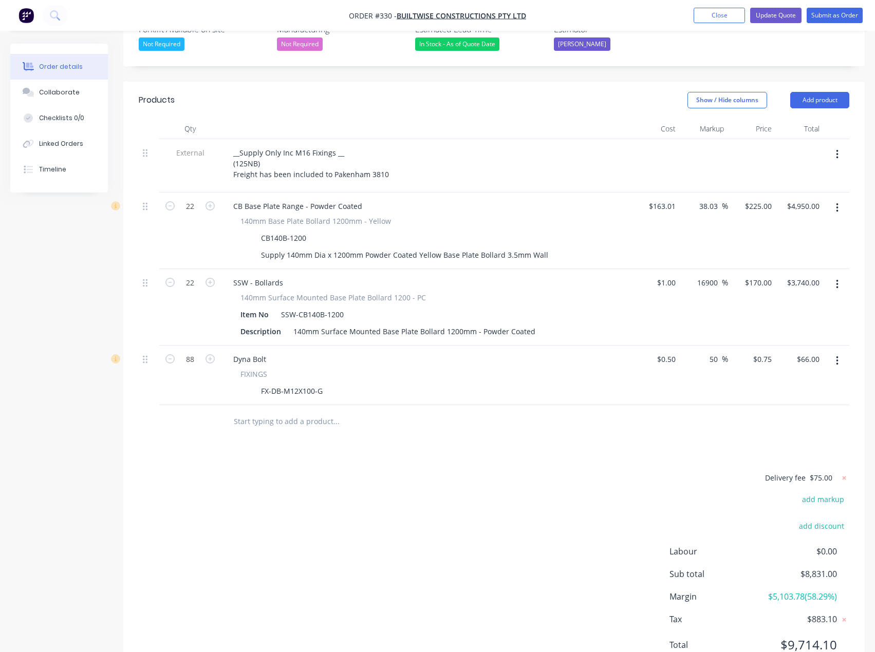
click at [836, 202] on icon "button" at bounding box center [837, 207] width 3 height 11
click at [772, 289] on div "Delete" at bounding box center [800, 296] width 79 height 15
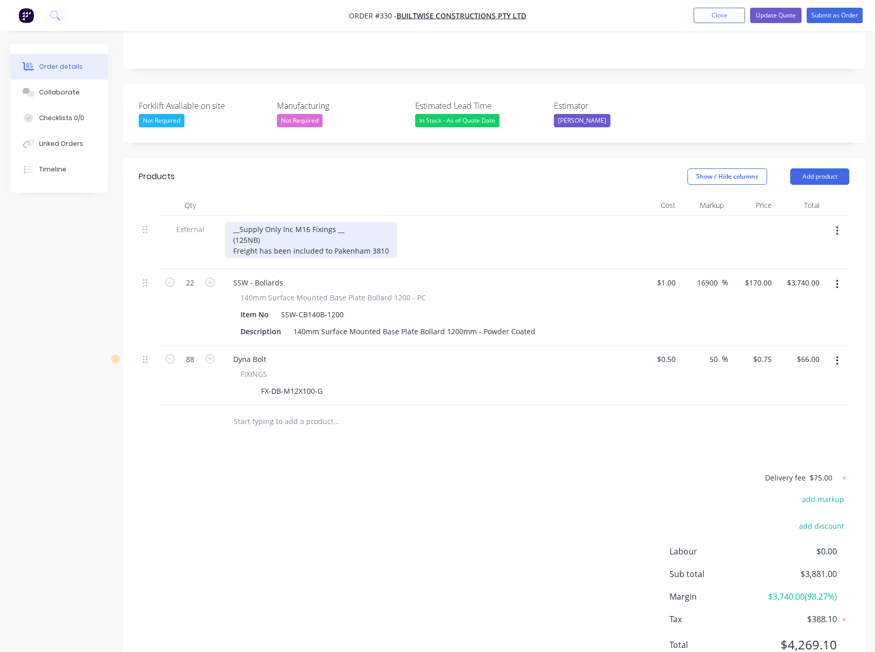
click at [390, 222] on div "__Supply Only Inc M16 Fixings __ (125NB) Freight has been included to Pakenham …" at bounding box center [311, 240] width 172 height 36
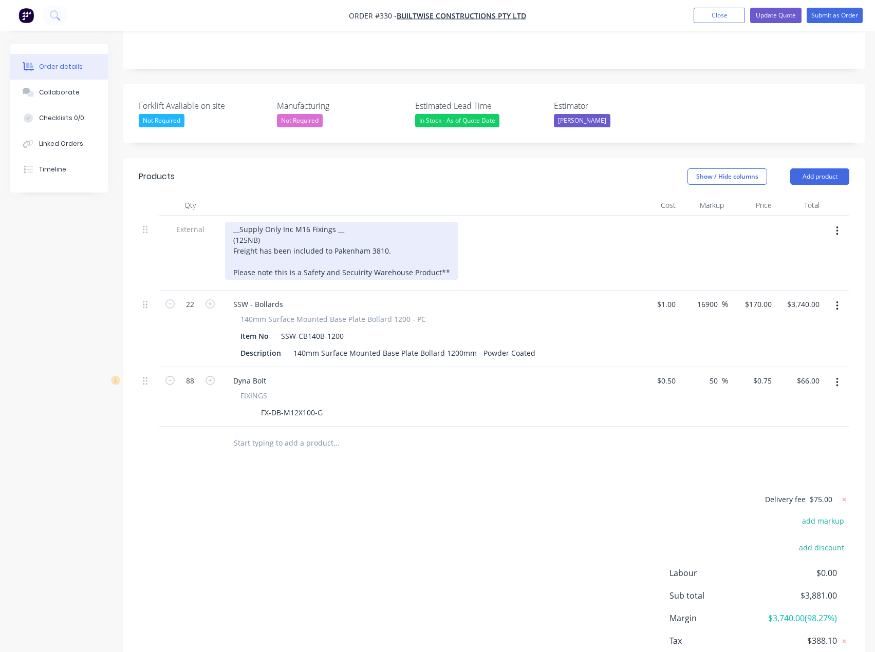
click at [233, 227] on div "__Supply Only Inc M16 Fixings __ (125NB) Freight has been included to Pakenham …" at bounding box center [341, 251] width 233 height 58
click at [376, 228] on div "__Supply Only Inc M16 Fixings __ (125NB) Freight has been included to Pakenham …" at bounding box center [345, 251] width 241 height 58
click at [453, 225] on div "__Supply Only Inc M16 Fixings __ (125NB) Freight has been included to Pakenham …" at bounding box center [344, 251] width 239 height 58
click at [439, 228] on div "__Supply Only Inc M16 Fixings __ (125NB) Freight has been included to Pakenham …" at bounding box center [344, 251] width 239 height 58
click at [441, 230] on div "__Supply Only Inc M16 Fixings __ (125NB) Freight has been included to Pakenham …" at bounding box center [344, 251] width 239 height 58
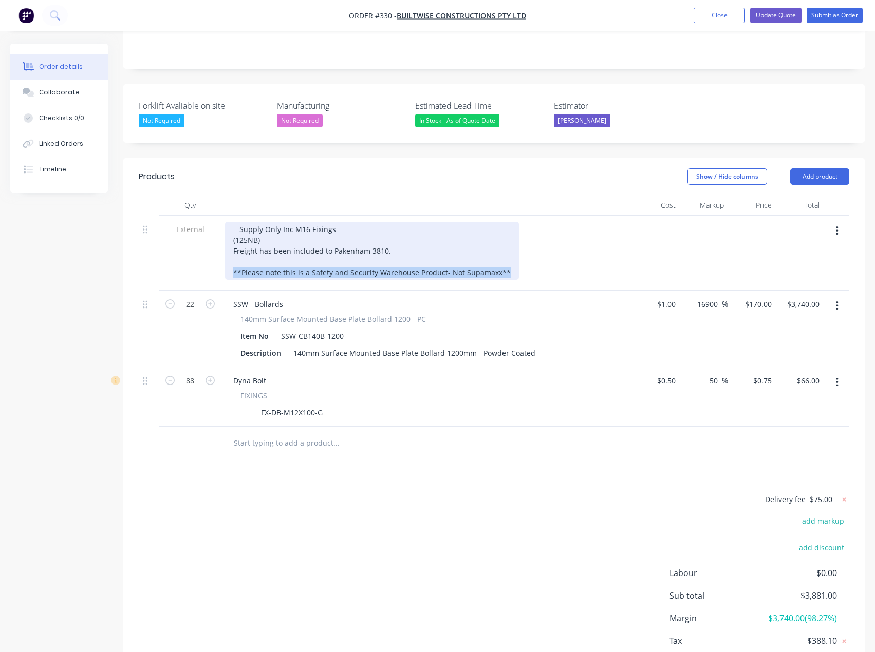
drag, startPoint x: 488, startPoint y: 227, endPoint x: 236, endPoint y: 229, distance: 251.7
click at [231, 228] on div "__Supply Only Inc M16 Fixings __ (125NB) Freight has been included to Pakenham …" at bounding box center [372, 251] width 294 height 58
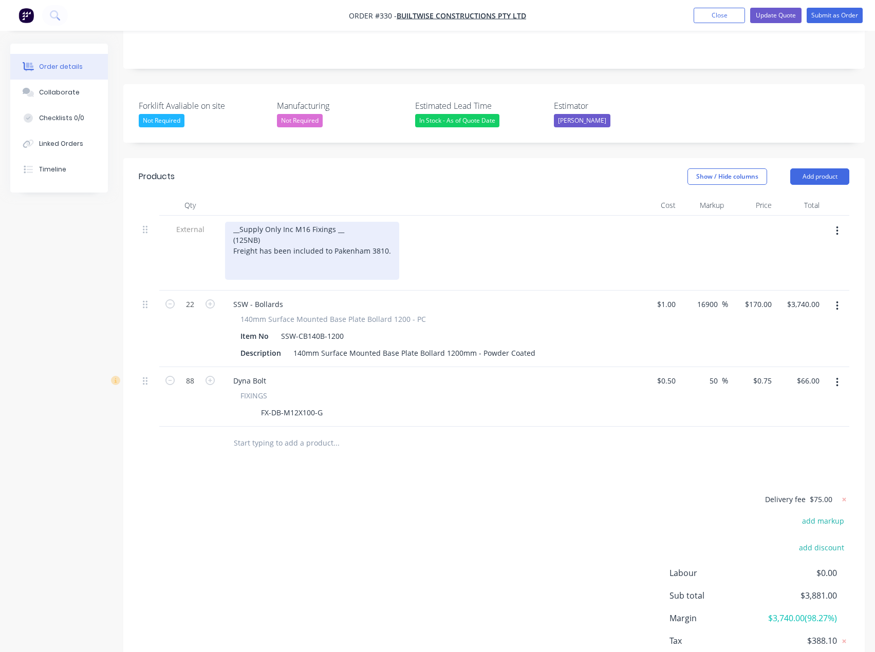
click at [232, 222] on div "__Supply Only Inc M16 Fixings __ (125NB) Freight has been included to Pakenham …" at bounding box center [312, 251] width 174 height 58
click at [387, 222] on div "__Supply Only Inc M16 Fixings __ (125NB) Freight has been included to Pakenham …" at bounding box center [312, 251] width 174 height 58
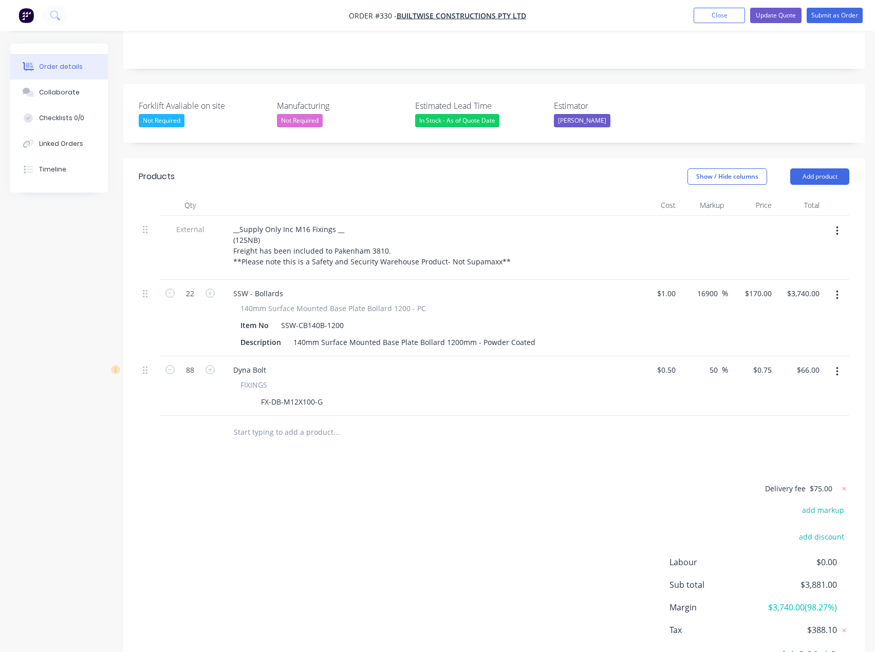
click at [292, 412] on div "Products Show / Hide columns Add product Qty Cost Markup Price Total External _…" at bounding box center [493, 424] width 741 height 533
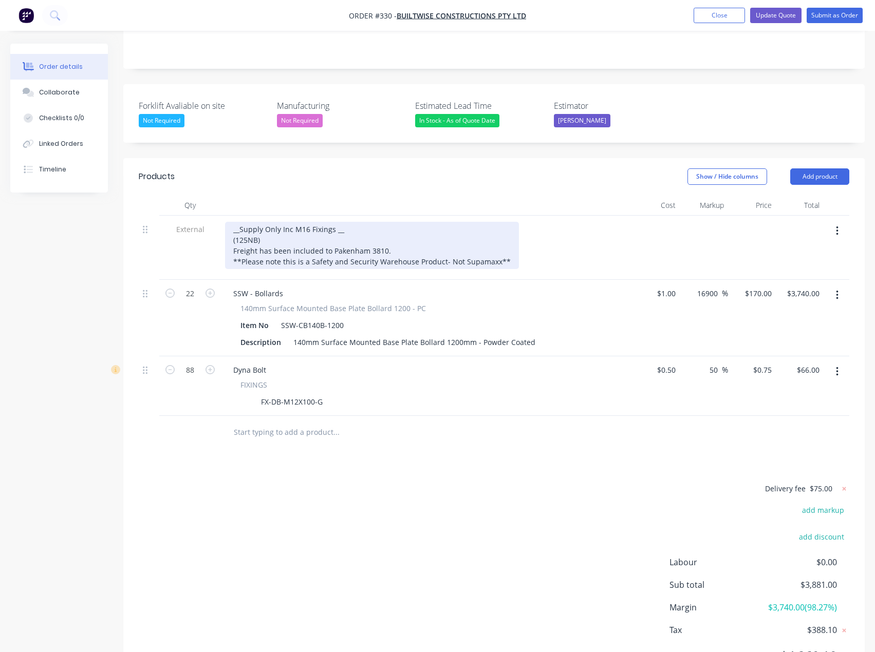
click at [494, 222] on div "__Supply Only Inc M16 Fixings __ (125NB) Freight has been included to Pakenham …" at bounding box center [372, 245] width 294 height 47
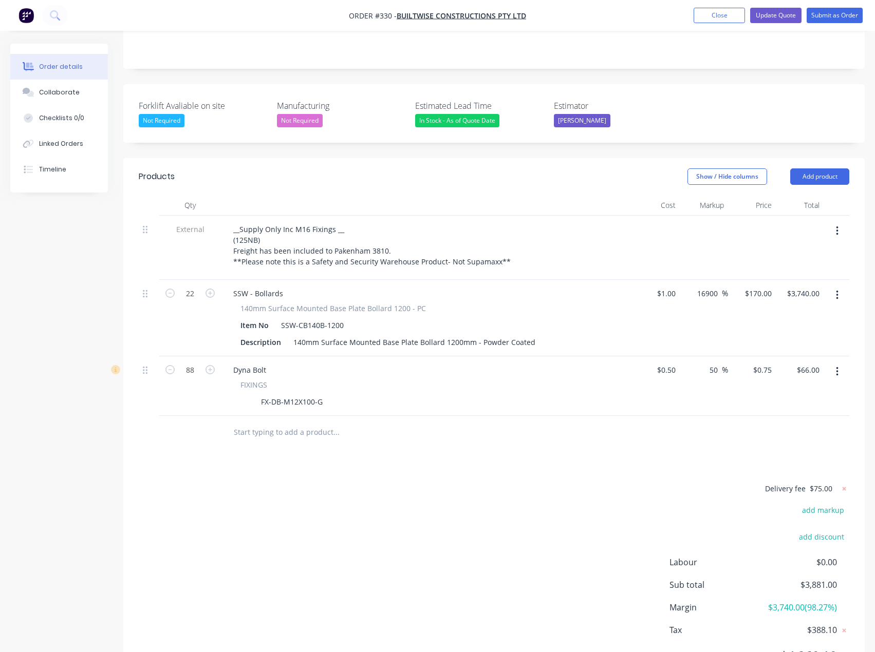
click at [453, 482] on div "Delivery fee $75.00 add markup add discount Labour $0.00 Sub total $3,881.00 Ma…" at bounding box center [494, 578] width 710 height 193
click at [816, 168] on button "Add product" at bounding box center [819, 176] width 59 height 16
click at [445, 482] on div "Delivery fee $75.00 add markup add discount Labour $0.00 Sub total $3,881.00 Ma…" at bounding box center [494, 578] width 710 height 193
click at [310, 422] on input "text" at bounding box center [335, 432] width 205 height 21
type input "bollard-mod"
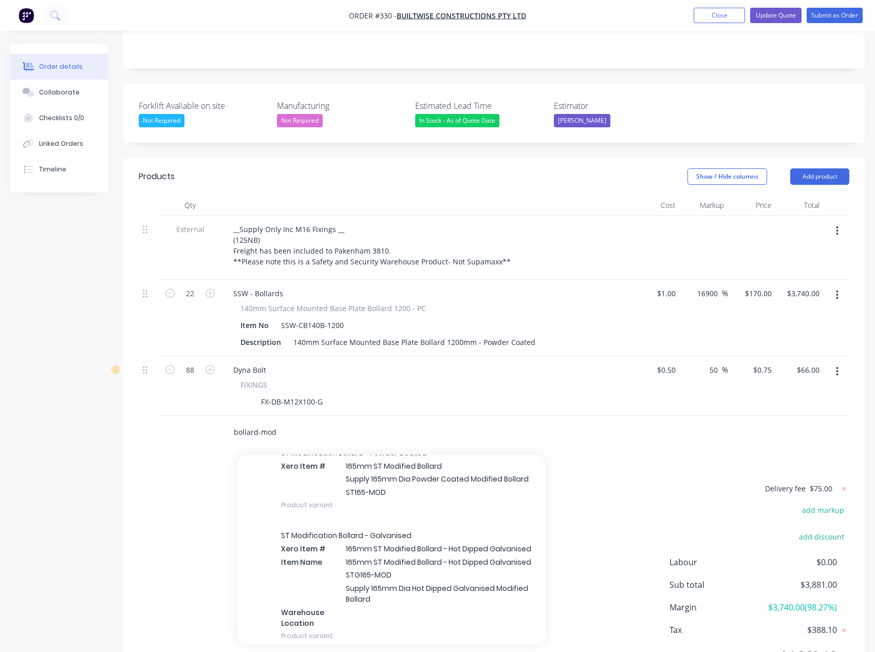
scroll to position [1181, 0]
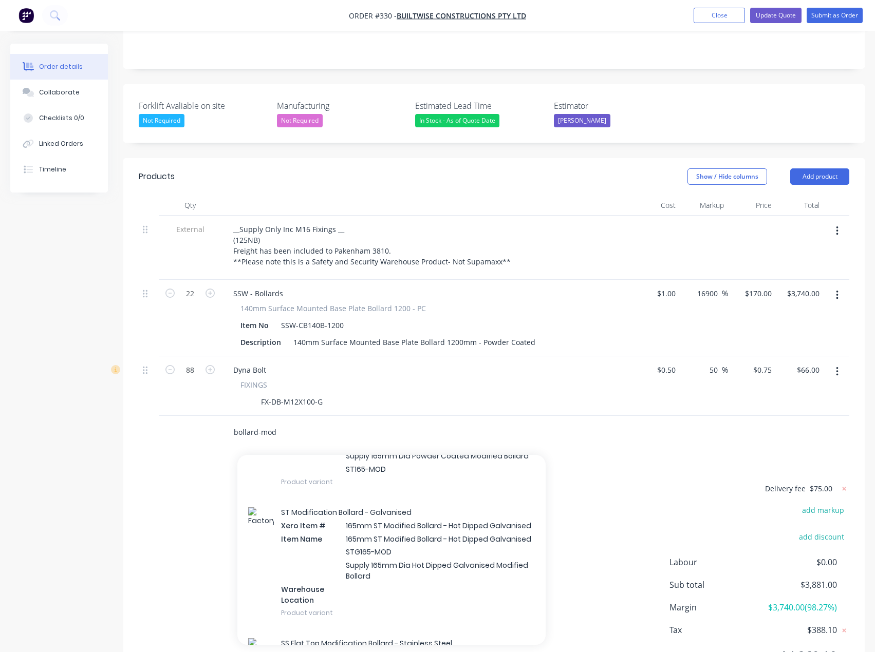
drag, startPoint x: 282, startPoint y: 390, endPoint x: 214, endPoint y: 392, distance: 67.8
click at [214, 416] on div "bollard-mod Add bollard-mod to order CB Modification Bollard - Powder Coated Xe…" at bounding box center [494, 432] width 710 height 33
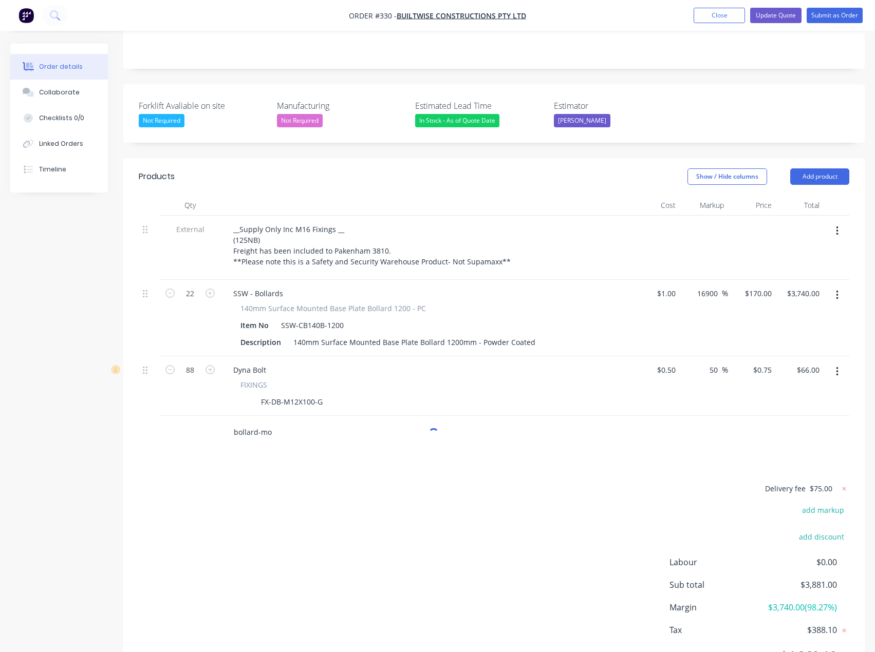
type input "bollard-mod"
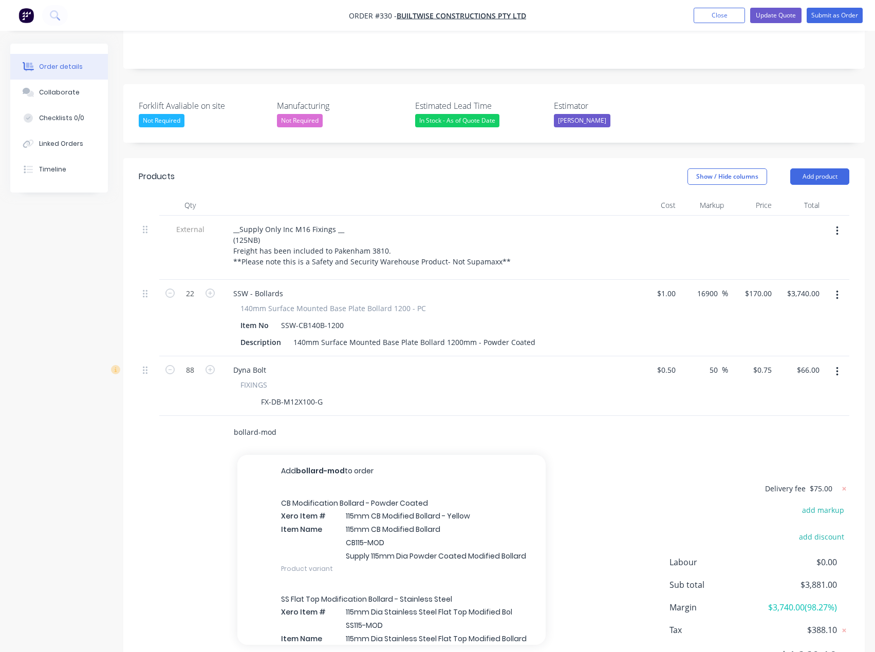
drag, startPoint x: 228, startPoint y: 388, endPoint x: 192, endPoint y: 391, distance: 36.1
click at [192, 416] on div "bollard-mod Add bollard-mod to order CB Modification Bollard - Powder Coated Xe…" at bounding box center [494, 432] width 710 height 33
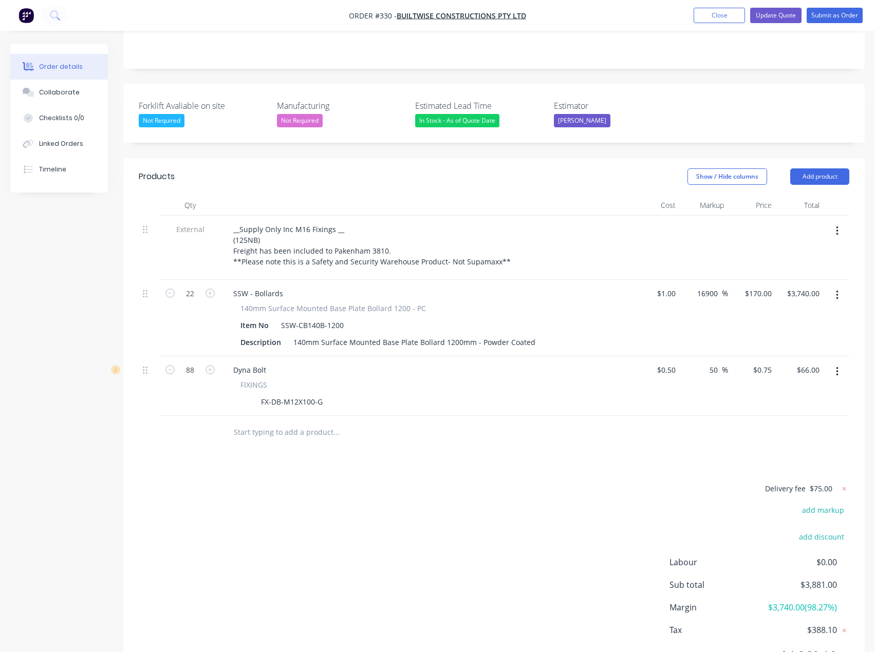
click at [203, 482] on div "Delivery fee $75.00 add markup add discount Labour $0.00 Sub total $3,881.00 Ma…" at bounding box center [494, 578] width 710 height 193
click at [833, 168] on button "Add product" at bounding box center [819, 176] width 59 height 16
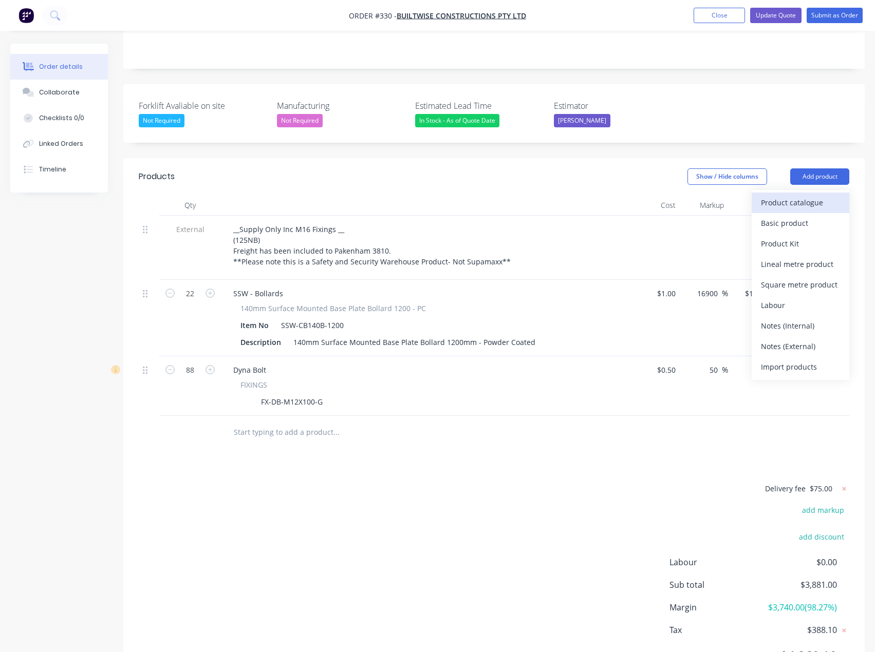
click at [789, 195] on div "Product catalogue" at bounding box center [800, 202] width 79 height 15
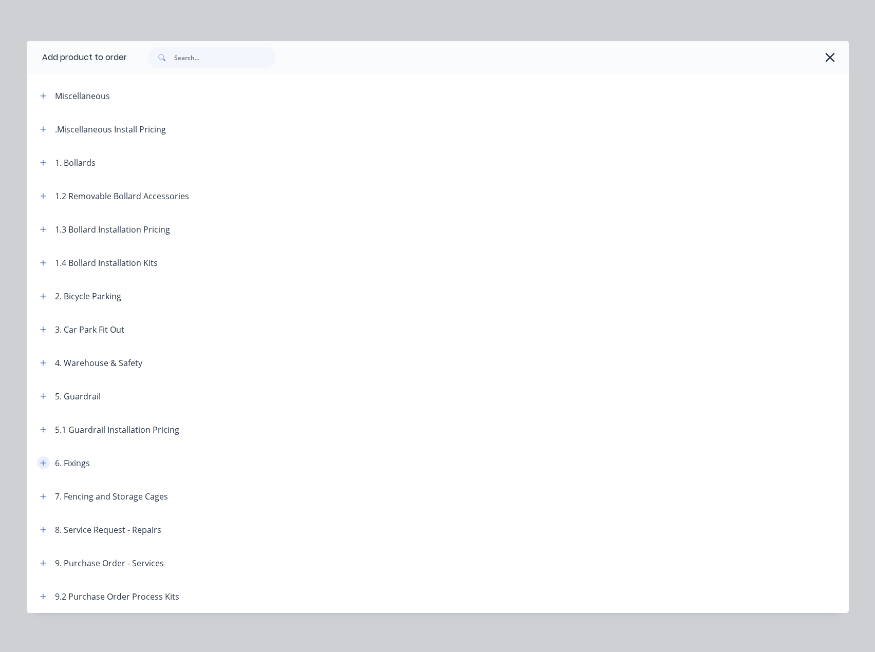
click at [40, 466] on icon "button" at bounding box center [43, 463] width 6 height 7
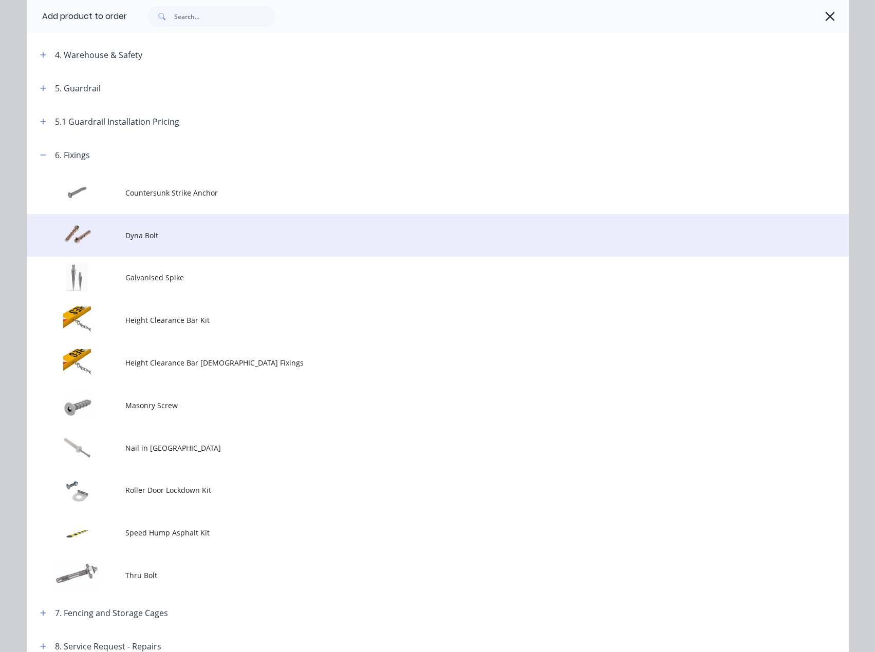
scroll to position [257, 0]
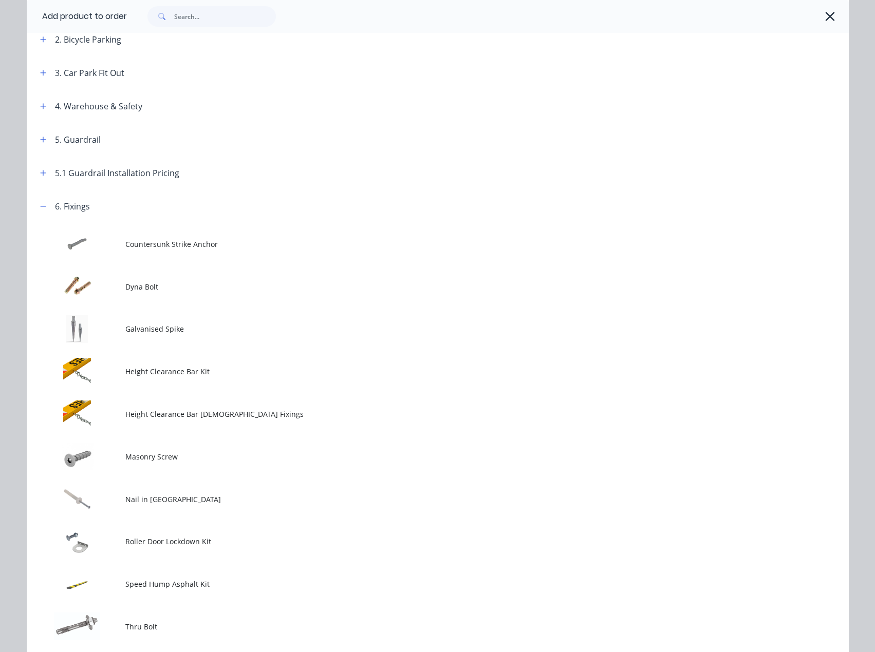
click at [159, 284] on span "Dyna Bolt" at bounding box center [414, 286] width 578 height 11
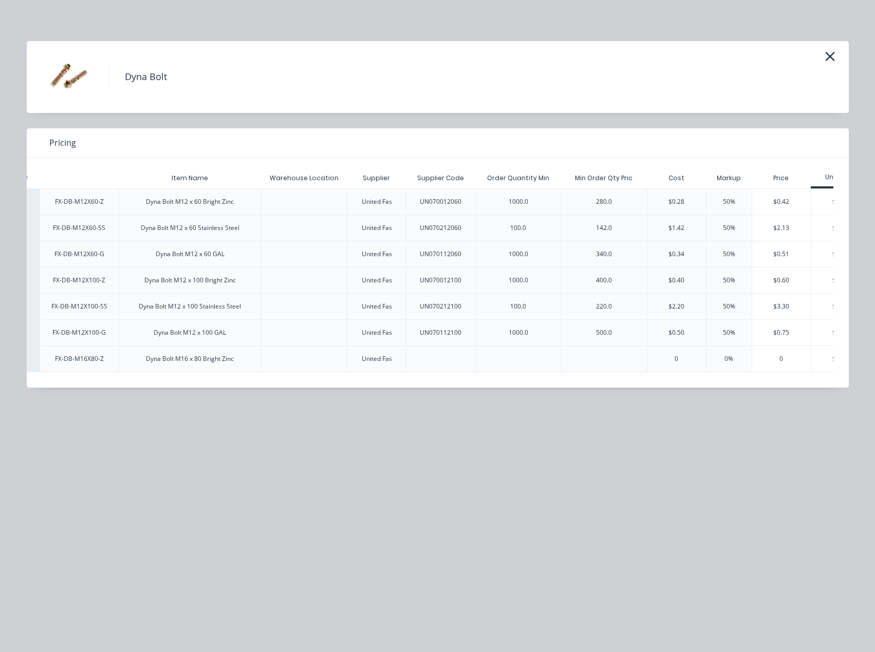
scroll to position [0, 98]
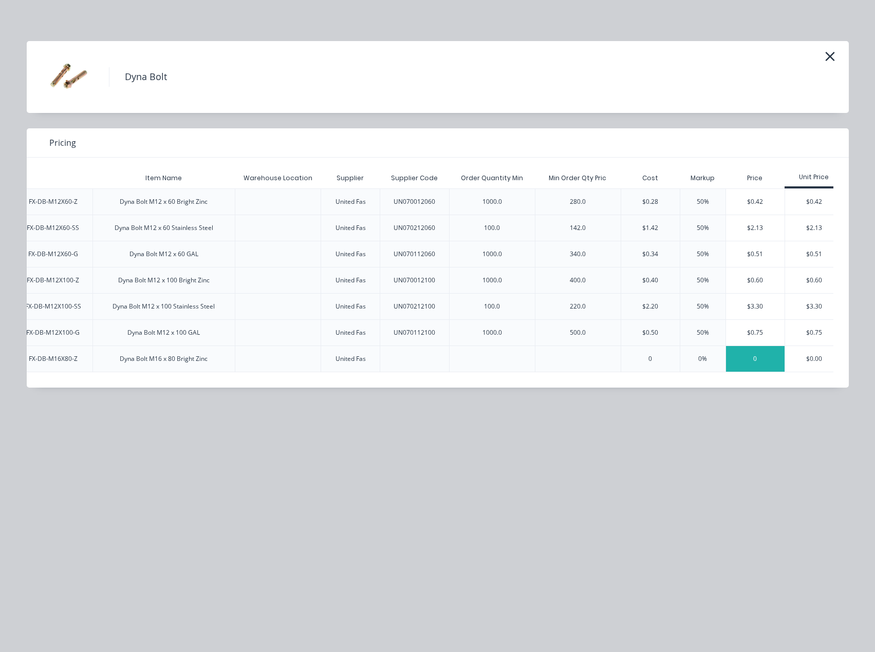
click at [765, 363] on div "0" at bounding box center [755, 359] width 59 height 26
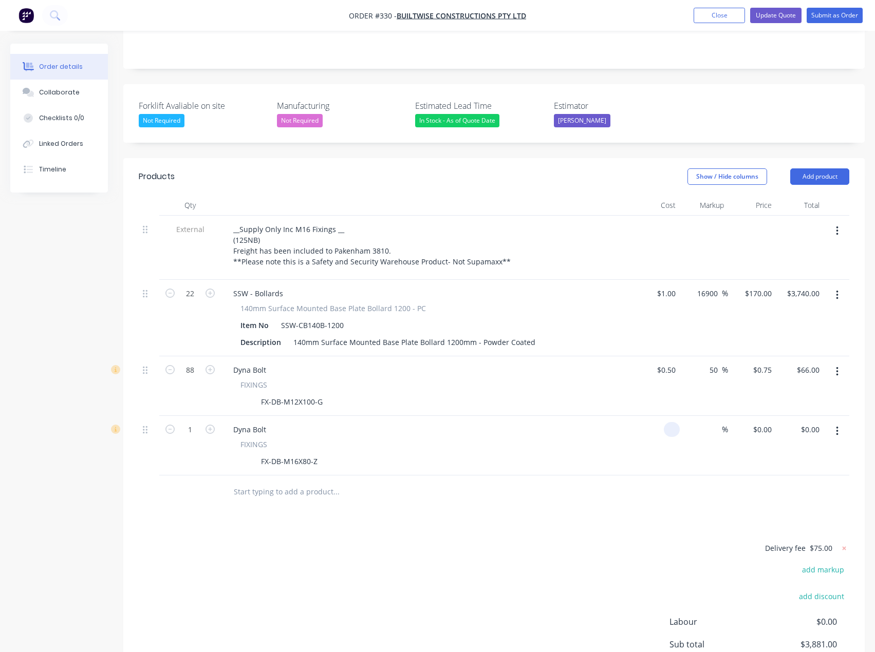
click at [676, 422] on input at bounding box center [674, 429] width 12 height 15
type input "$0.00"
click at [756, 416] on div "0 $0.00" at bounding box center [752, 446] width 48 height 60
type input "0"
type input "$0.95"
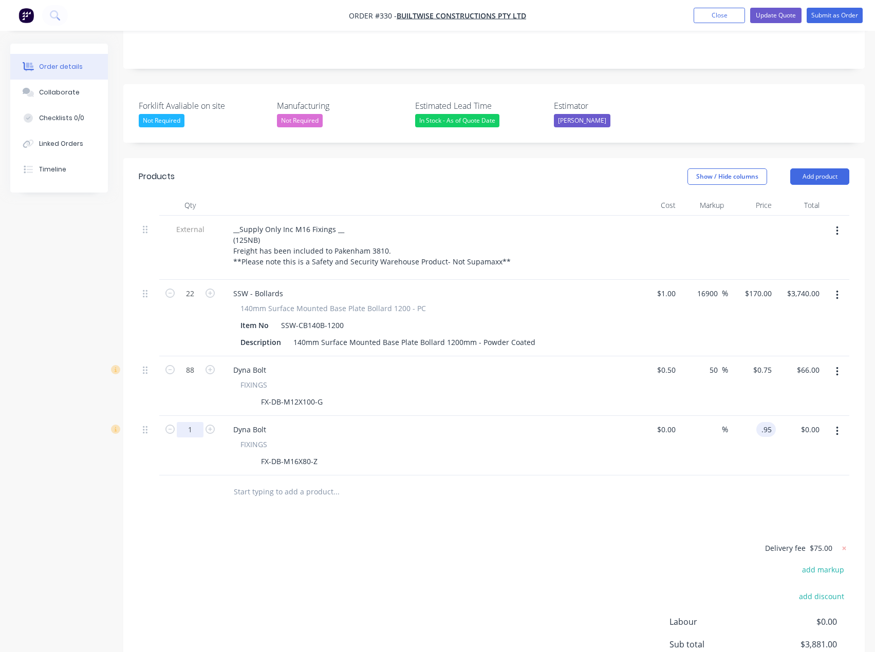
type input "$0.95"
click at [196, 302] on input "1" at bounding box center [190, 293] width 27 height 15
type input "88"
type input "$83.60"
click at [208, 542] on div "Delivery fee $75.00 add markup add discount Labour $0.00 Sub total $3,881.95 Ma…" at bounding box center [494, 638] width 710 height 193
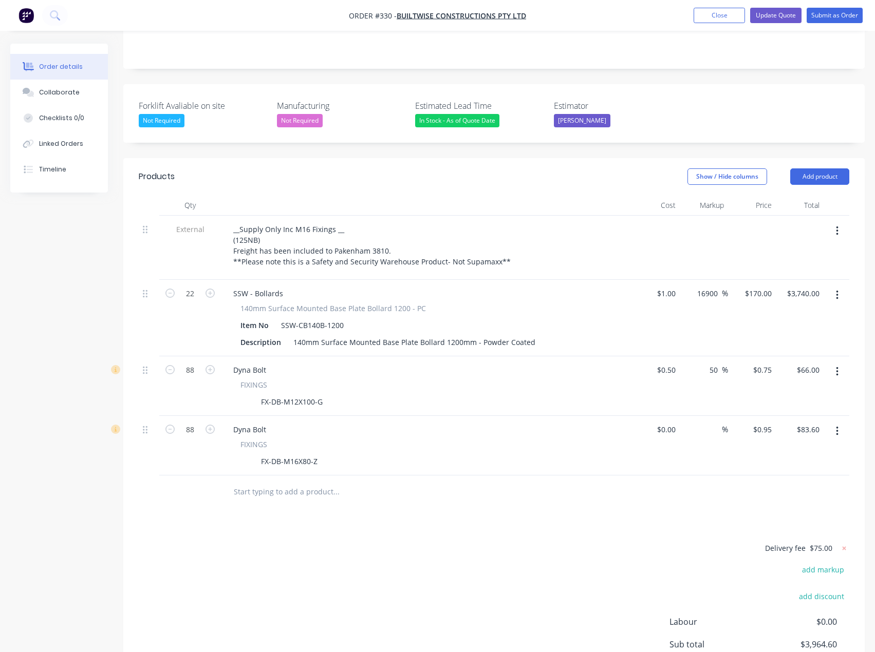
click at [838, 363] on button "button" at bounding box center [837, 372] width 24 height 18
click at [683, 476] on div at bounding box center [494, 492] width 710 height 33
click at [839, 363] on button "button" at bounding box center [837, 372] width 24 height 18
click at [787, 453] on div "Delete" at bounding box center [800, 460] width 79 height 15
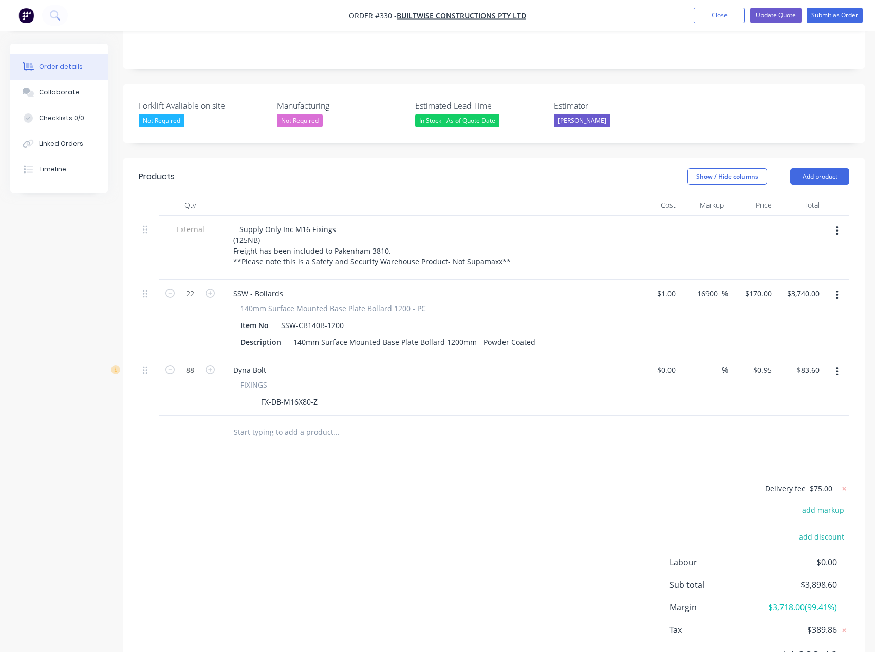
click at [348, 521] on div "Delivery fee $75.00 add markup add discount Labour $0.00 Sub total $3,898.60 Ma…" at bounding box center [494, 578] width 710 height 193
click at [274, 416] on div at bounding box center [406, 432] width 370 height 33
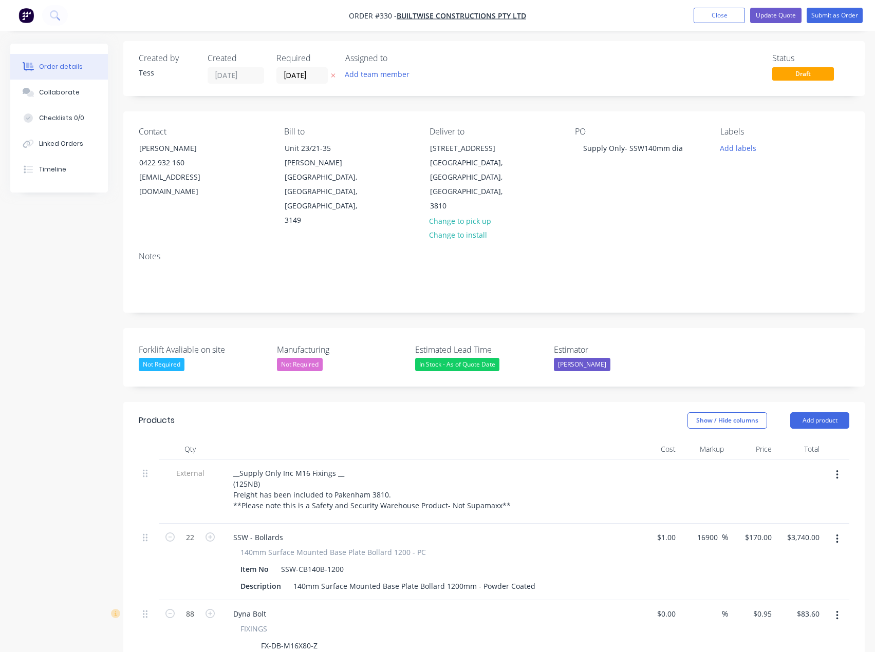
scroll to position [0, 0]
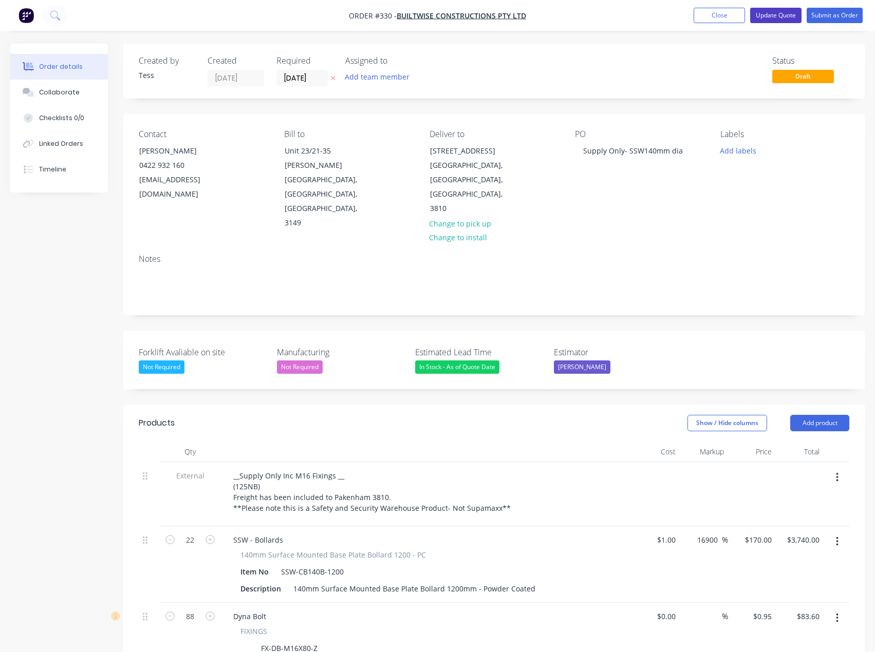
click at [786, 10] on button "Update Quote" at bounding box center [775, 15] width 51 height 15
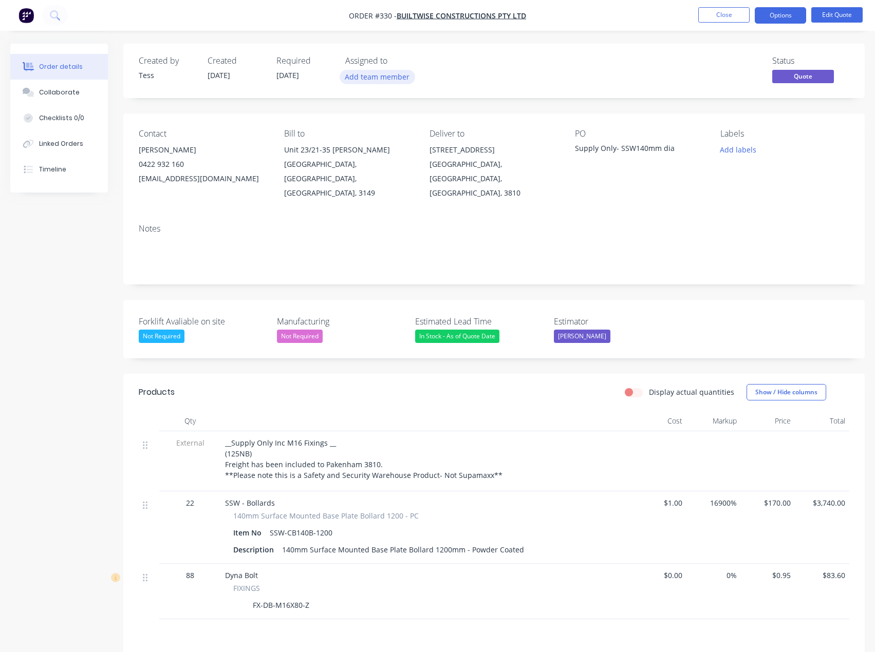
click at [383, 78] on button "Add team member" at bounding box center [378, 77] width 76 height 14
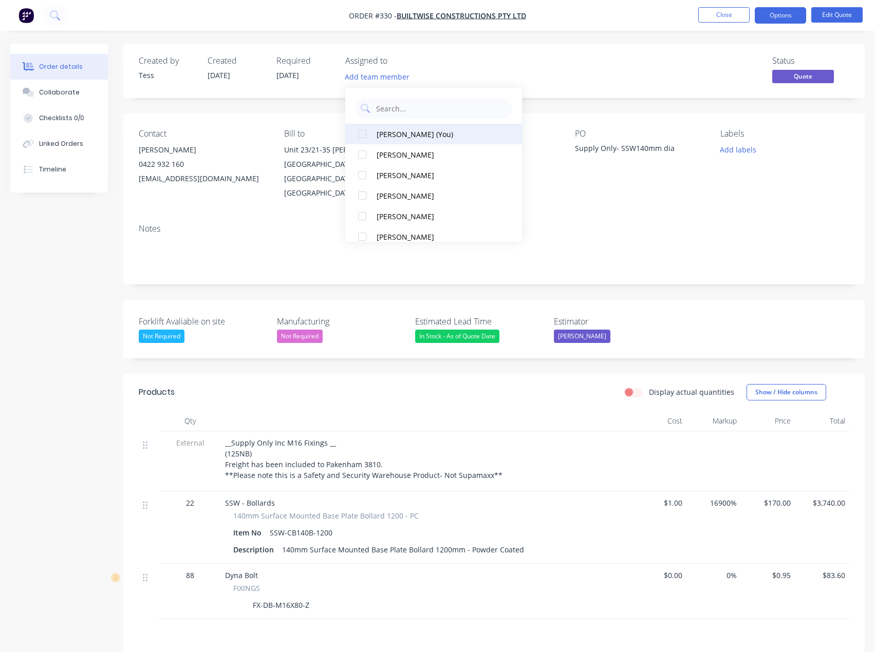
click at [390, 133] on div "[PERSON_NAME] (You)" at bounding box center [437, 134] width 121 height 11
click at [456, 62] on div "Status Quote" at bounding box center [648, 71] width 401 height 30
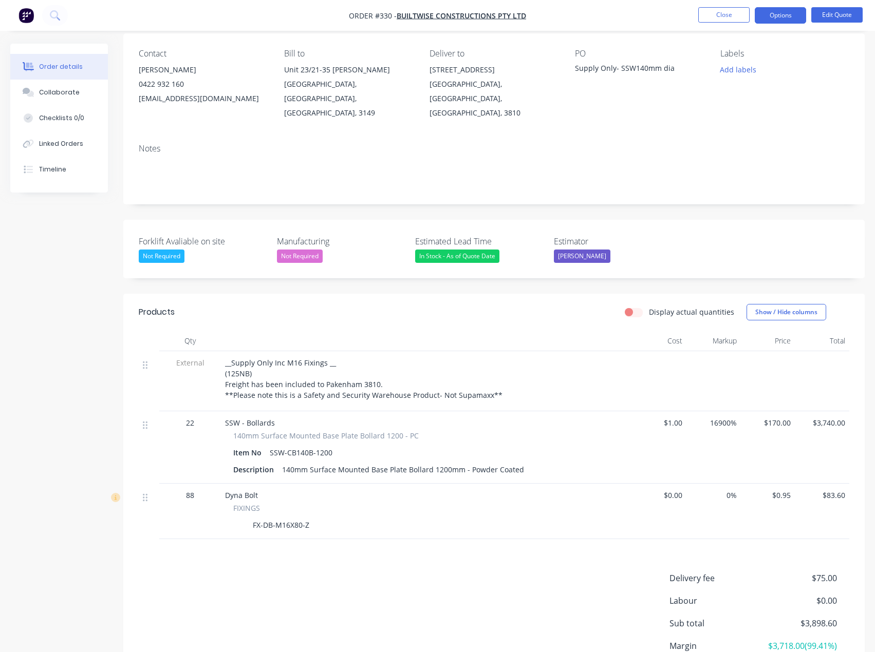
scroll to position [103, 0]
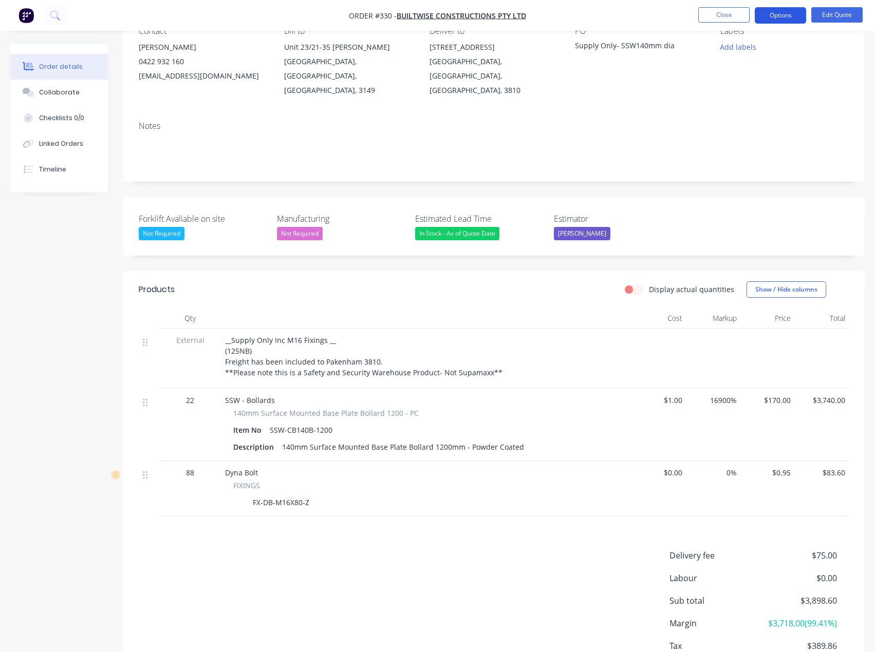
click at [787, 10] on button "Options" at bounding box center [780, 15] width 51 height 16
click at [401, 569] on div "Delivery fee $75.00 Labour $0.00 Sub total $3,898.60 Margin $3,718.00 ( 99.41 %…" at bounding box center [494, 621] width 710 height 142
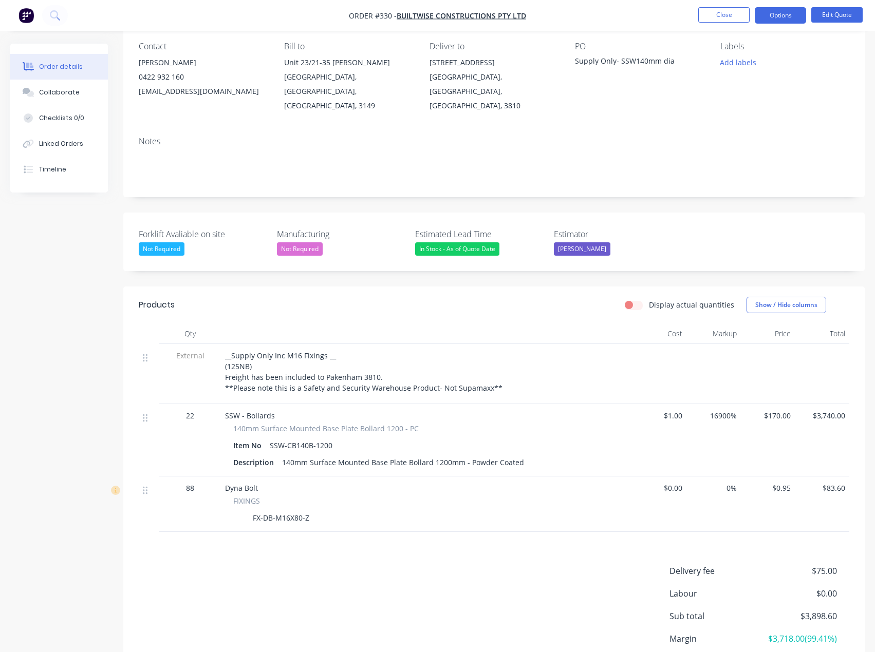
scroll to position [0, 0]
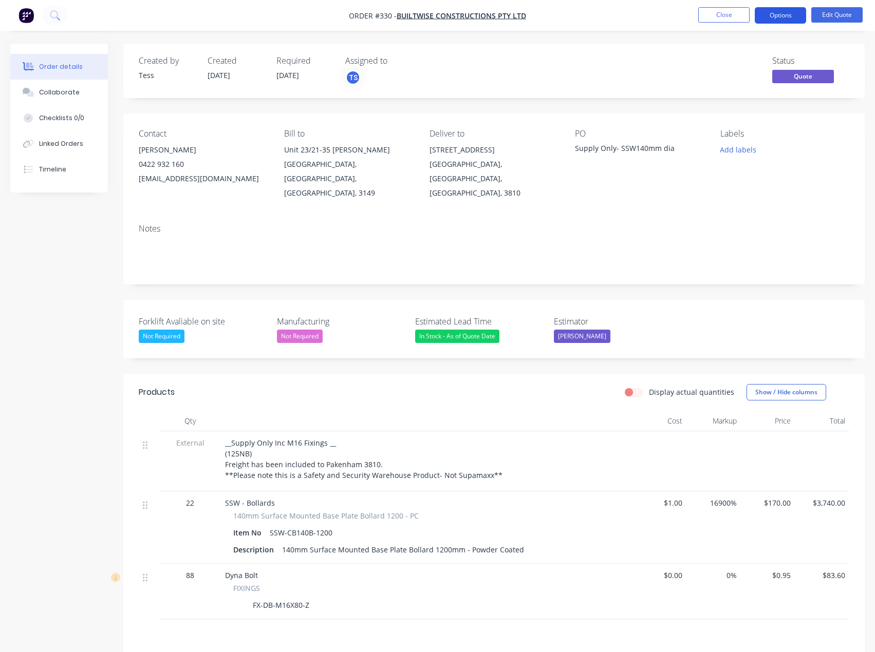
click at [789, 13] on button "Options" at bounding box center [780, 15] width 51 height 16
click at [626, 143] on div "Supply Only- SSW140mm dia" at bounding box center [639, 150] width 128 height 14
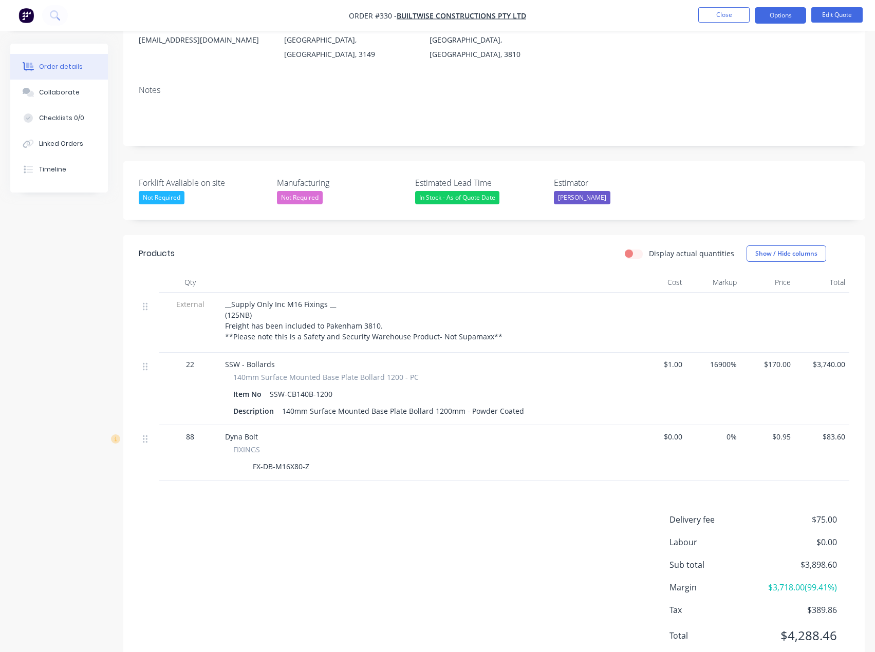
scroll to position [158, 0]
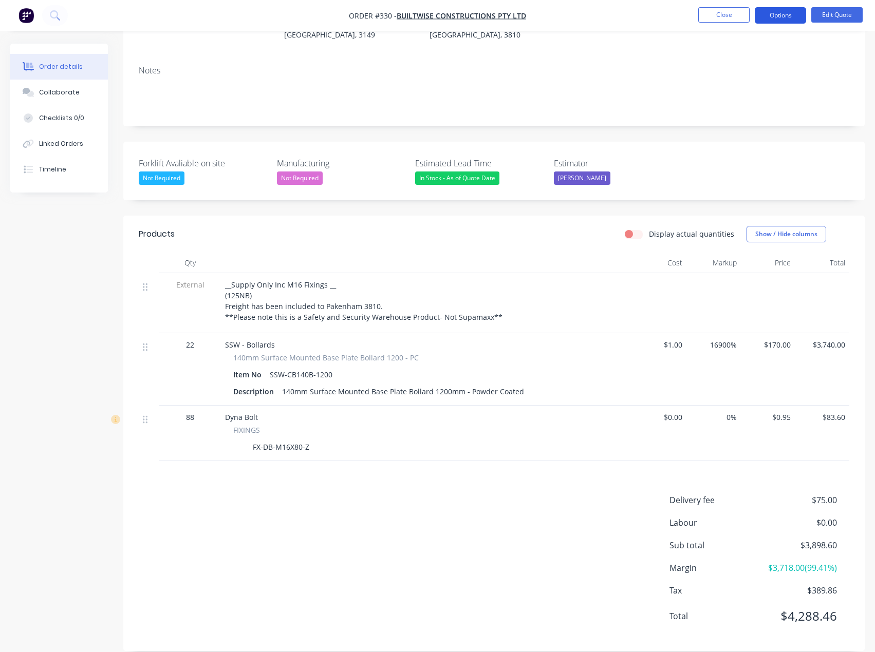
click at [788, 10] on button "Options" at bounding box center [780, 15] width 51 height 16
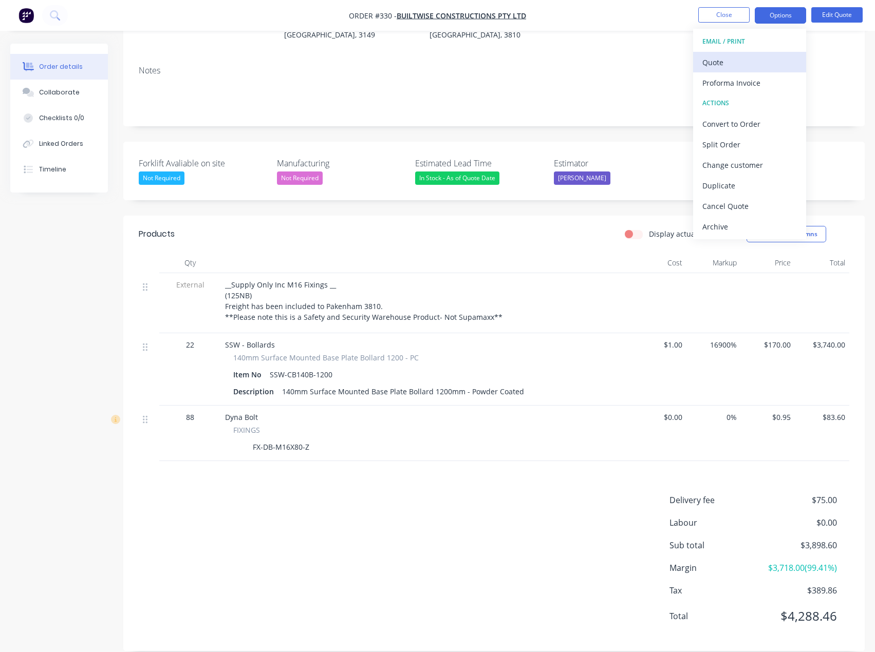
click at [722, 71] on button "Quote" at bounding box center [749, 62] width 113 height 21
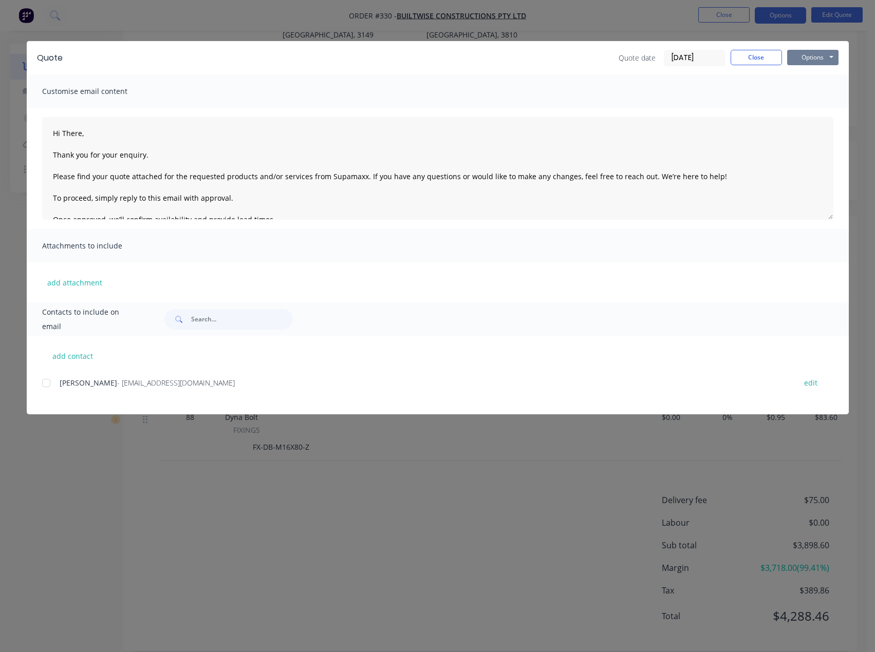
click at [812, 54] on button "Options" at bounding box center [812, 57] width 51 height 15
click at [812, 73] on button "Preview" at bounding box center [820, 75] width 66 height 17
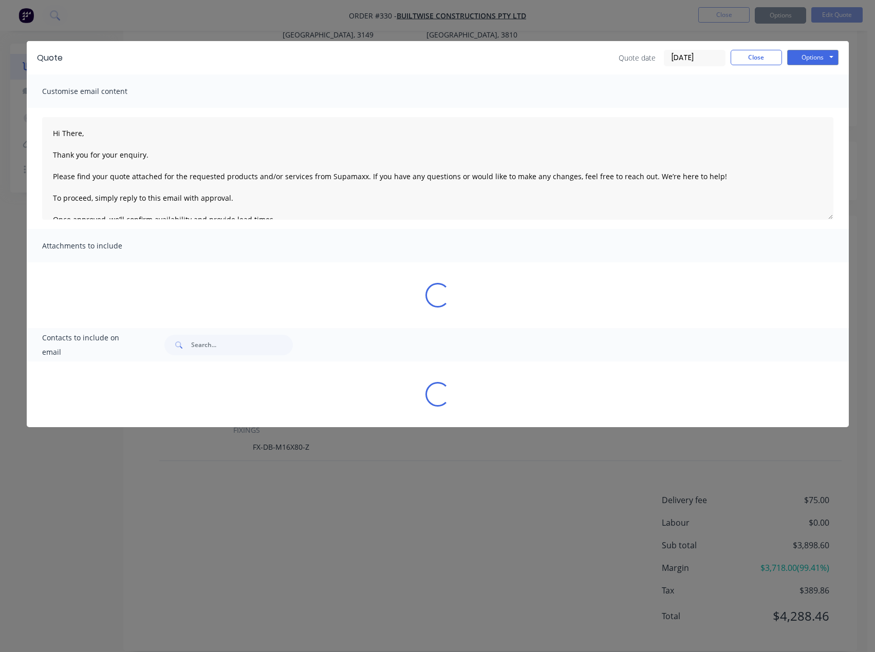
type textarea "Hi There, Thank you for your enquiry. Please find your quote attached for the r…"
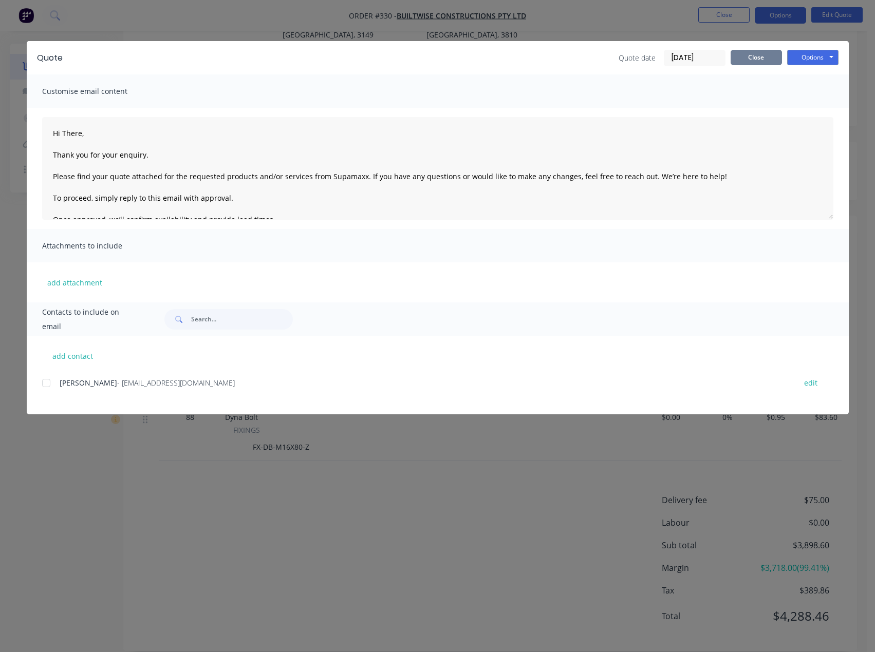
click at [756, 63] on button "Close" at bounding box center [755, 57] width 51 height 15
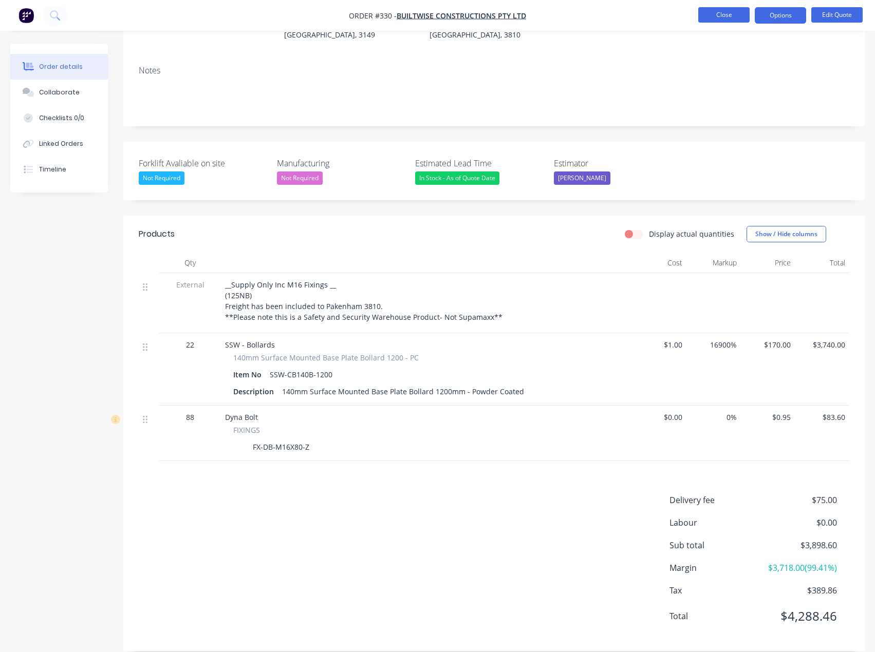
click at [739, 15] on button "Close" at bounding box center [723, 14] width 51 height 15
